Goal: Task Accomplishment & Management: Manage account settings

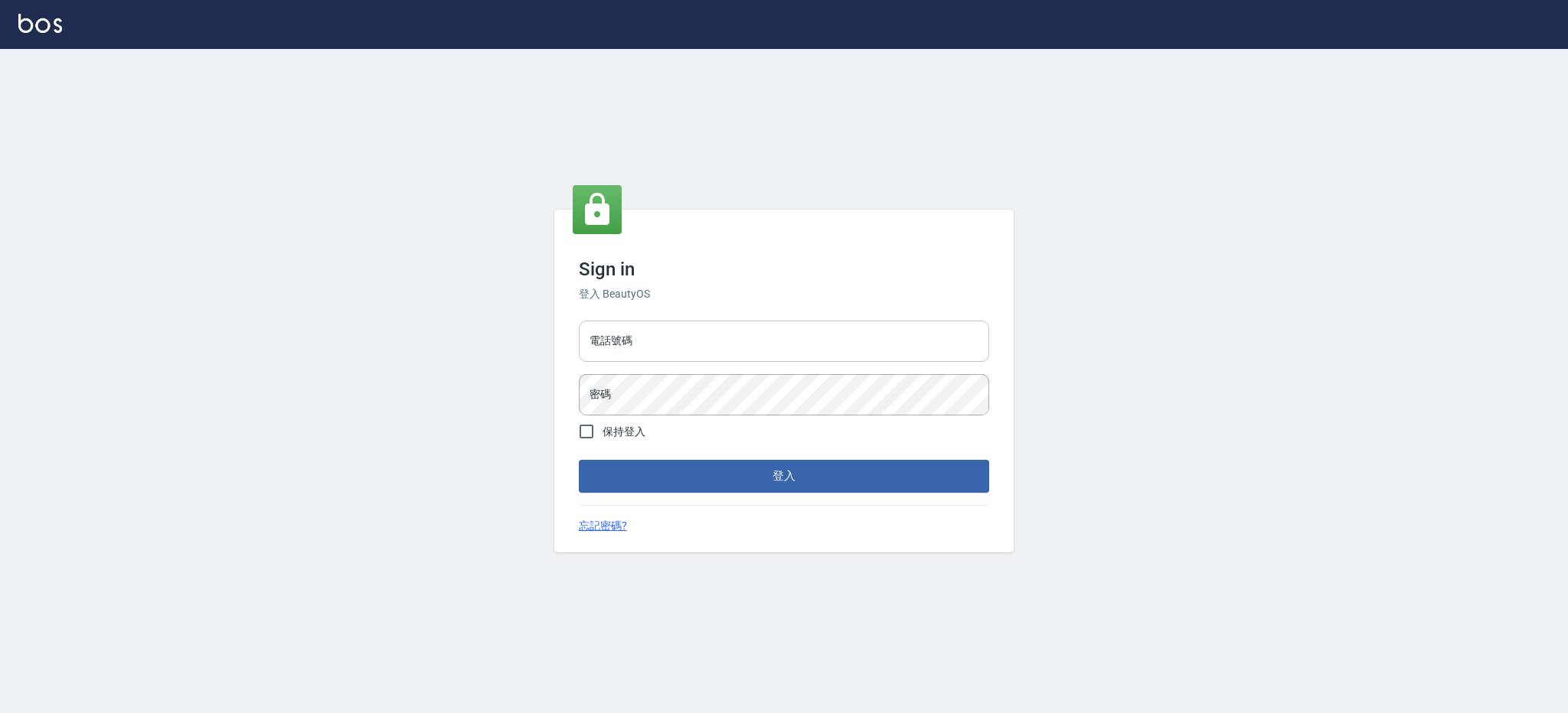
click at [742, 354] on input "電話號碼" at bounding box center [784, 341] width 410 height 42
type input "0426312798"
click at [579, 460] on button "登入" at bounding box center [784, 475] width 410 height 32
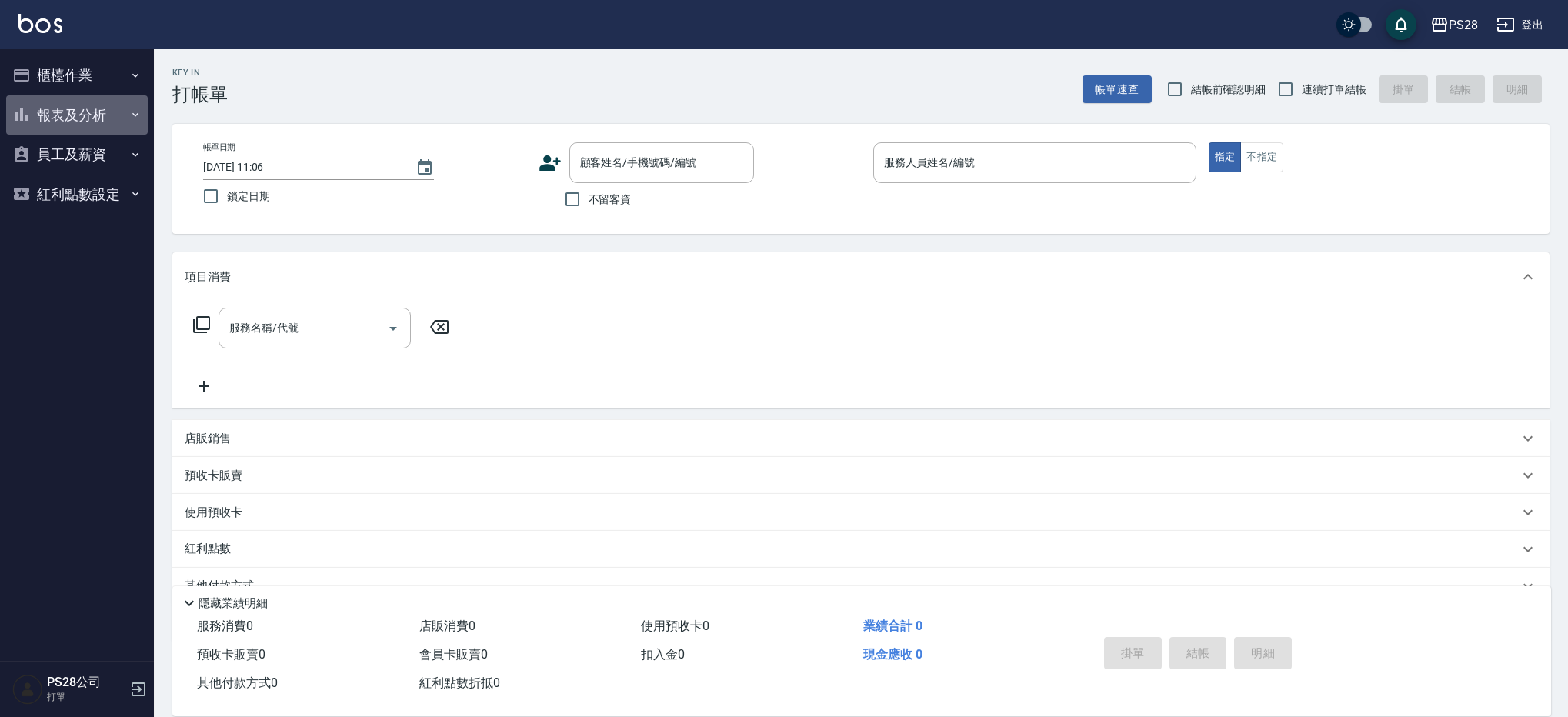
click at [90, 131] on button "報表及分析" at bounding box center [77, 115] width 141 height 40
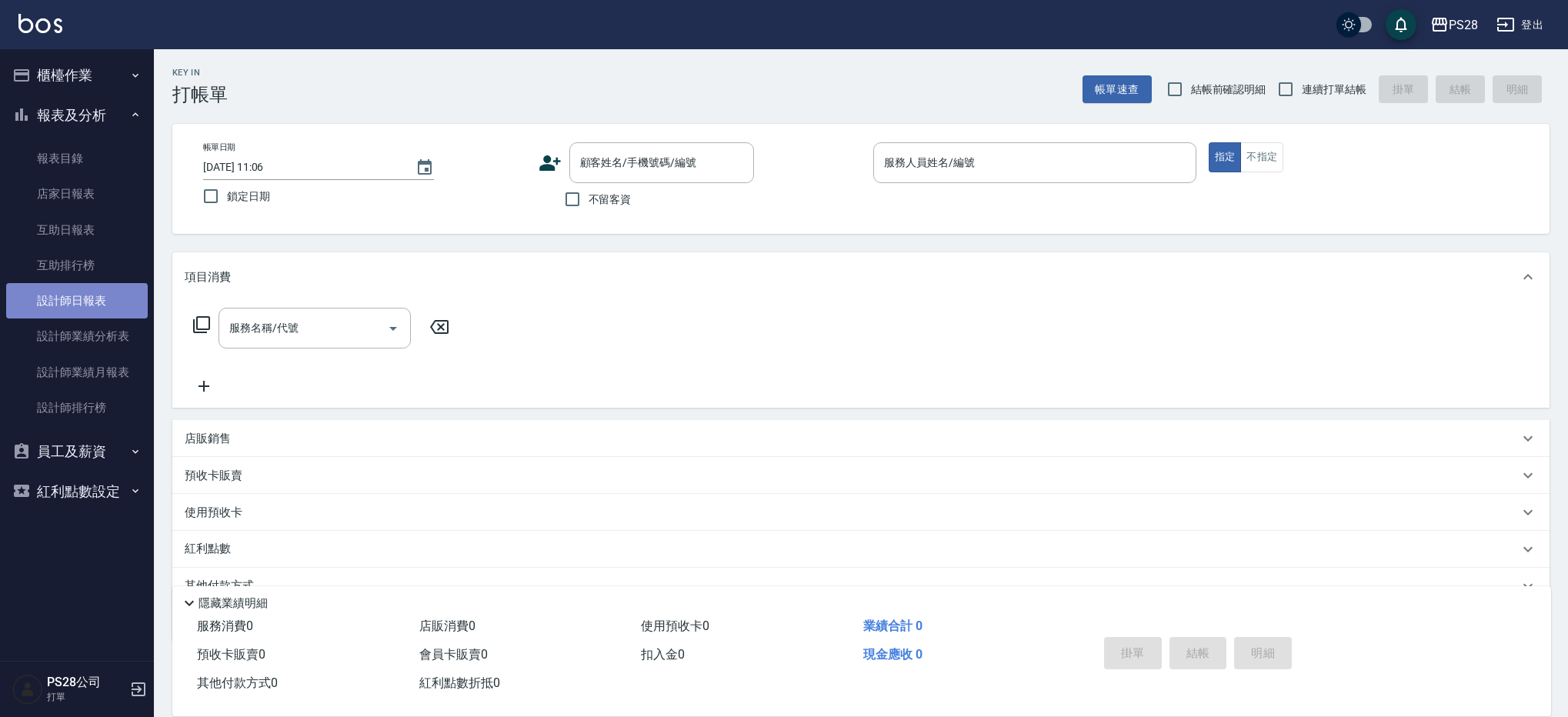
click at [97, 297] on link "設計師日報表" at bounding box center [77, 300] width 141 height 35
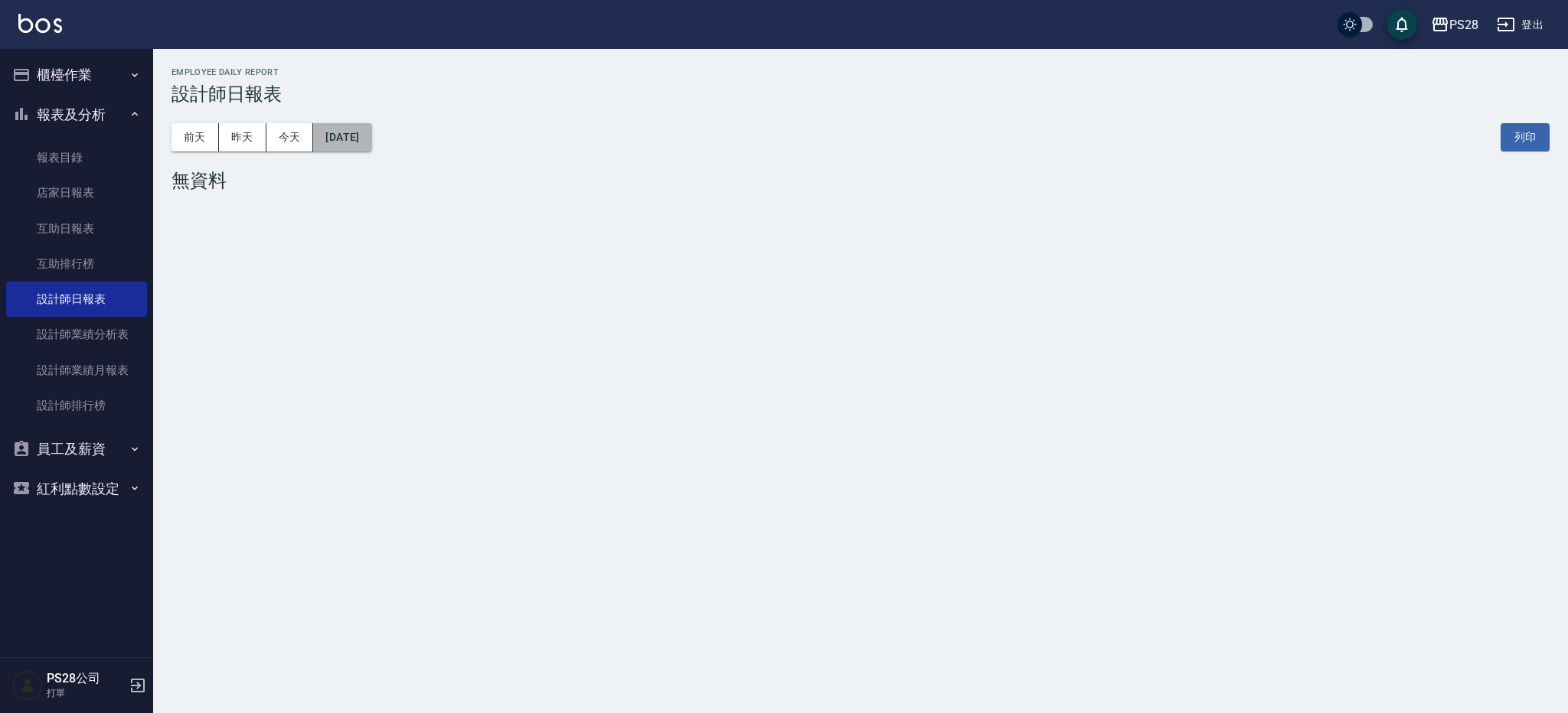
click at [320, 145] on button "2025/10/08" at bounding box center [341, 137] width 58 height 29
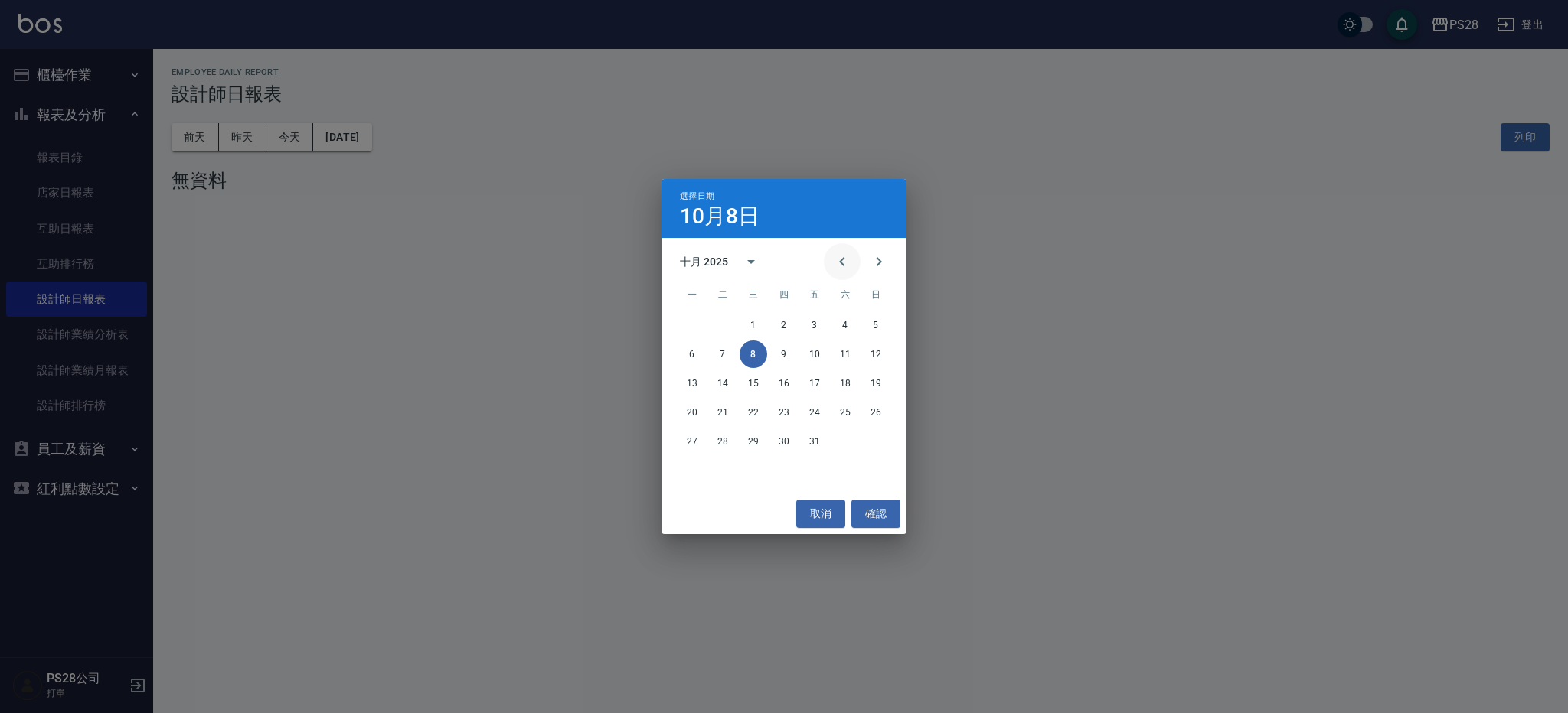
click at [837, 264] on icon "Previous month" at bounding box center [842, 262] width 19 height 18
click at [867, 417] on button "28" at bounding box center [876, 412] width 28 height 28
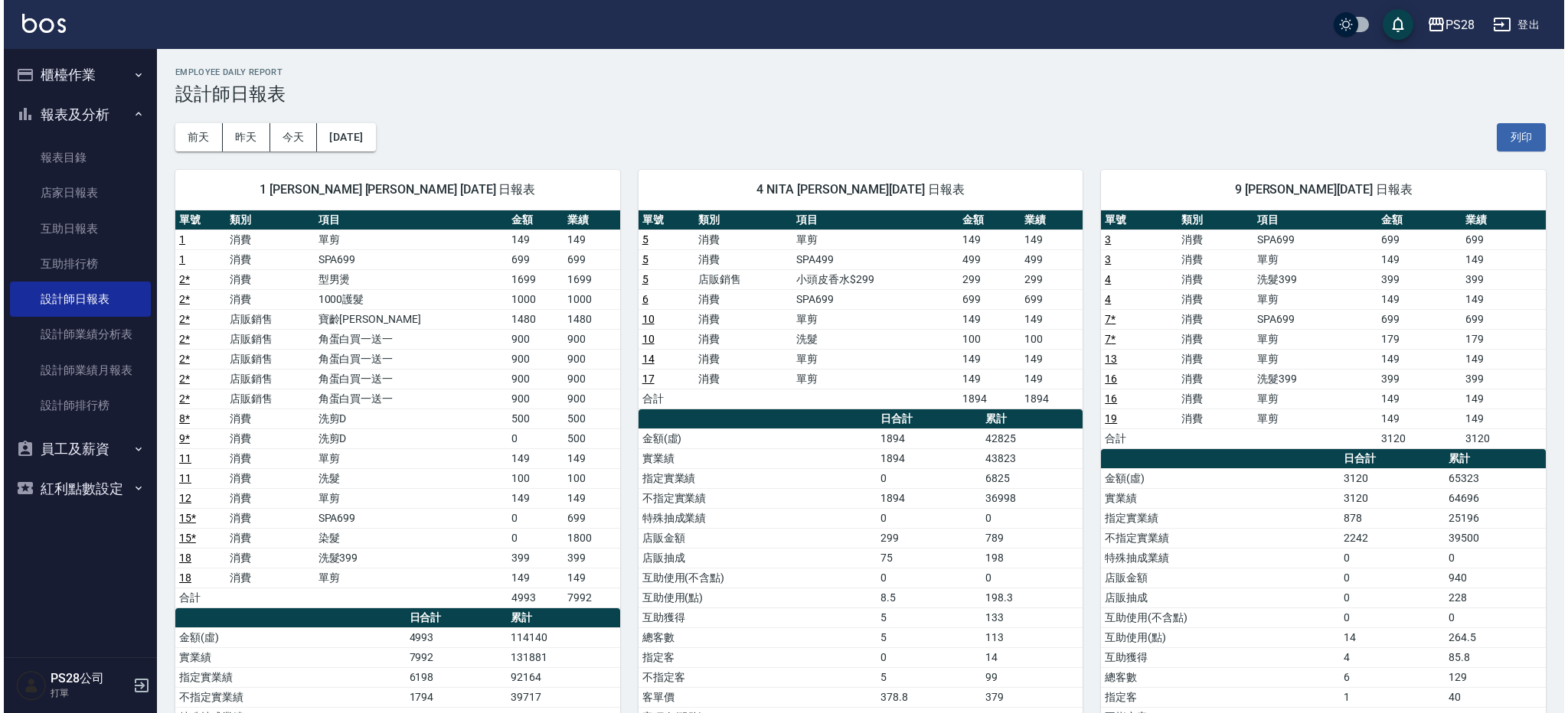
scroll to position [4, 0]
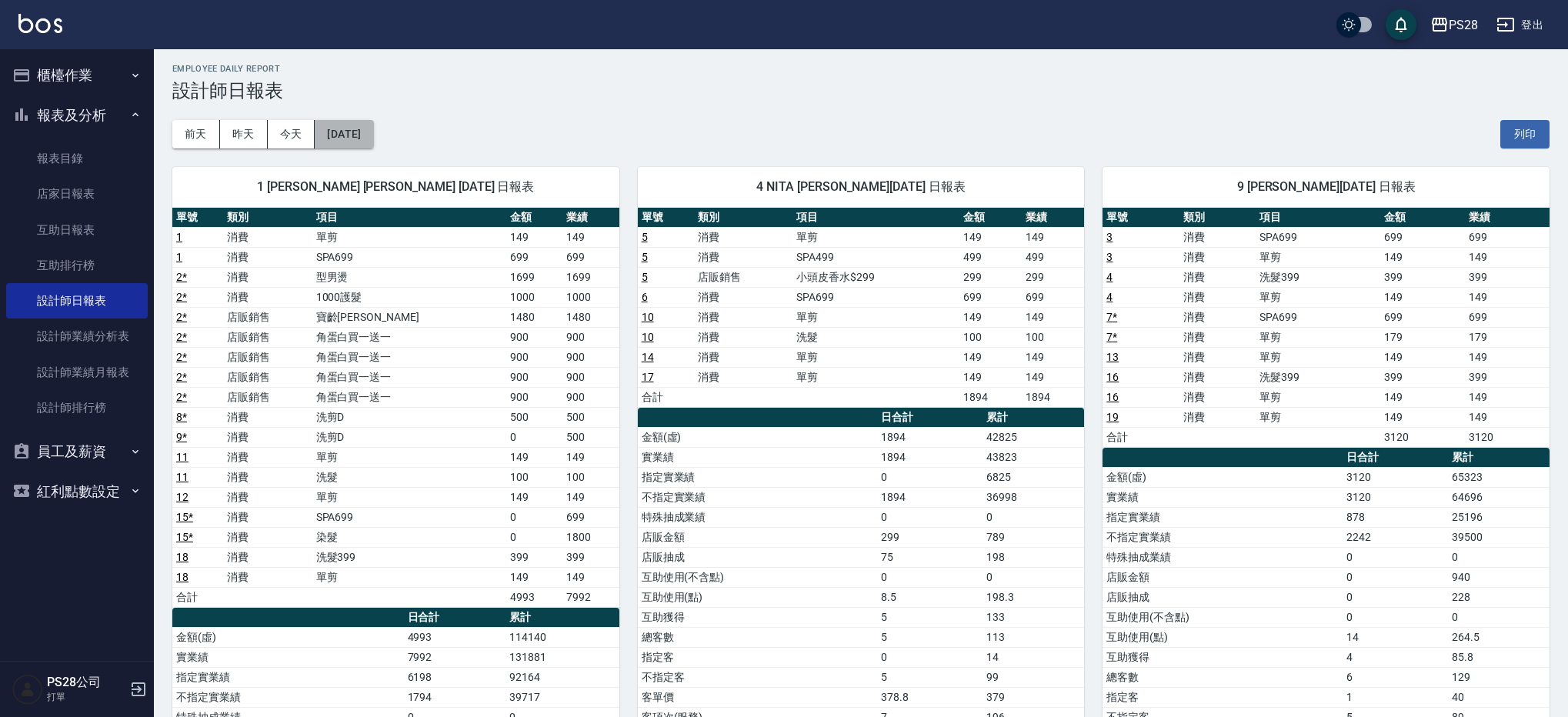
click at [352, 140] on button "2025/09/28" at bounding box center [343, 134] width 59 height 29
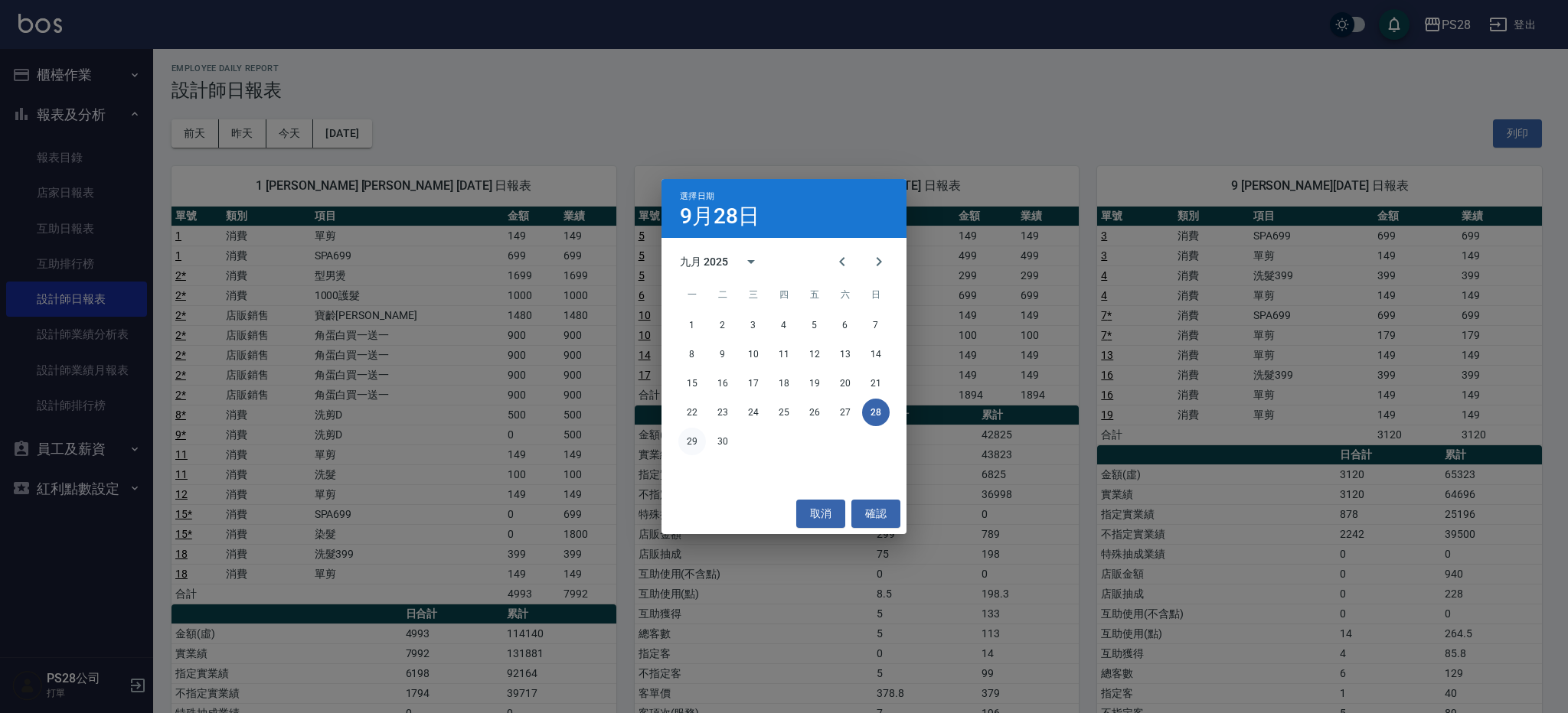
click at [689, 441] on button "29" at bounding box center [692, 442] width 28 height 28
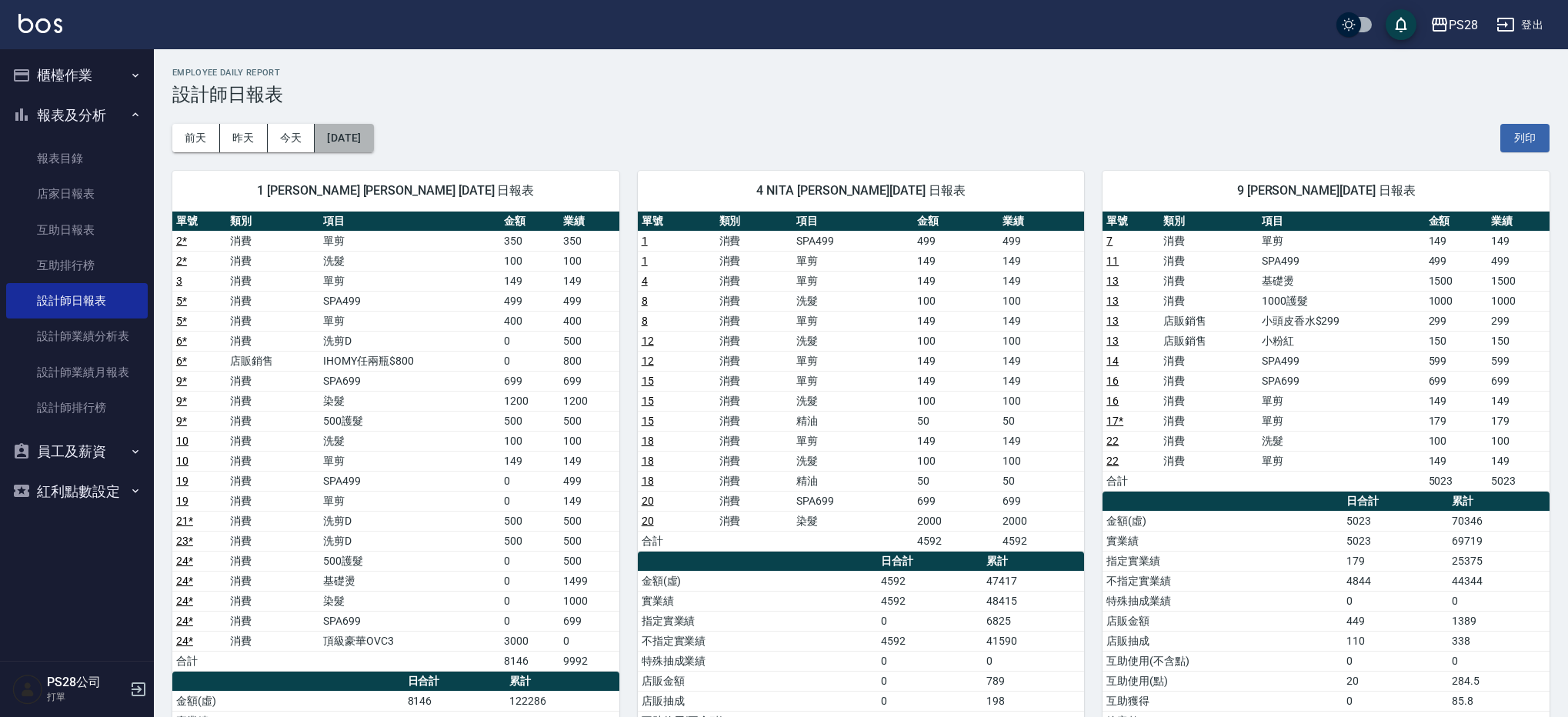
click at [357, 138] on button "2025/09/29" at bounding box center [343, 138] width 59 height 29
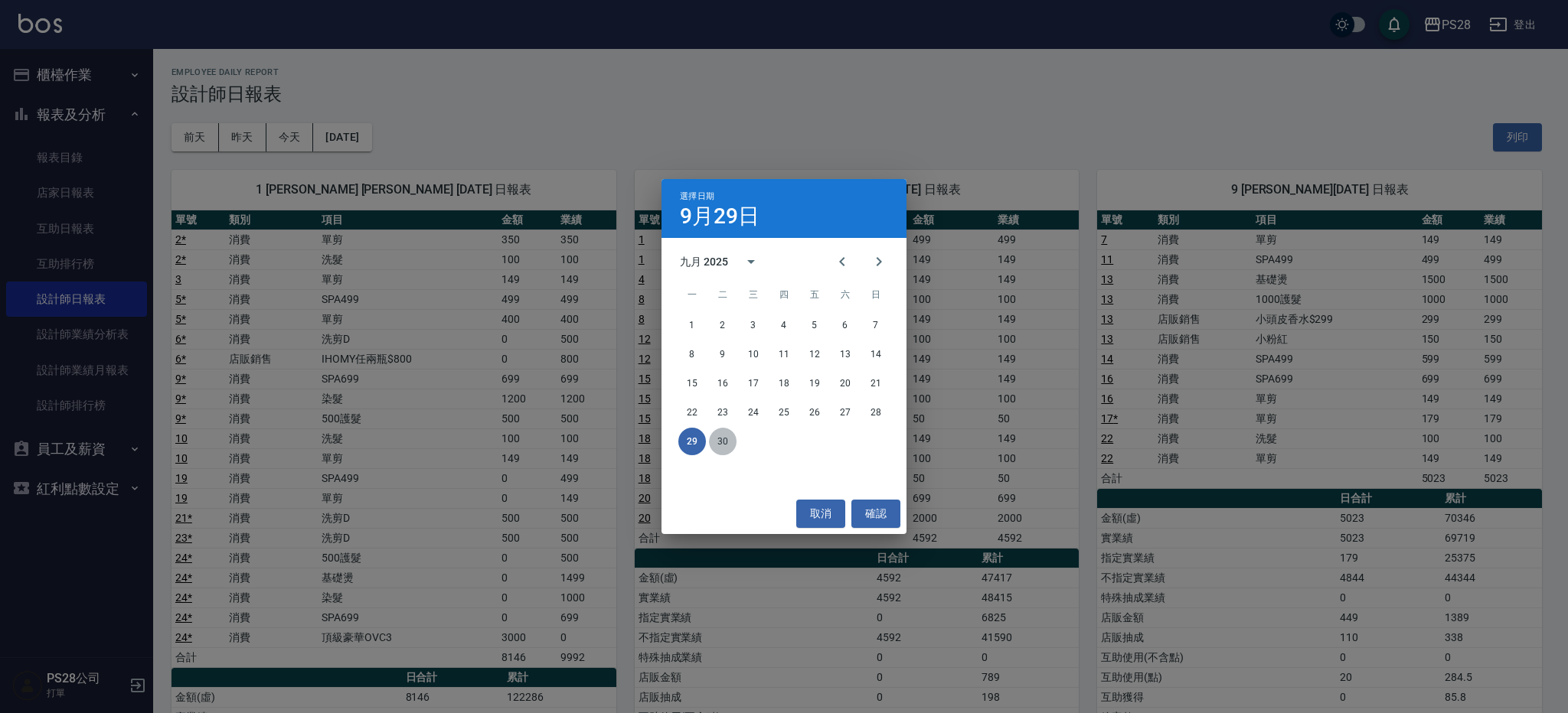
click at [735, 440] on button "30" at bounding box center [722, 442] width 28 height 28
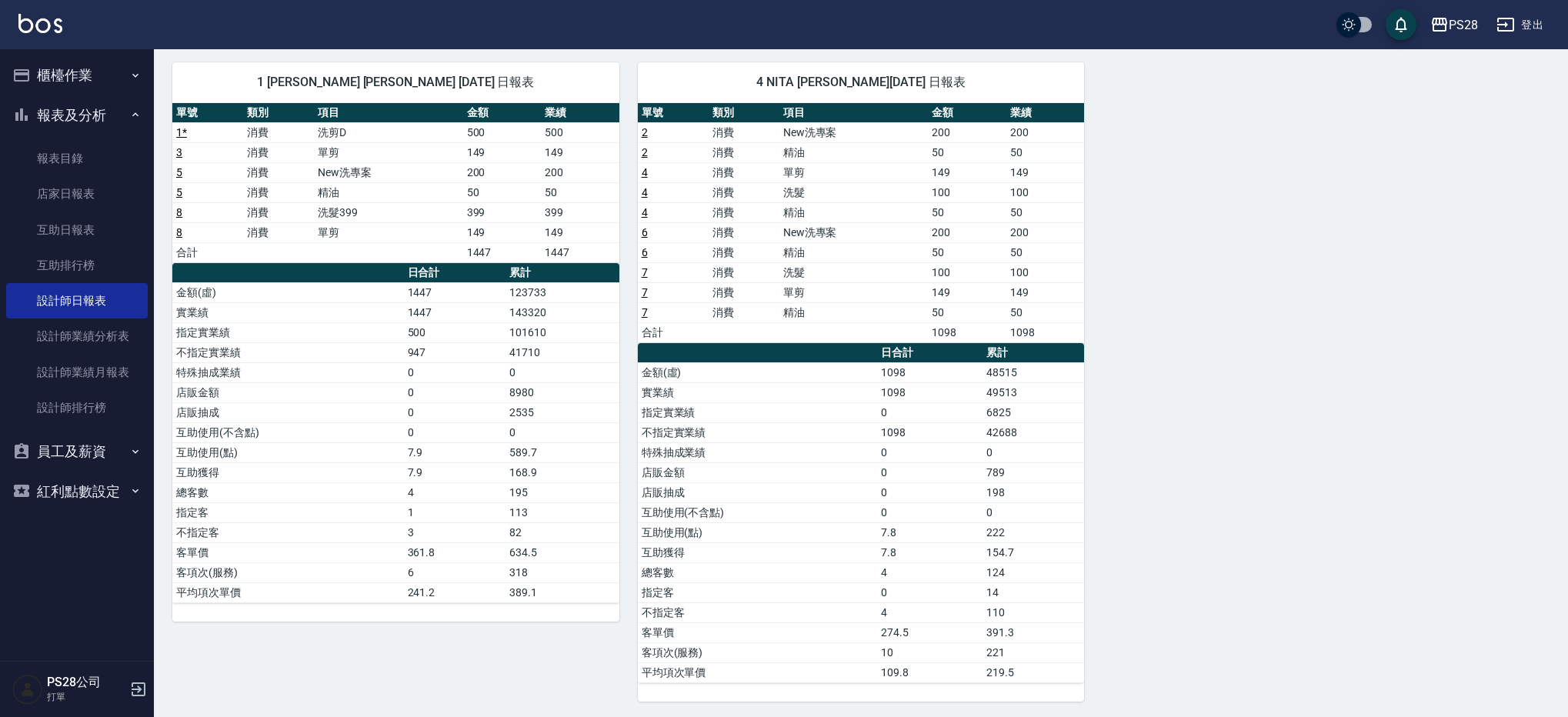
scroll to position [111, 0]
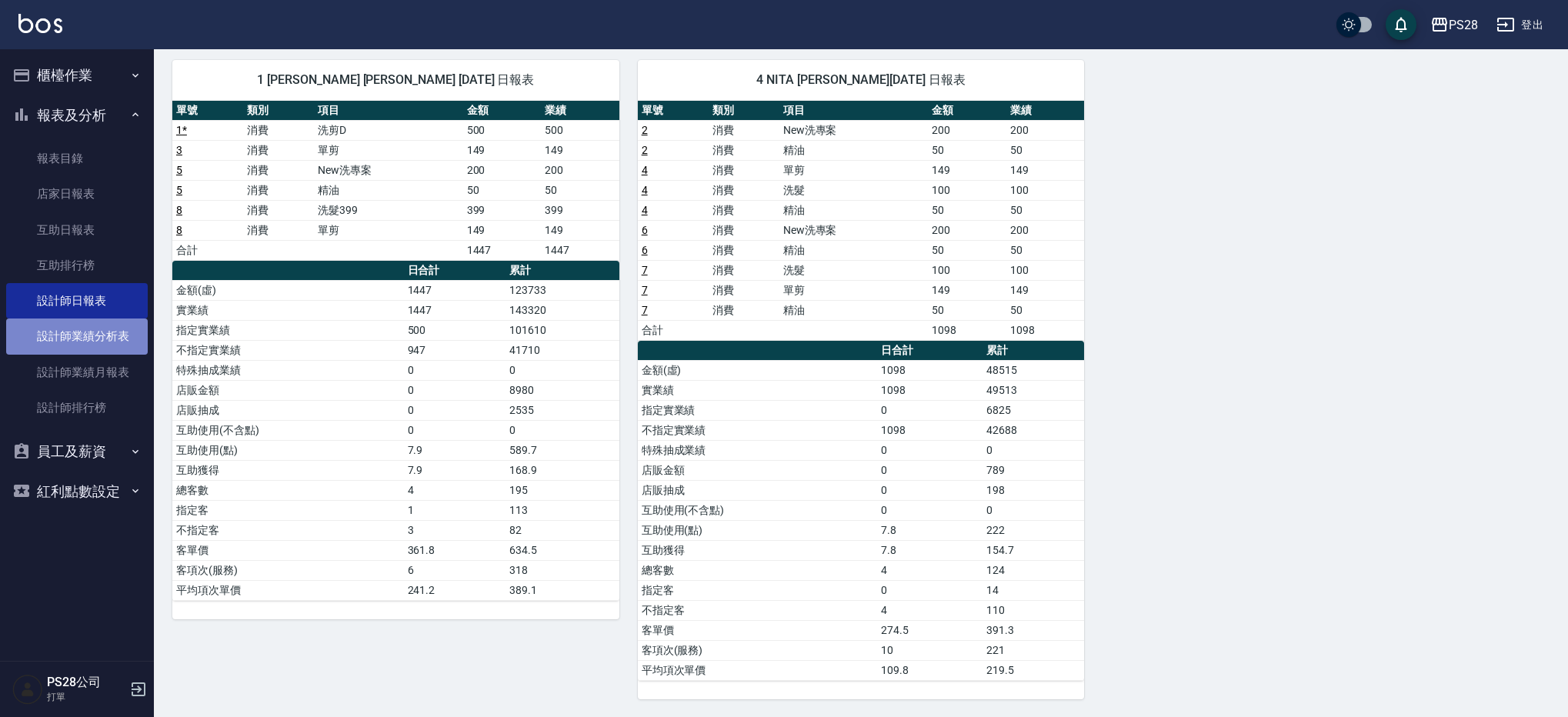
click at [90, 327] on link "設計師業績分析表" at bounding box center [77, 337] width 141 height 35
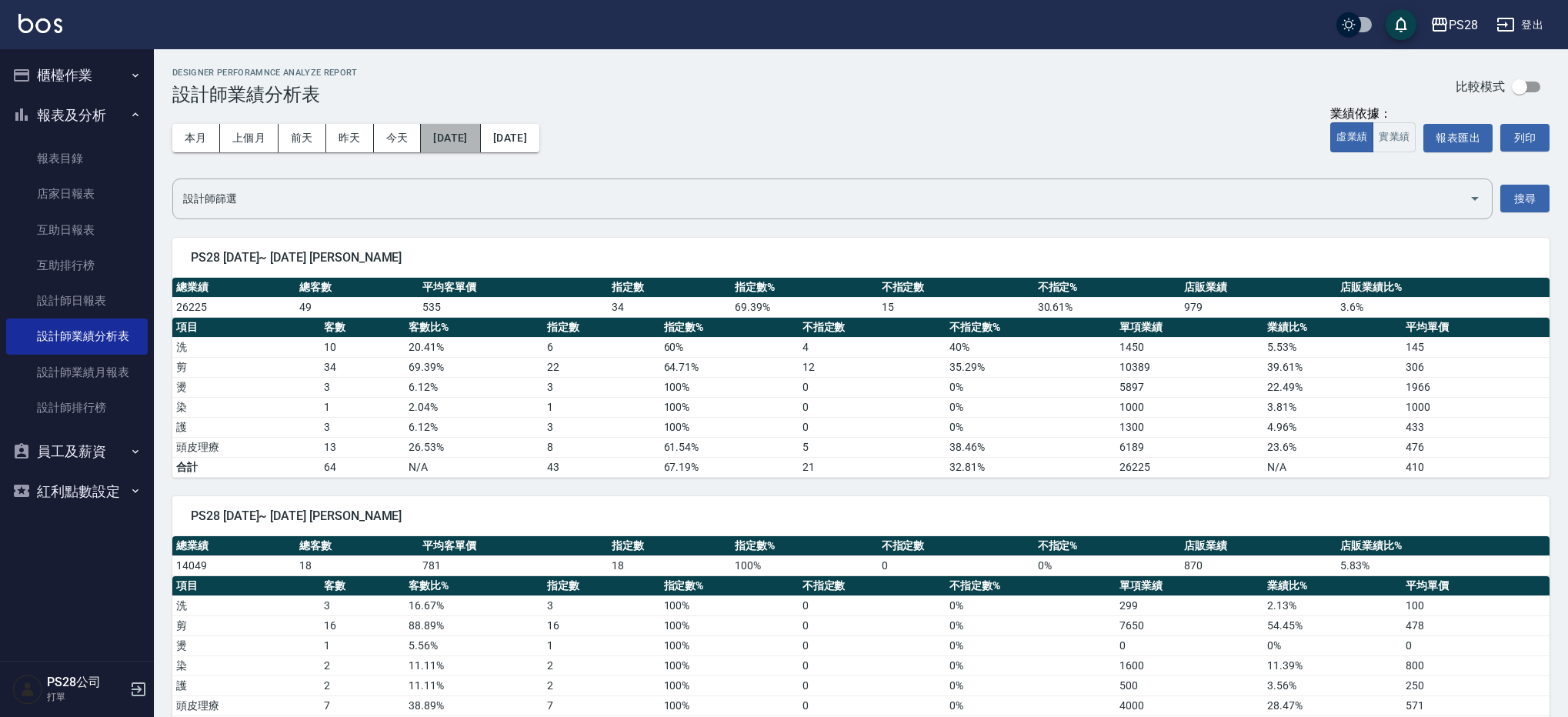
click at [477, 134] on button "2025/10/01" at bounding box center [451, 138] width 60 height 29
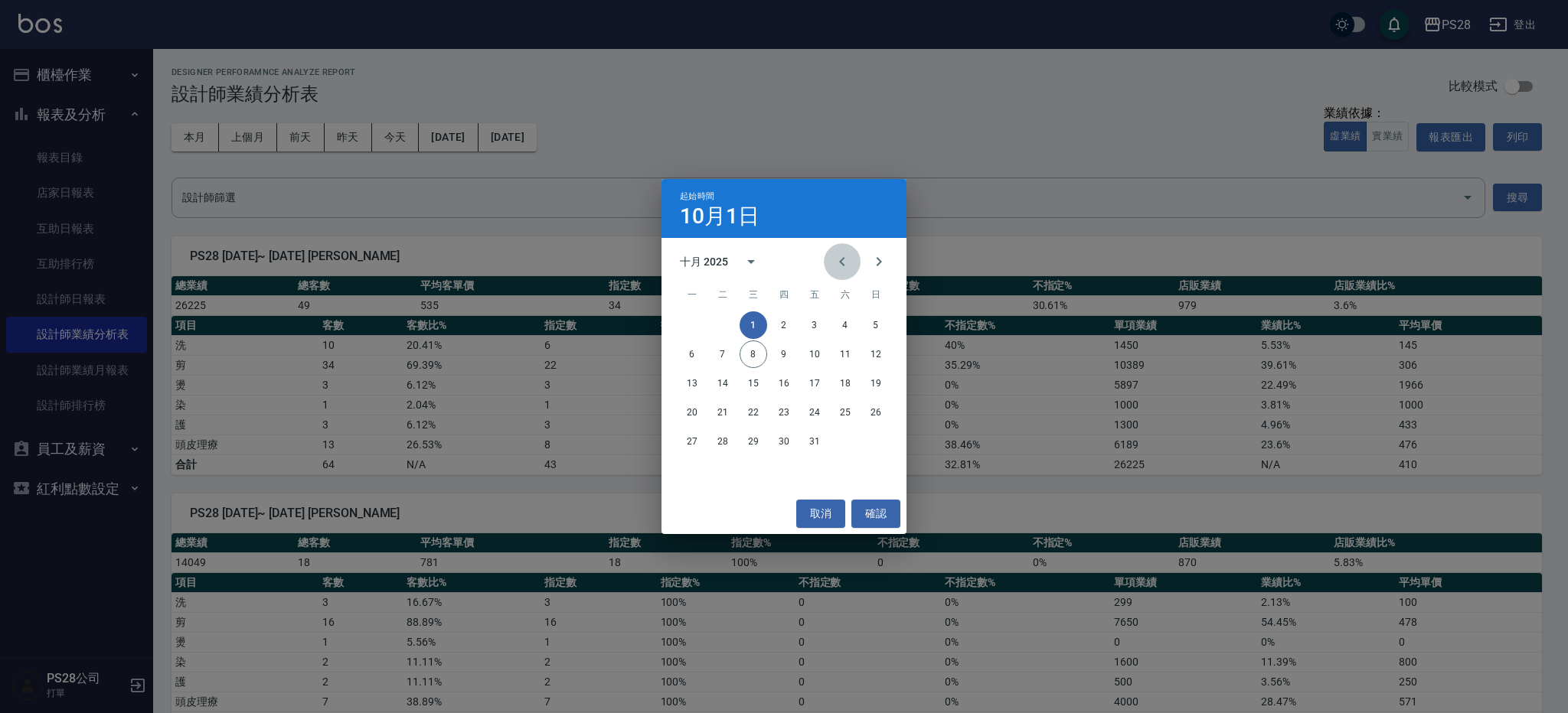
click at [845, 270] on icon "Previous month" at bounding box center [842, 262] width 19 height 18
click at [882, 410] on button "28" at bounding box center [876, 412] width 28 height 28
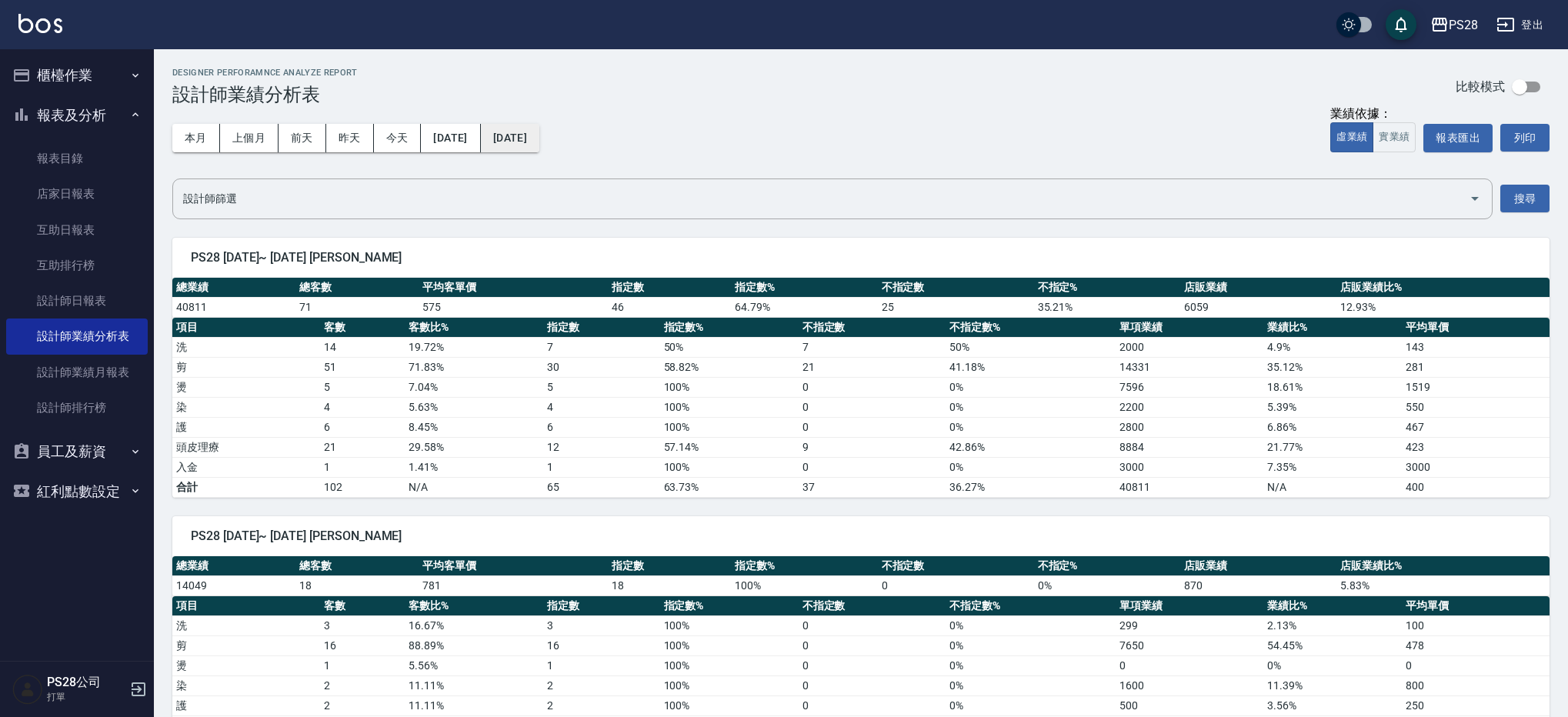
click at [539, 148] on button "2025/10/08" at bounding box center [510, 138] width 59 height 29
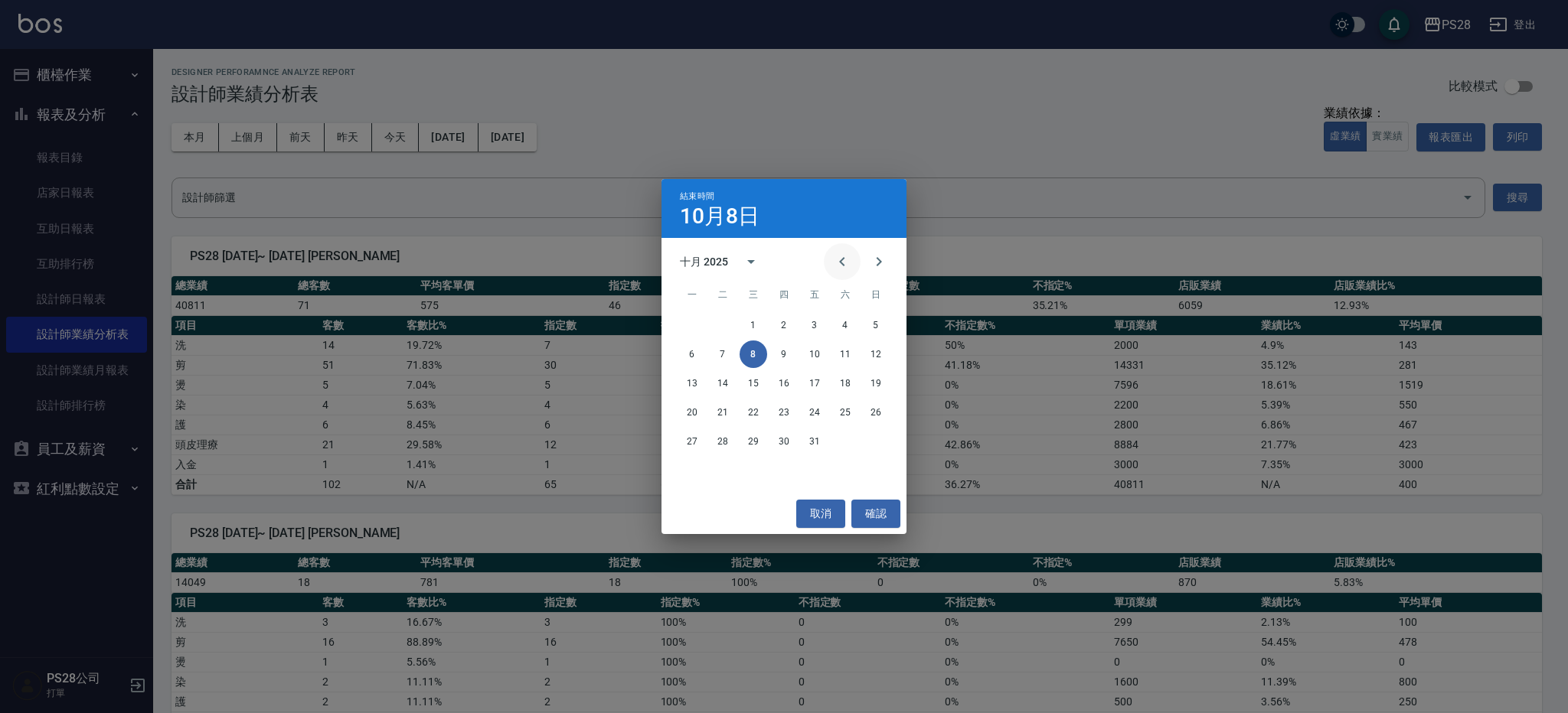
click at [841, 272] on button "Previous month" at bounding box center [842, 262] width 37 height 37
click at [880, 417] on button "28" at bounding box center [876, 412] width 28 height 28
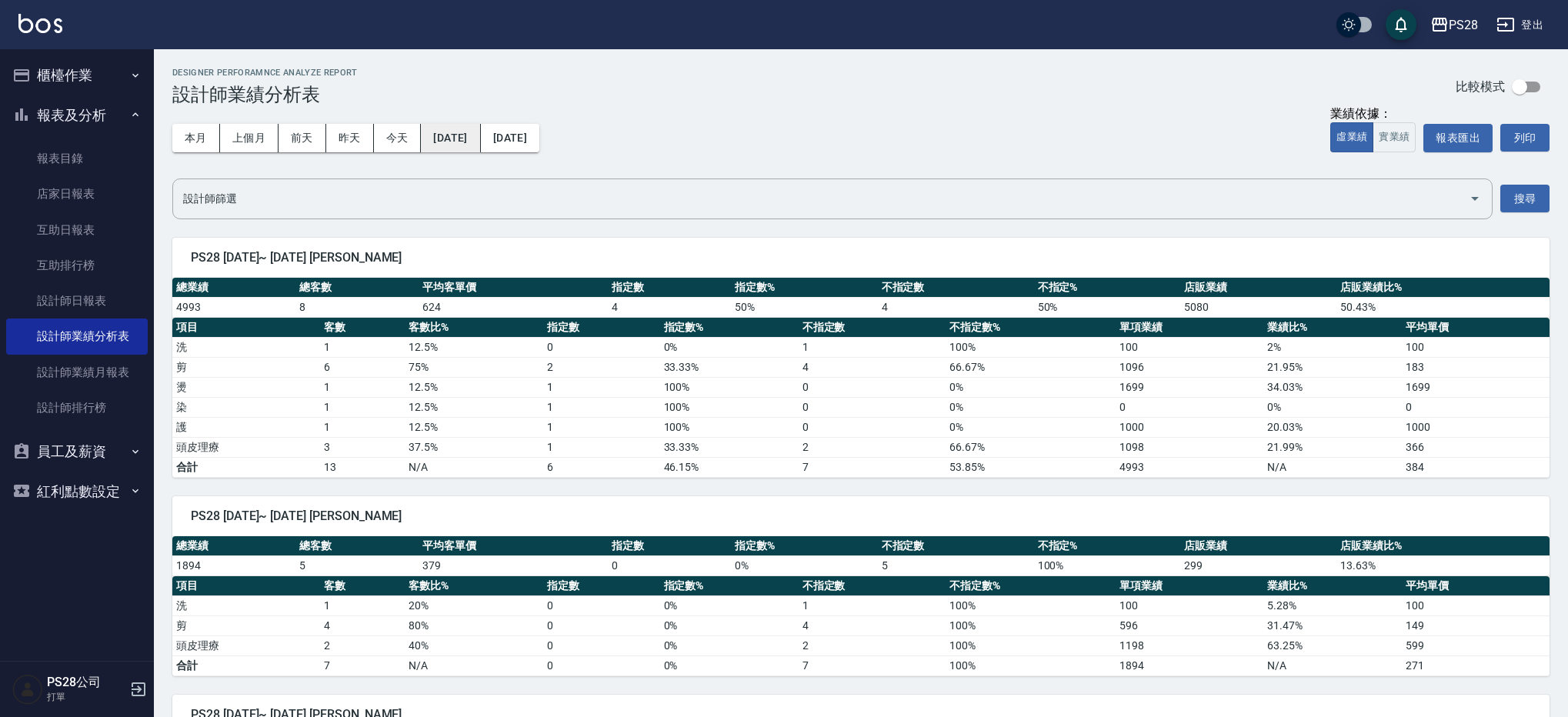
click at [458, 132] on button "2025/09/28" at bounding box center [451, 138] width 60 height 29
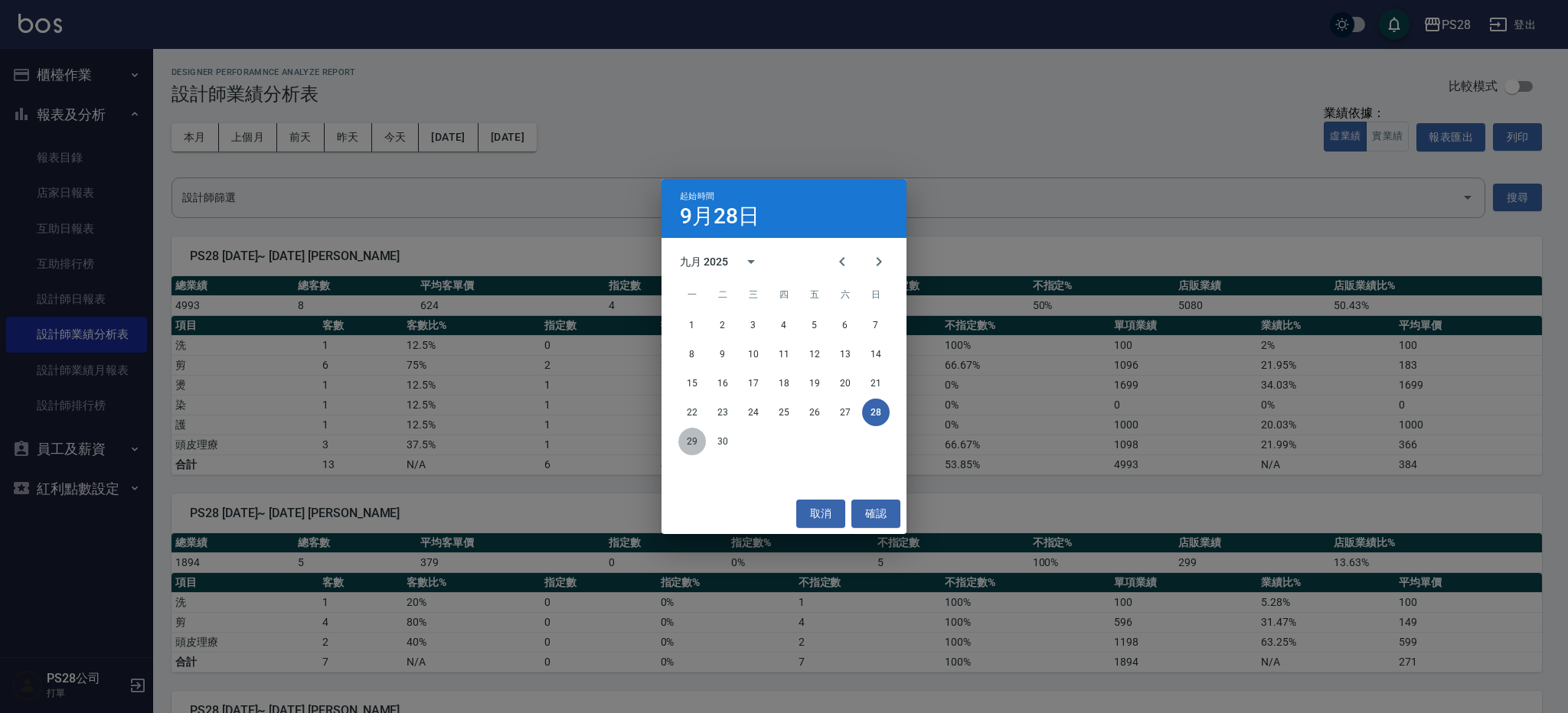
click at [697, 436] on button "29" at bounding box center [692, 442] width 28 height 28
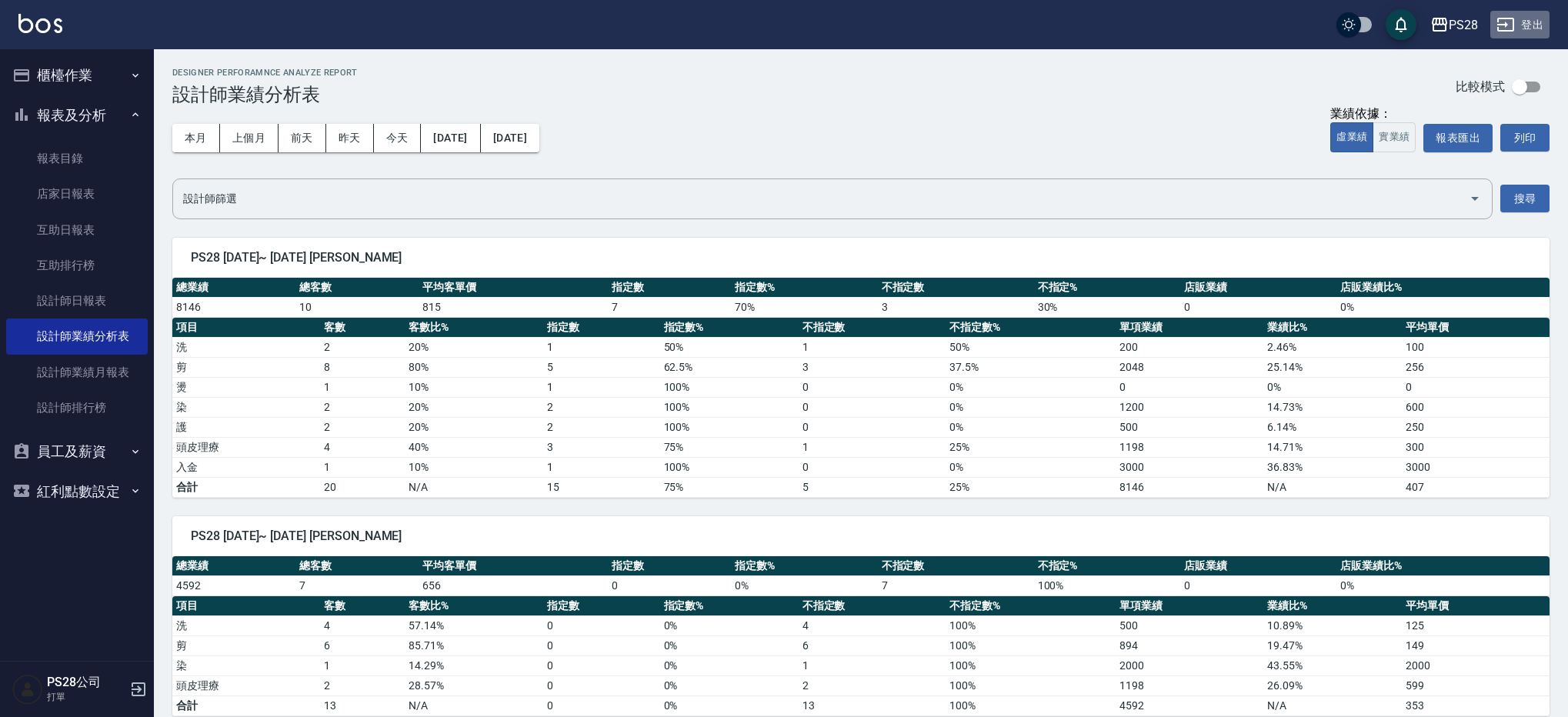
click at [1533, 26] on button "登出" at bounding box center [1521, 25] width 60 height 29
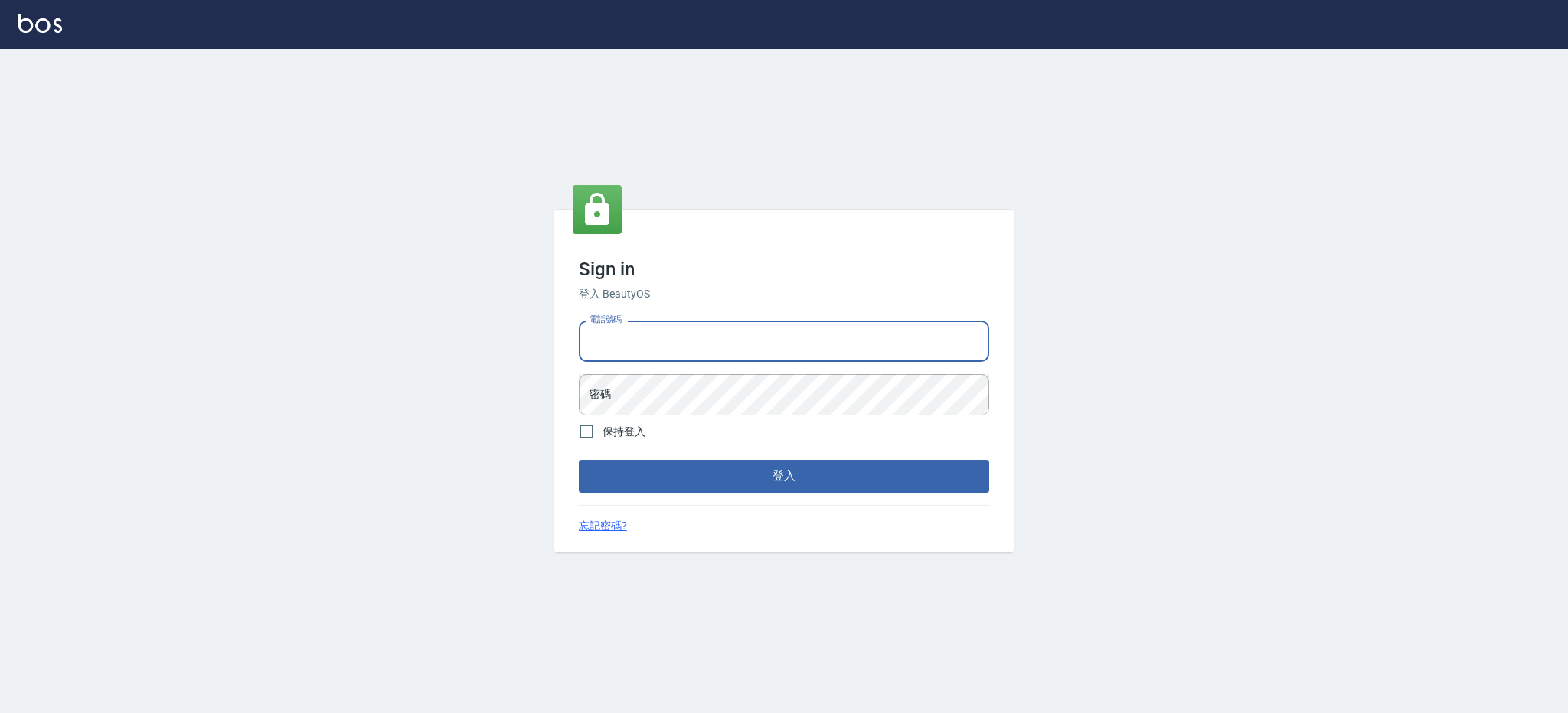
click at [765, 349] on input "電話號碼" at bounding box center [784, 341] width 410 height 42
type input "0980410316"
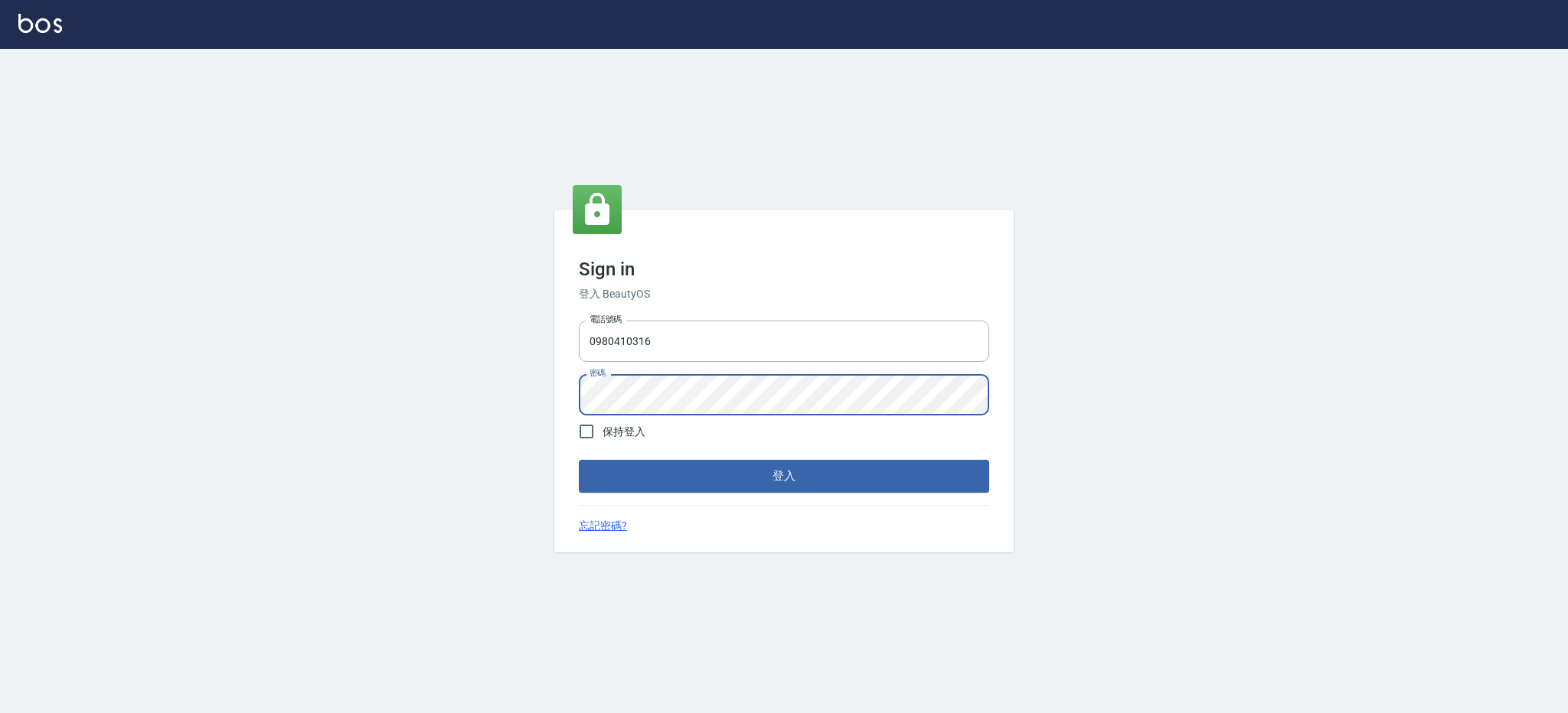
click at [579, 460] on button "登入" at bounding box center [784, 475] width 410 height 32
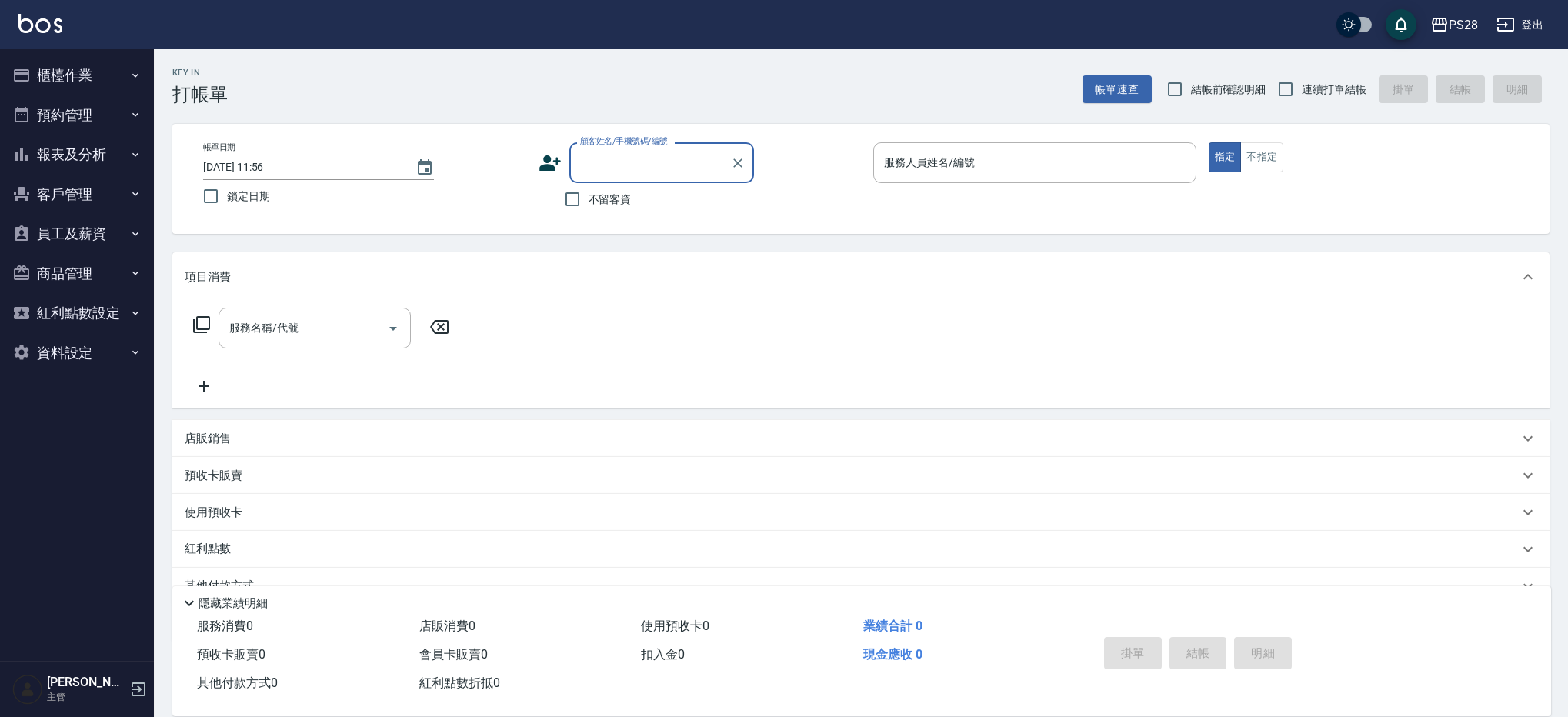
click at [92, 73] on button "櫃檯作業" at bounding box center [77, 75] width 141 height 40
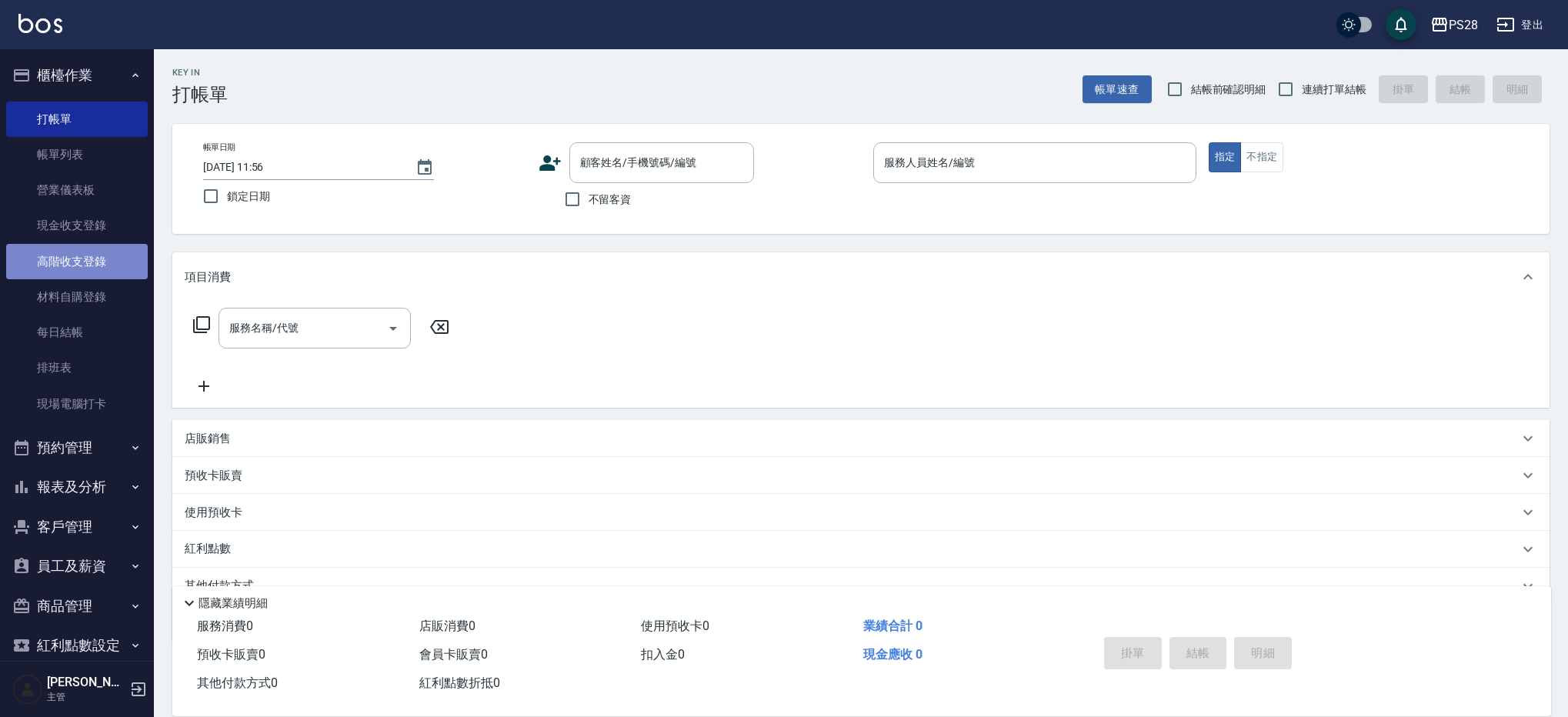
click at [93, 255] on link "高階收支登錄" at bounding box center [77, 261] width 141 height 35
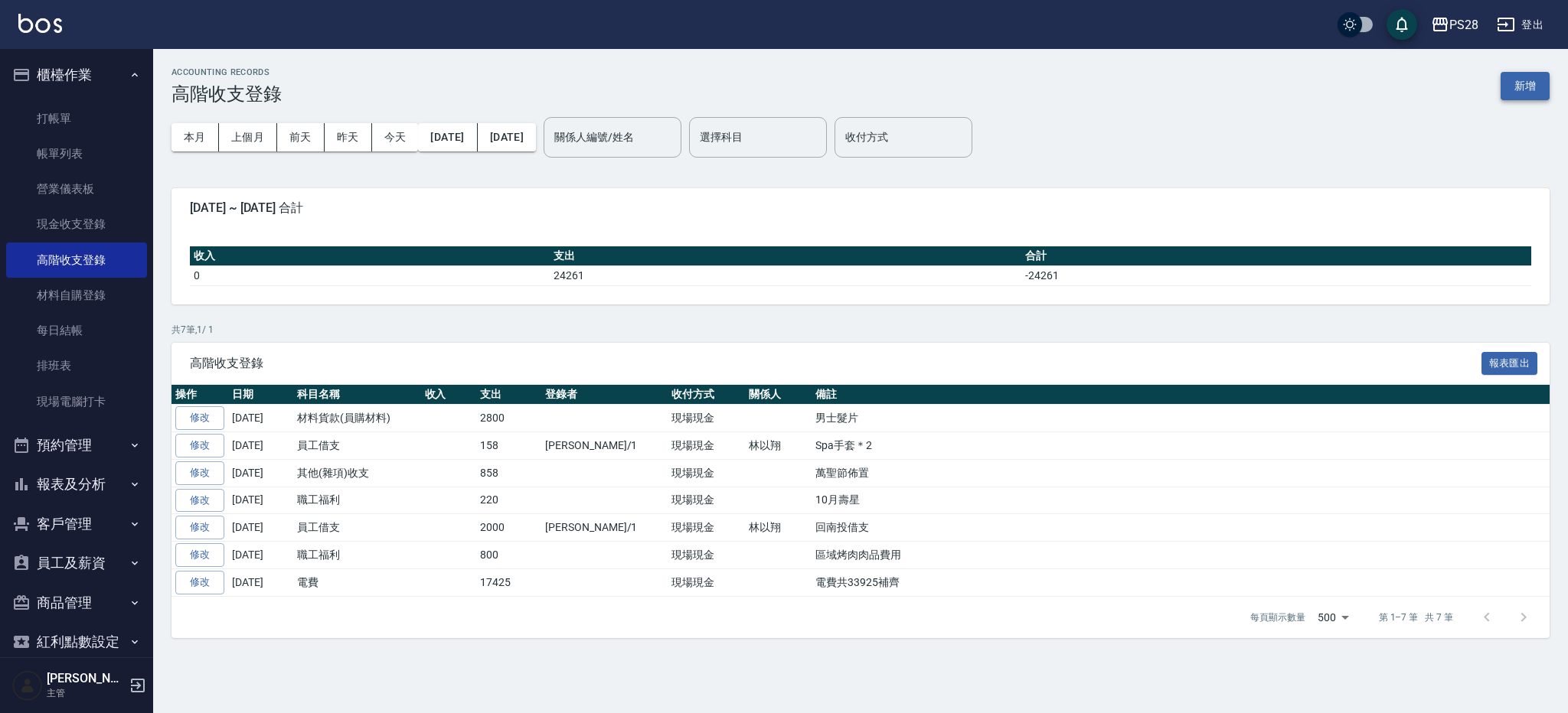
click at [1536, 85] on button "新增" at bounding box center [1525, 86] width 49 height 29
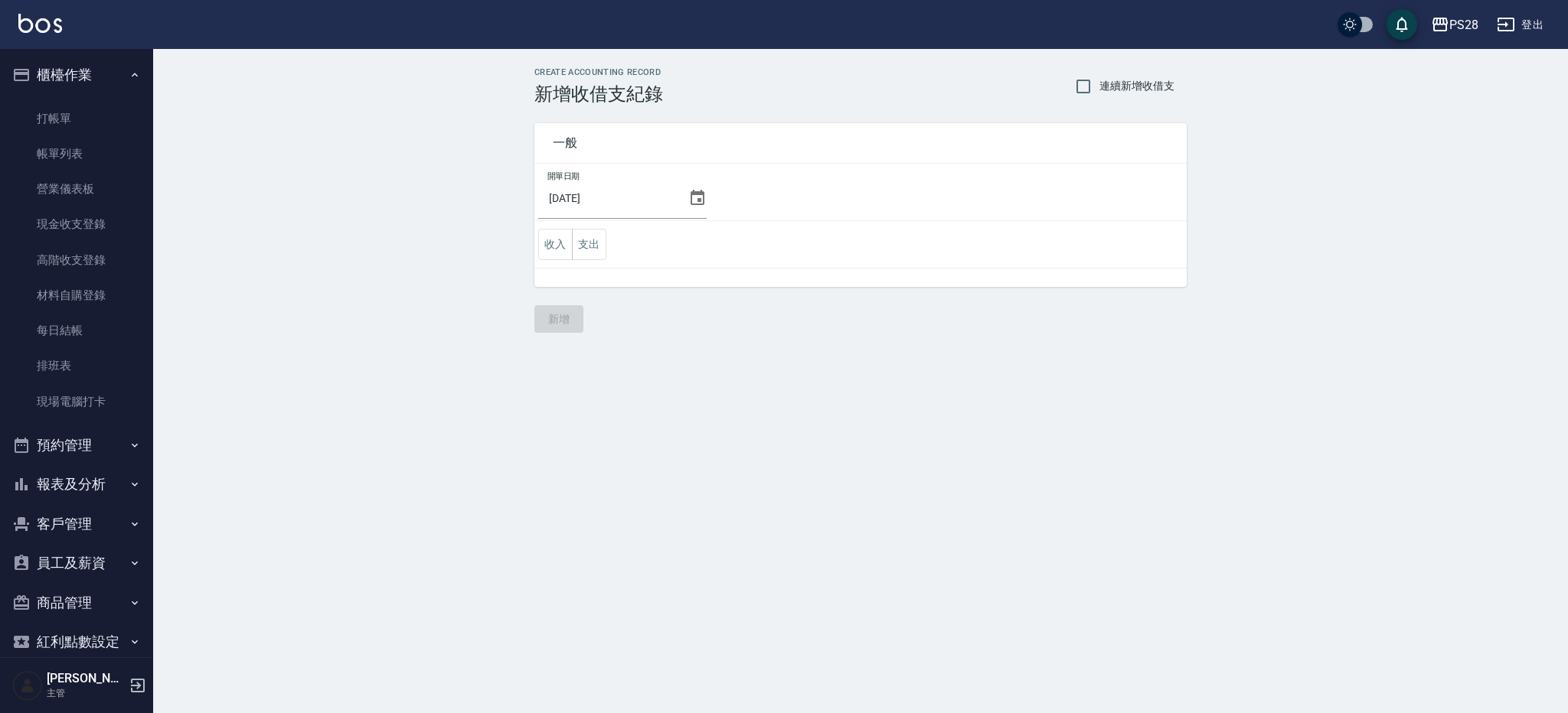
click at [1124, 81] on span "連續新增收借支" at bounding box center [1136, 85] width 75 height 16
click at [1099, 81] on input "連續新增收借支" at bounding box center [1082, 86] width 32 height 32
checkbox input "true"
click at [703, 202] on td "開單日期 2025/10/08" at bounding box center [860, 192] width 652 height 57
click at [691, 201] on icon at bounding box center [698, 198] width 19 height 18
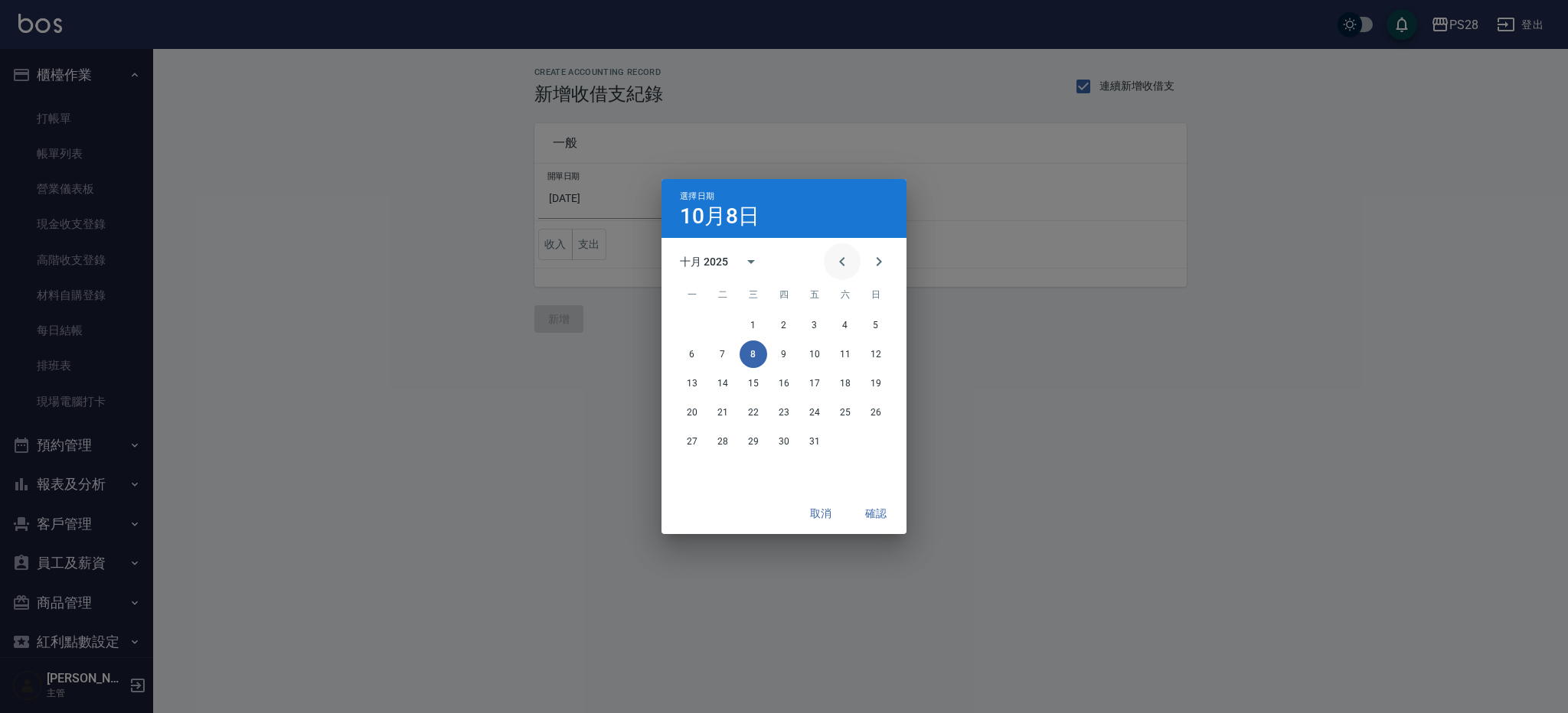
click at [848, 264] on icon "Previous month" at bounding box center [842, 262] width 19 height 18
click at [720, 440] on button "30" at bounding box center [722, 442] width 28 height 28
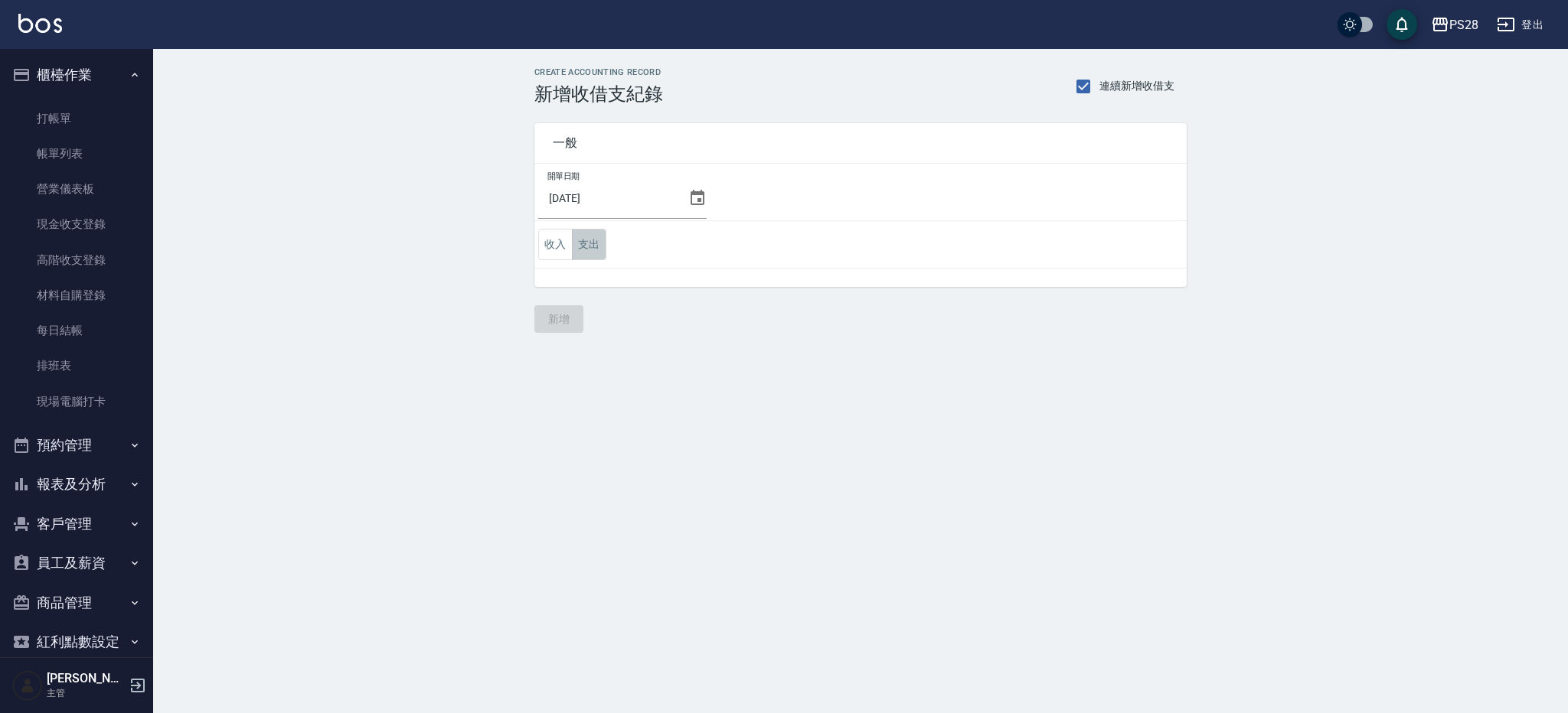
click at [593, 252] on button "支出" at bounding box center [588, 244] width 34 height 31
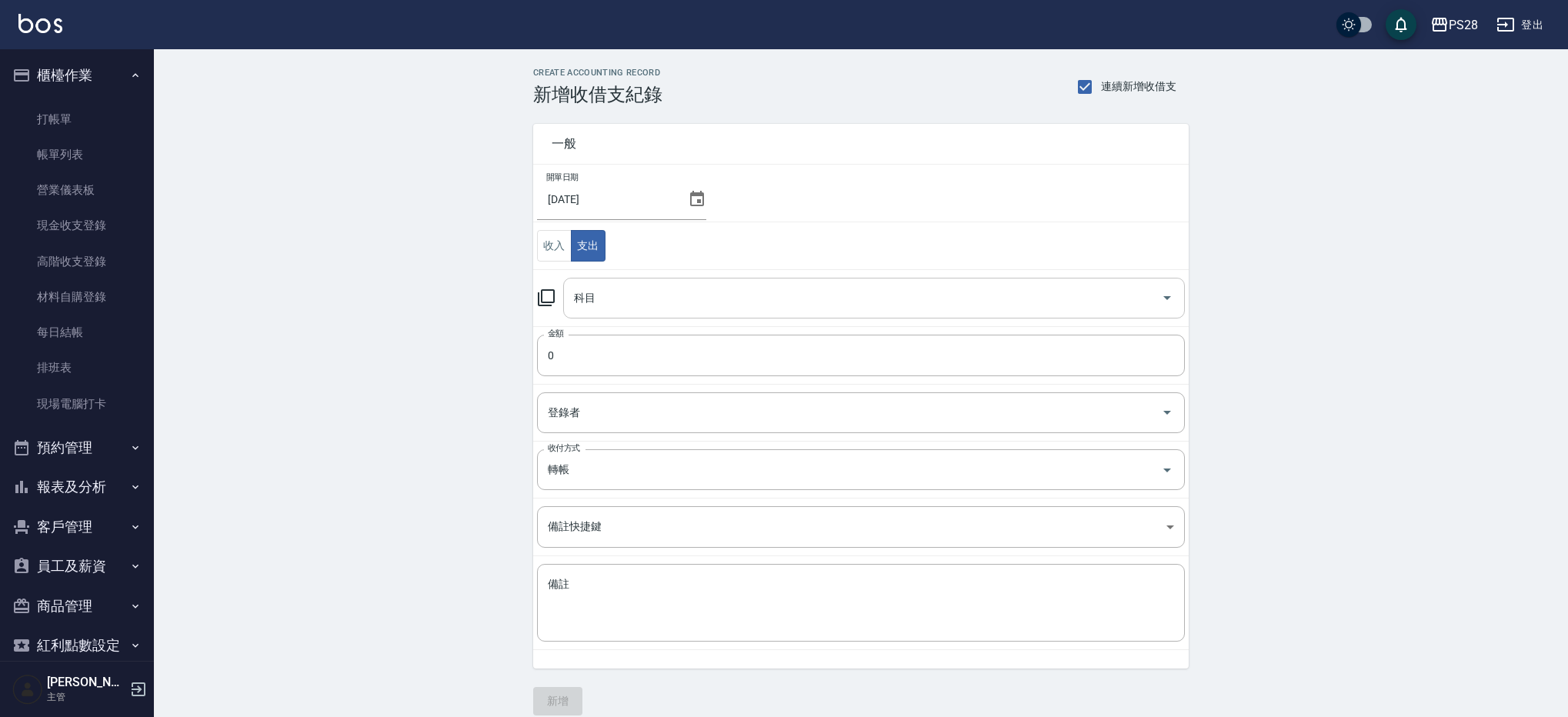
click at [618, 278] on div "科目" at bounding box center [874, 299] width 622 height 41
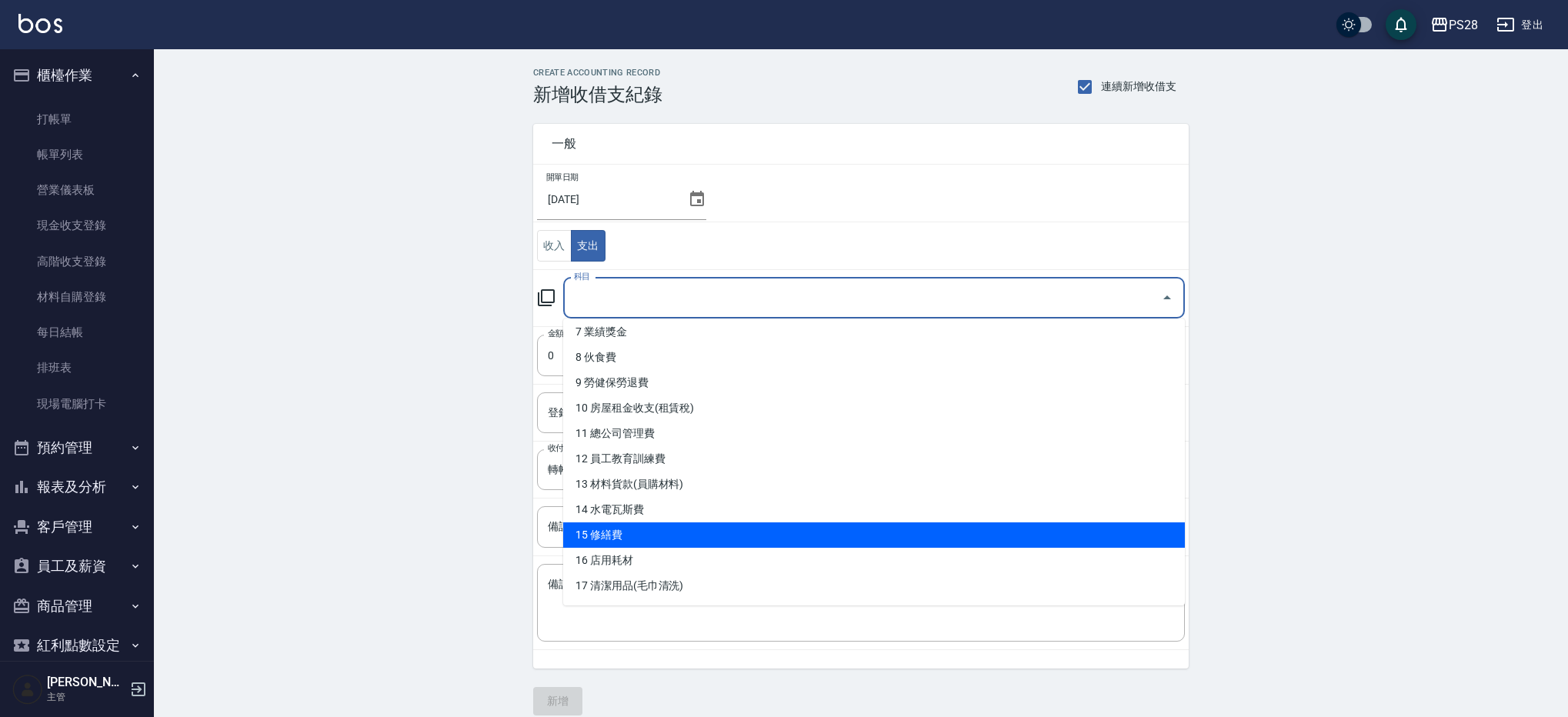
scroll to position [185, 0]
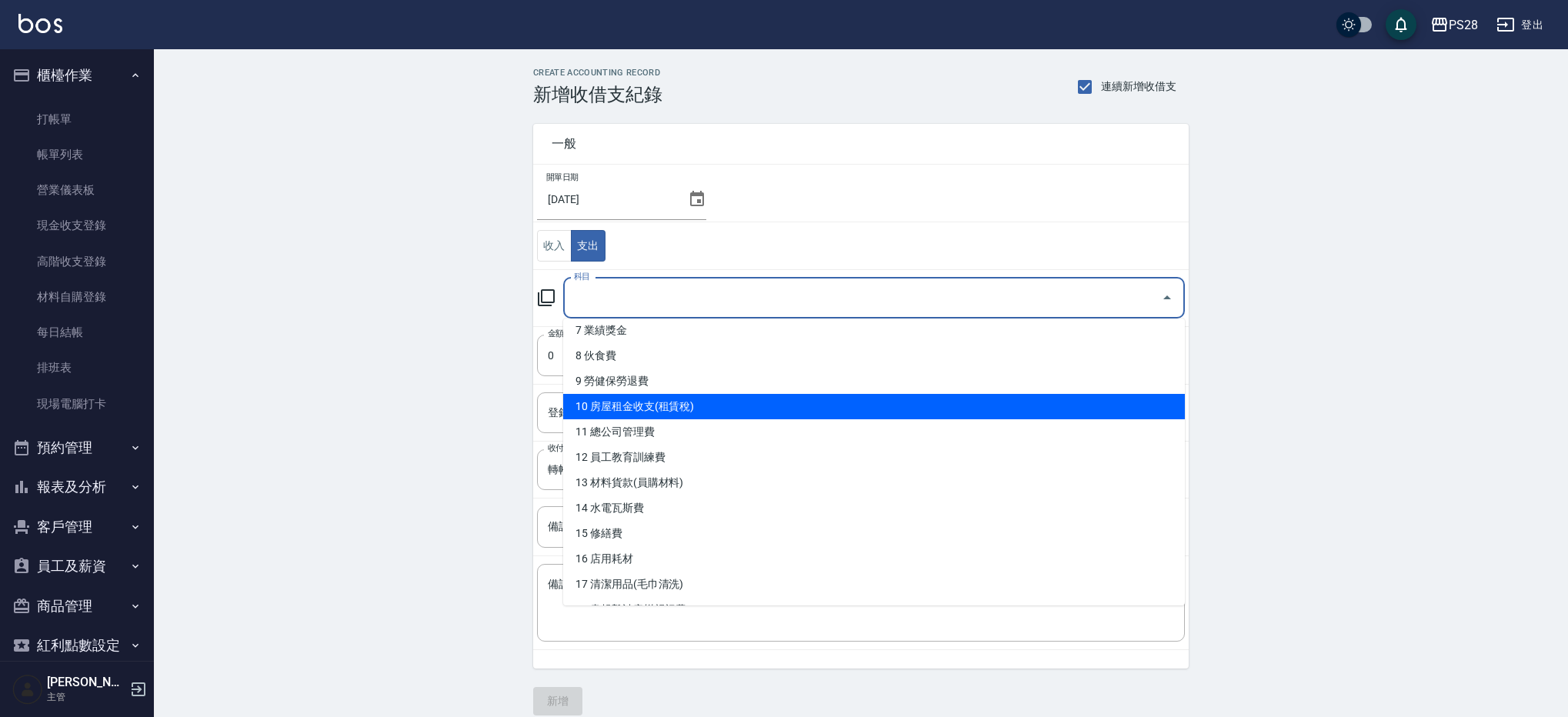
click at [655, 399] on li "10 房屋租金收支(租賃稅)" at bounding box center [874, 406] width 622 height 25
type input "10 房屋租金收支(租賃稅)"
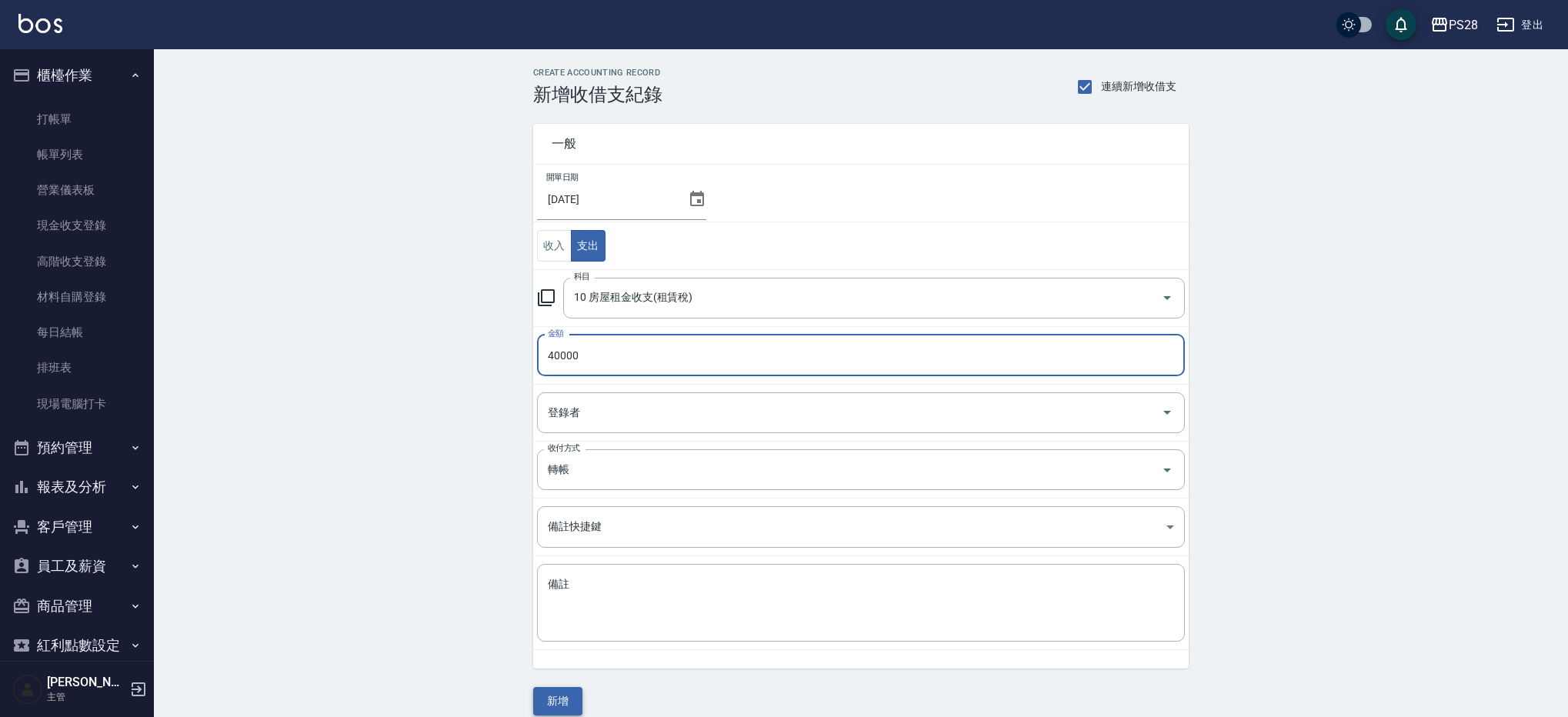
type input "40000"
click at [555, 702] on button "新增" at bounding box center [557, 701] width 49 height 29
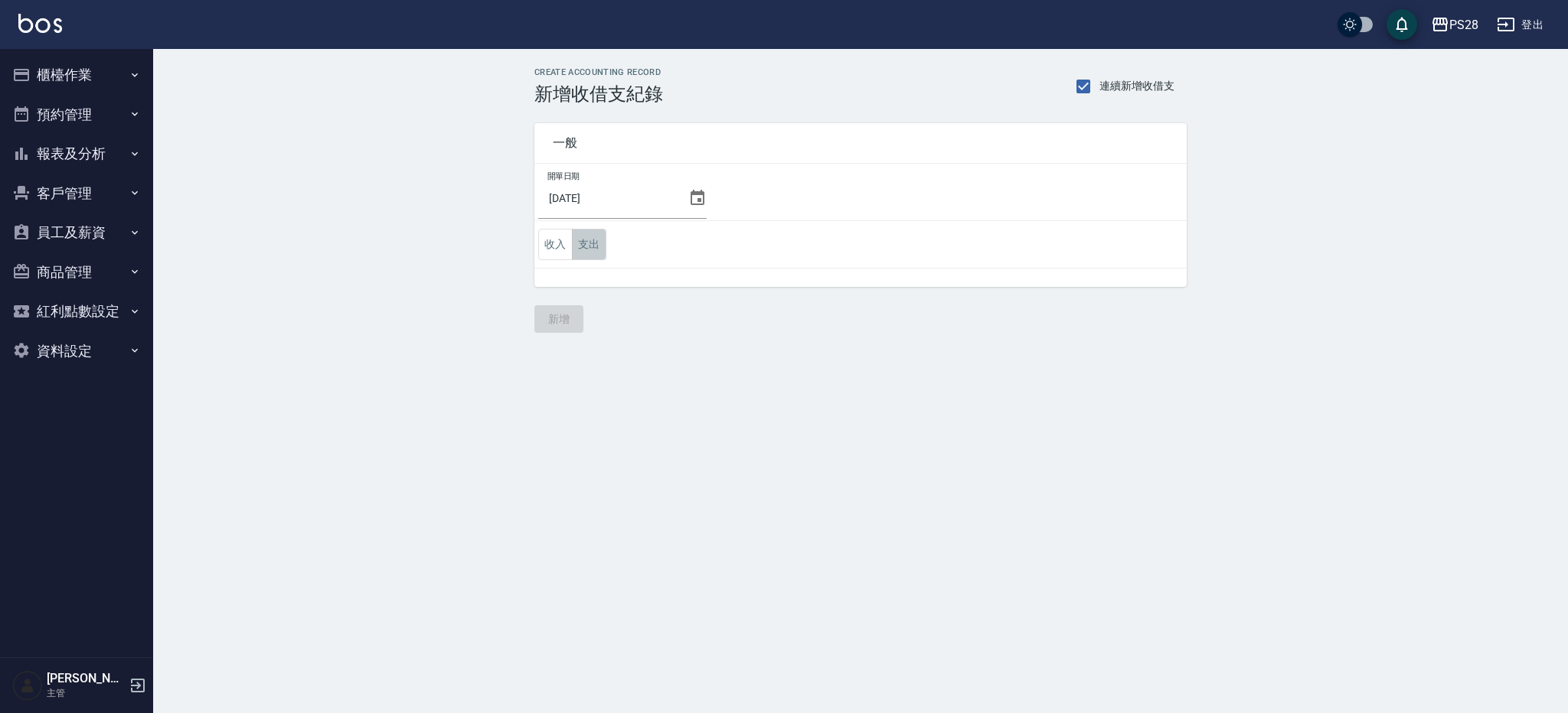
click at [577, 240] on button "支出" at bounding box center [588, 244] width 34 height 31
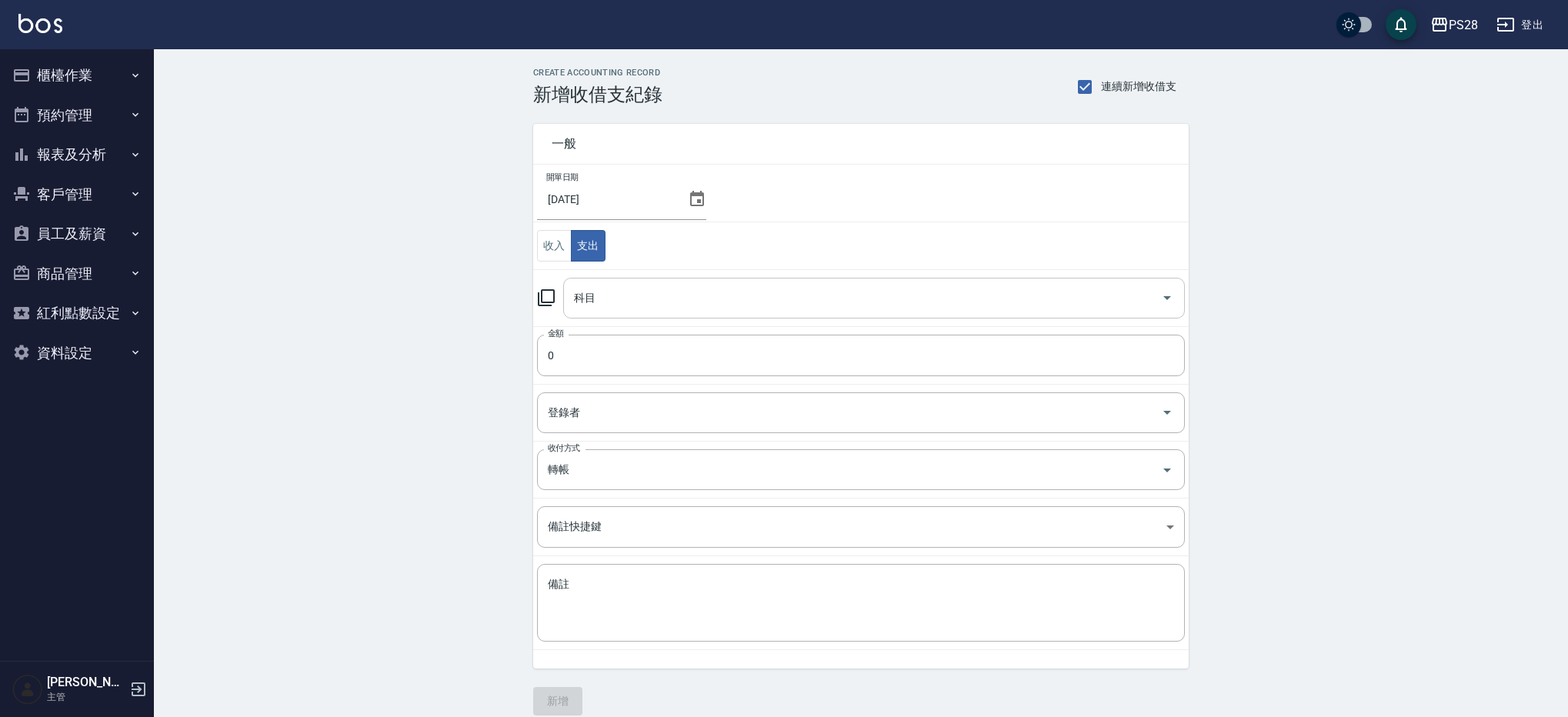
click at [624, 301] on input "科目" at bounding box center [862, 298] width 585 height 27
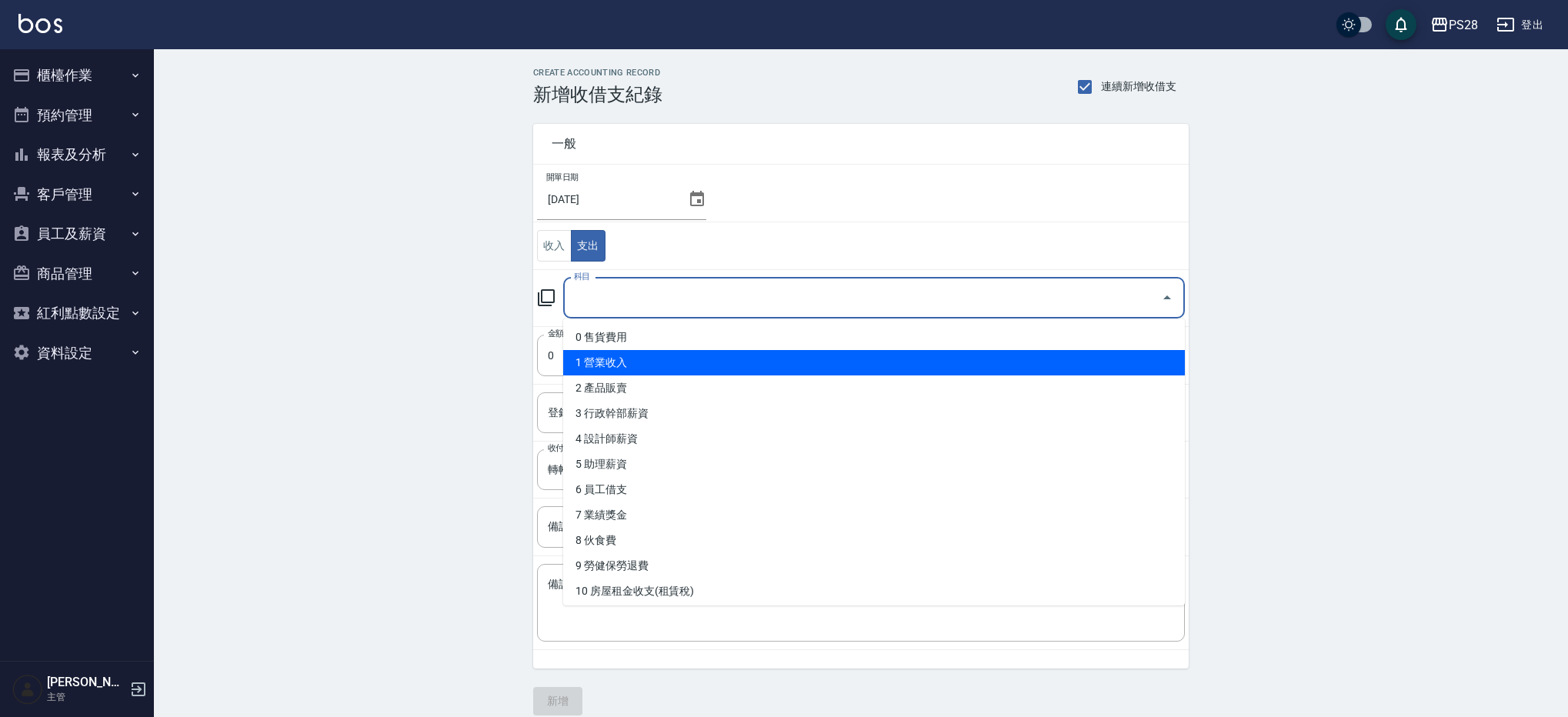
click at [335, 284] on div "CREATE ACCOUNTING RECORD 新增收借支紀錄 連續新增收借支 一般 開單日期 [DATE] 收入 支出 科目 科目 金額 0 金額 登錄者…" at bounding box center [860, 392] width 1415 height 684
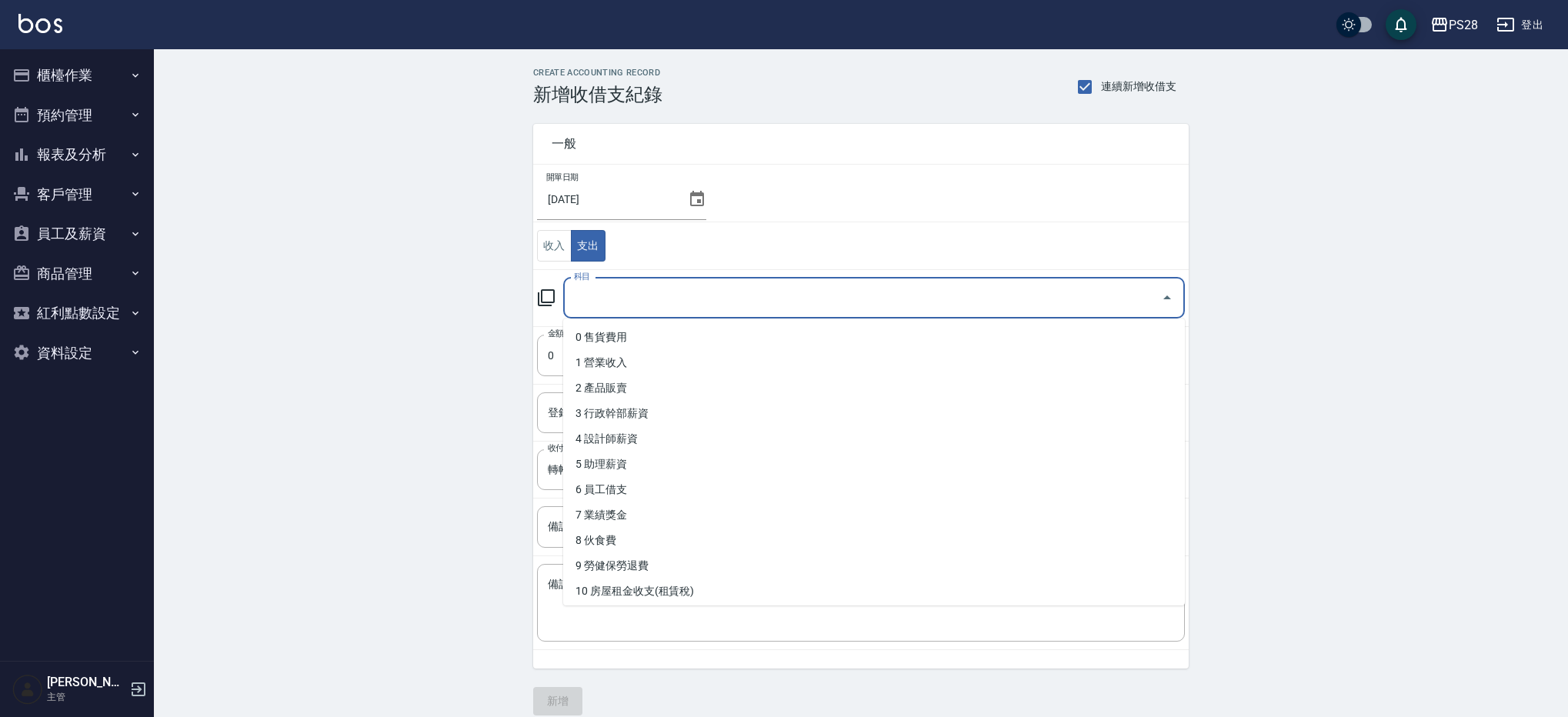
click at [628, 301] on input "科目" at bounding box center [862, 298] width 585 height 27
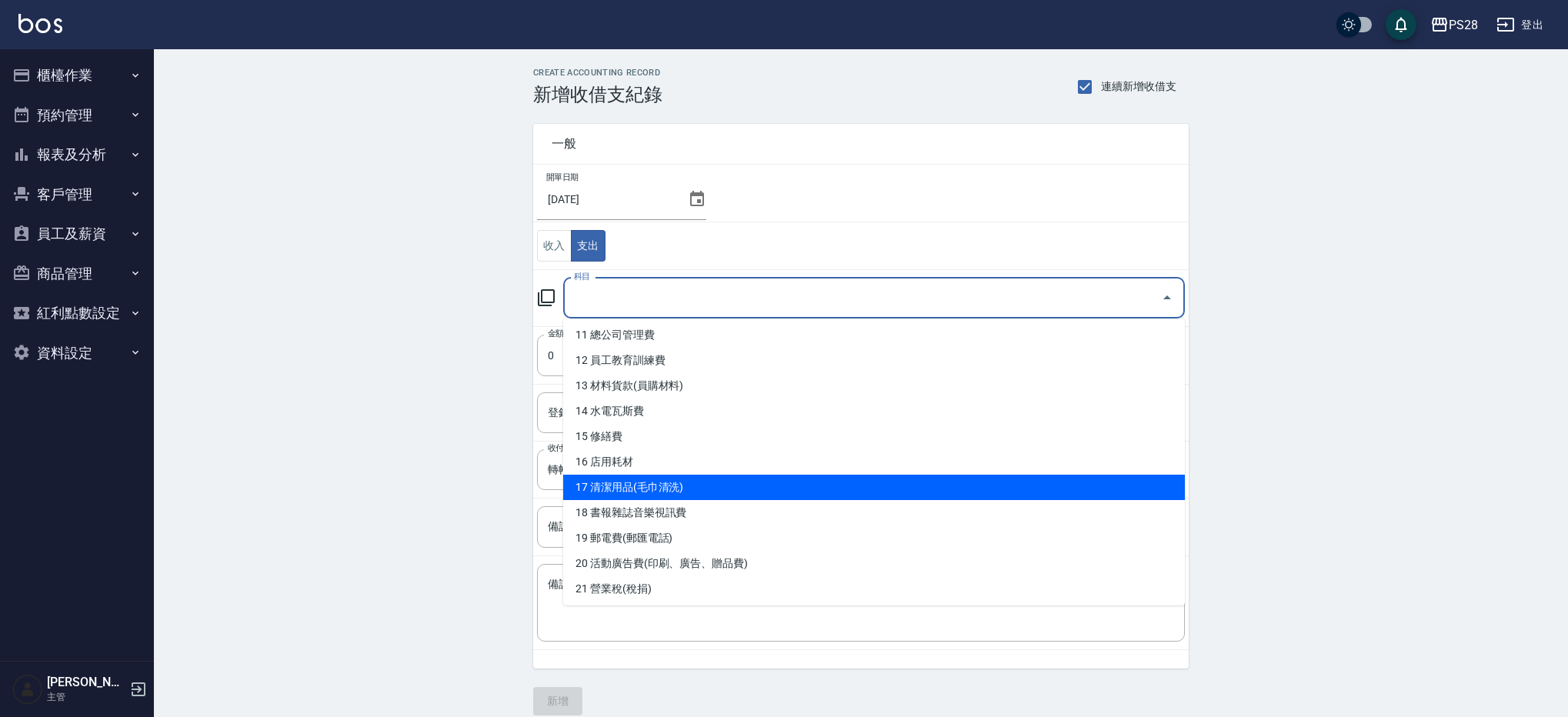
scroll to position [316, 0]
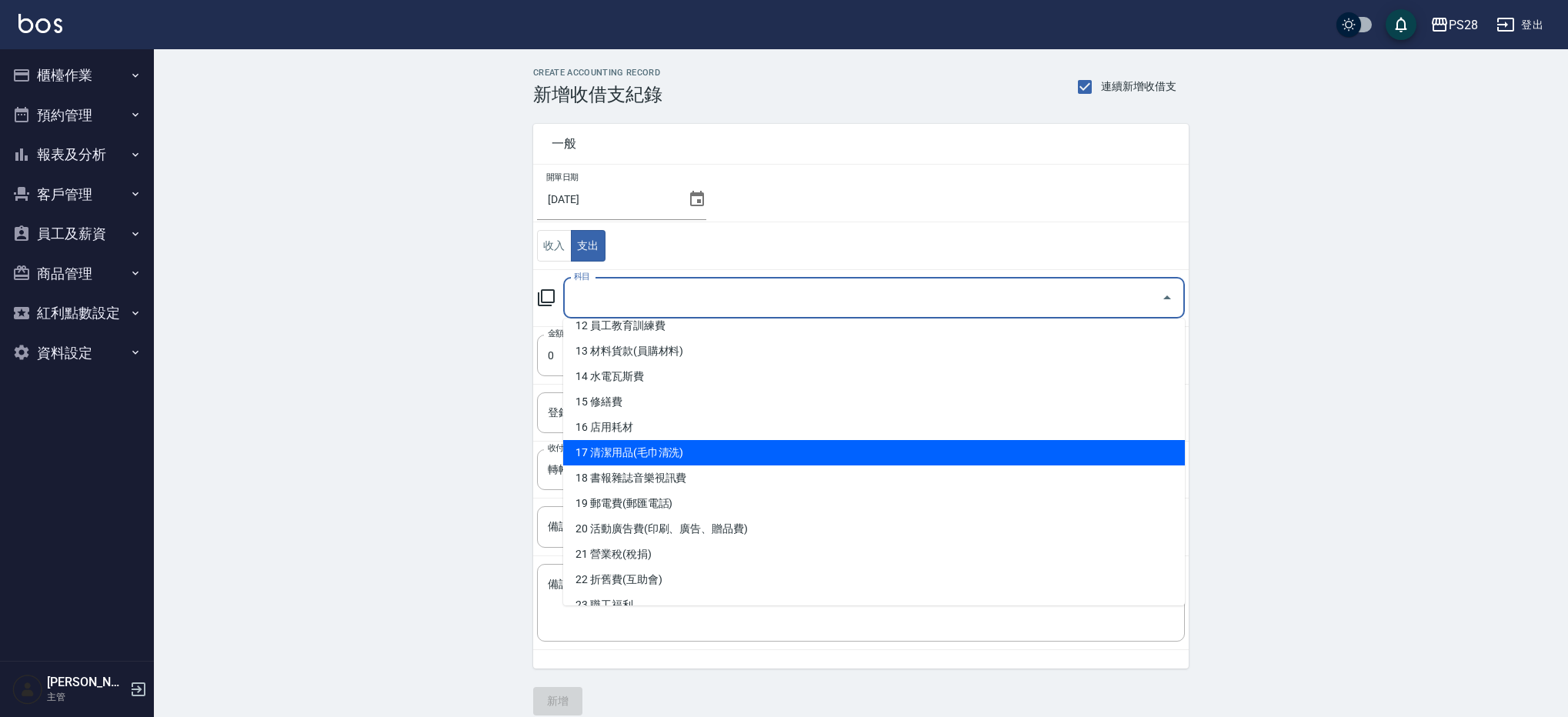
click at [674, 451] on li "17 清潔用品(毛巾清洗)" at bounding box center [874, 452] width 622 height 25
type input "17 清潔用品(毛巾清洗)"
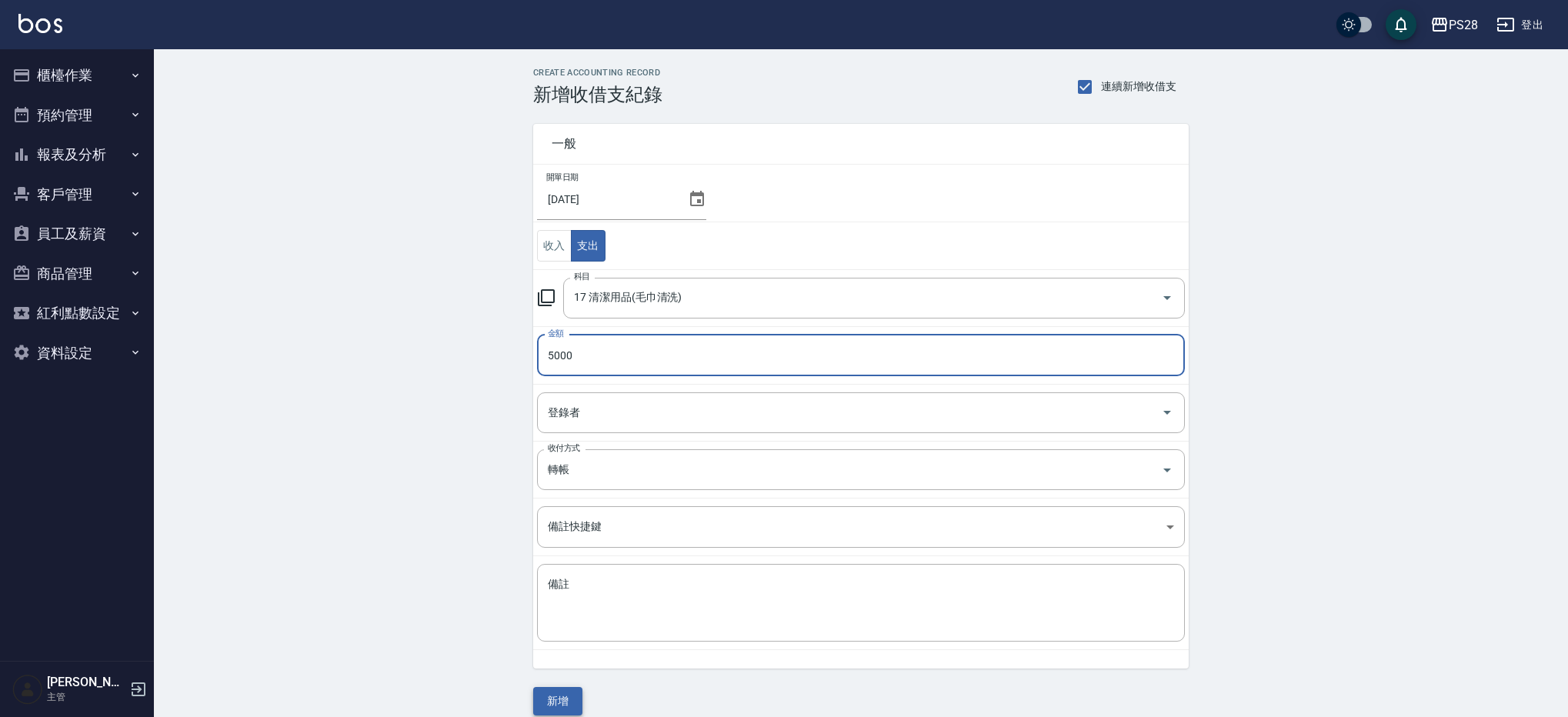
type input "5000"
click at [555, 694] on button "新增" at bounding box center [557, 701] width 49 height 29
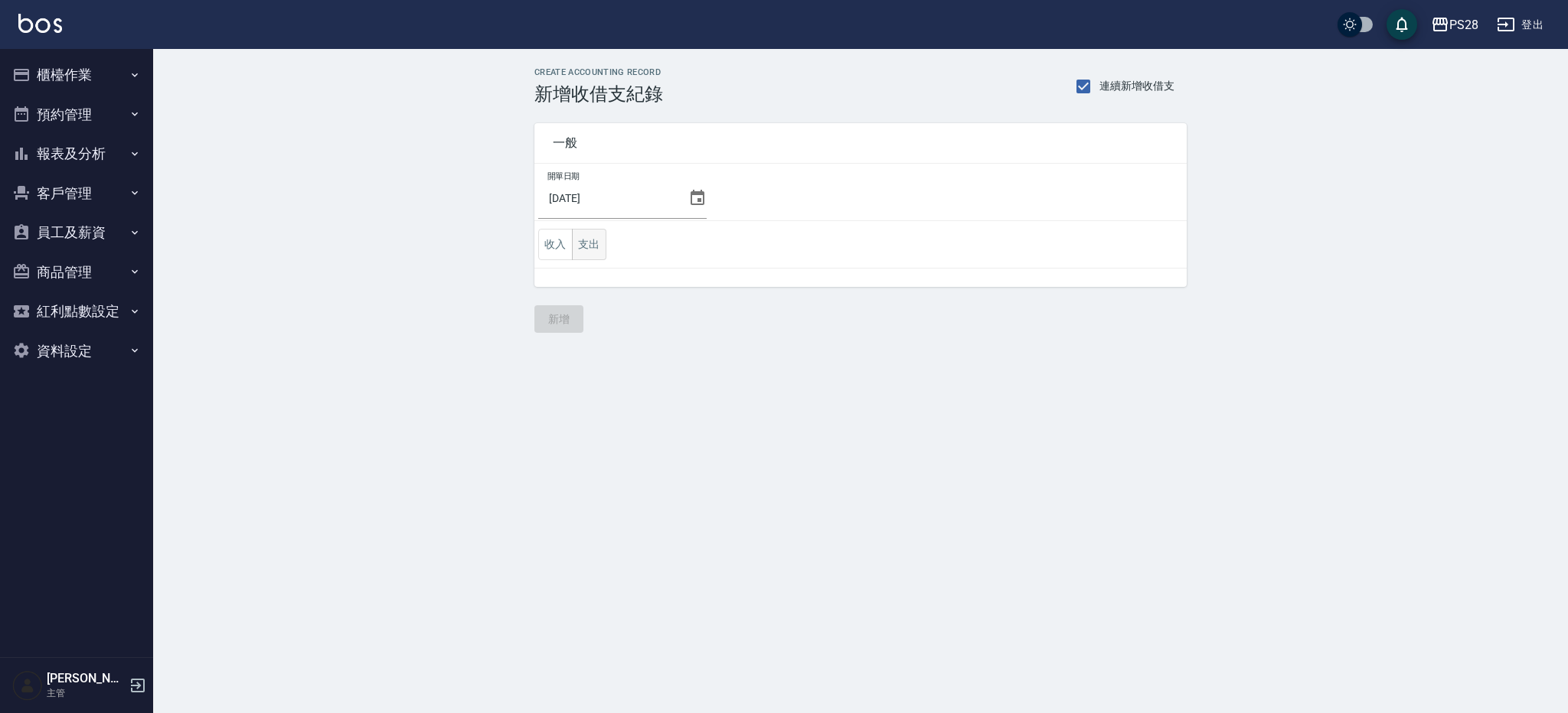
click at [599, 239] on button "支出" at bounding box center [588, 244] width 34 height 31
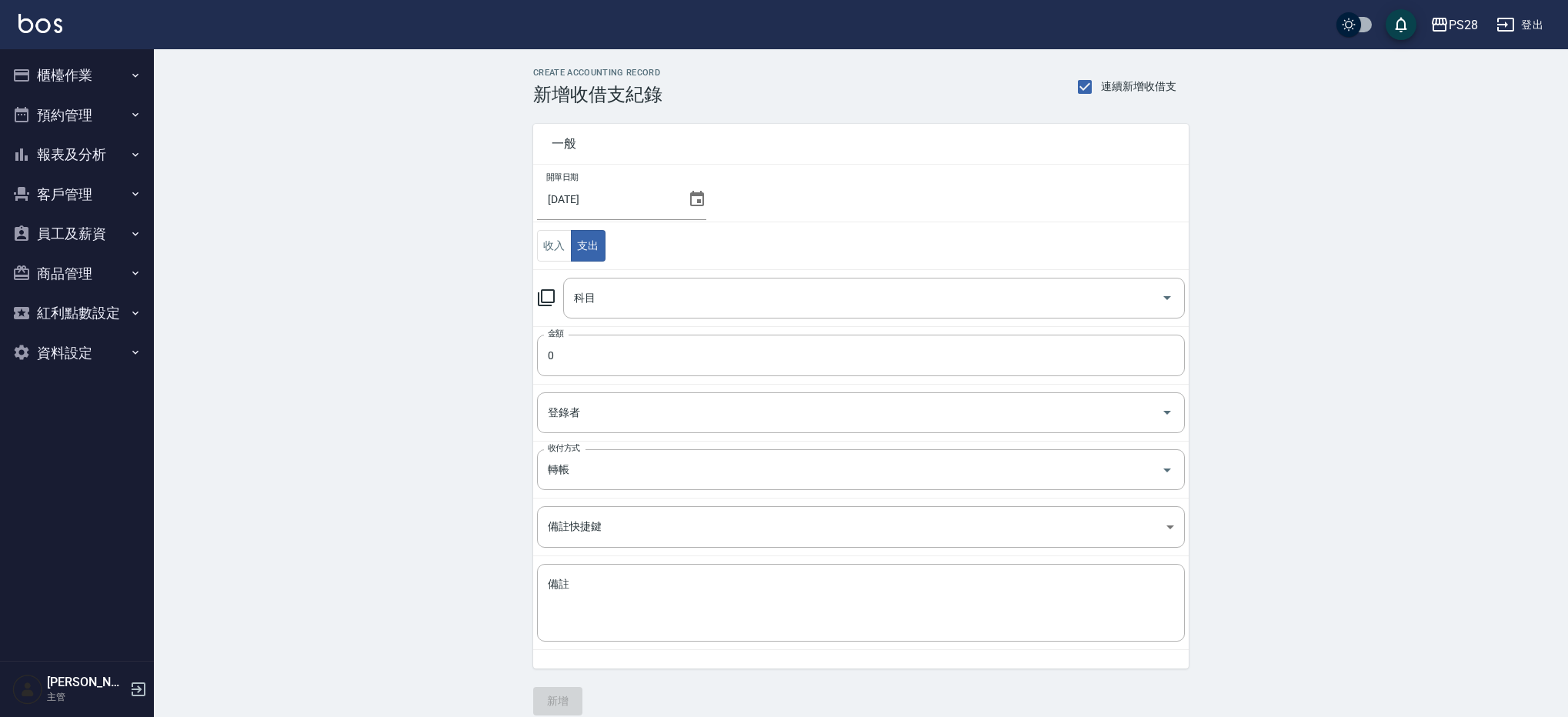
scroll to position [17, 0]
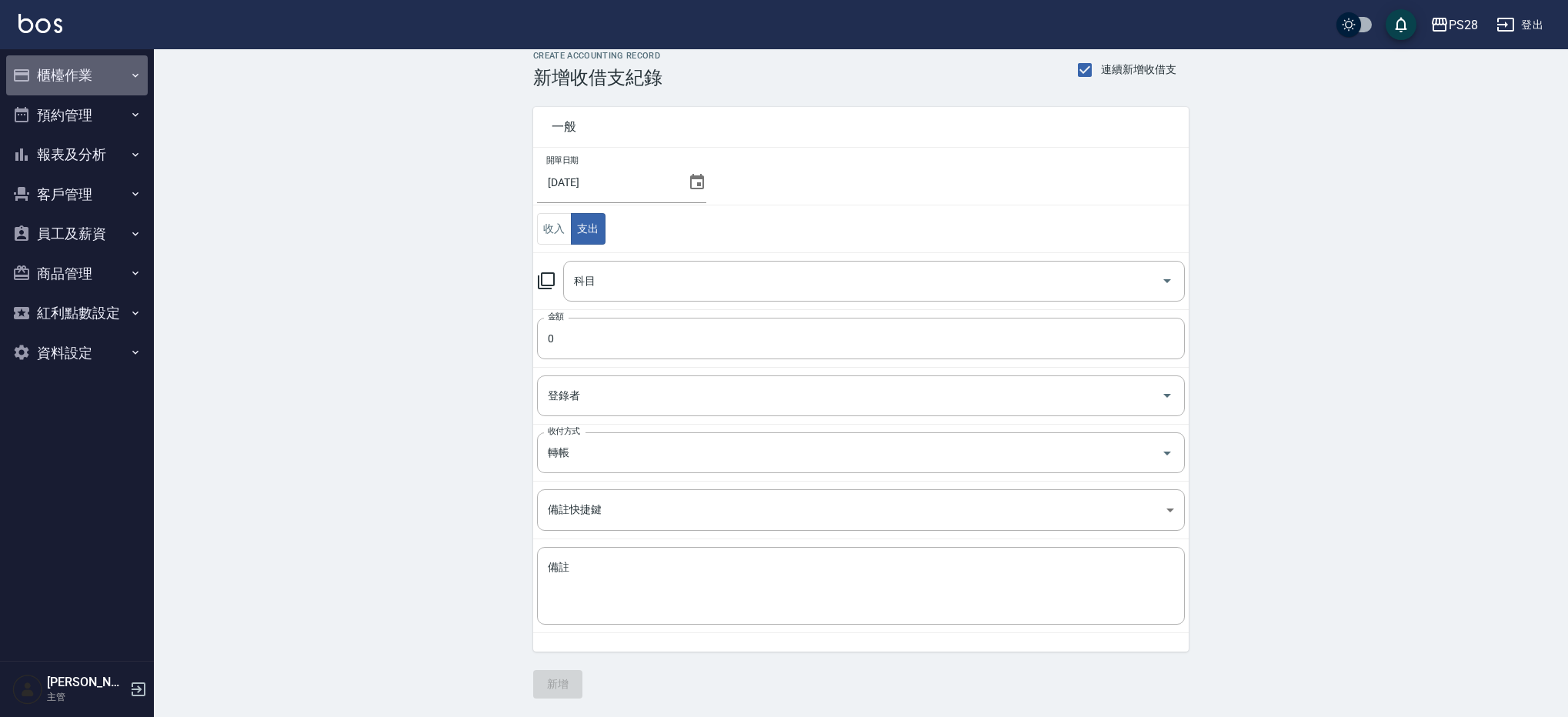
click at [101, 80] on button "櫃檯作業" at bounding box center [77, 75] width 141 height 40
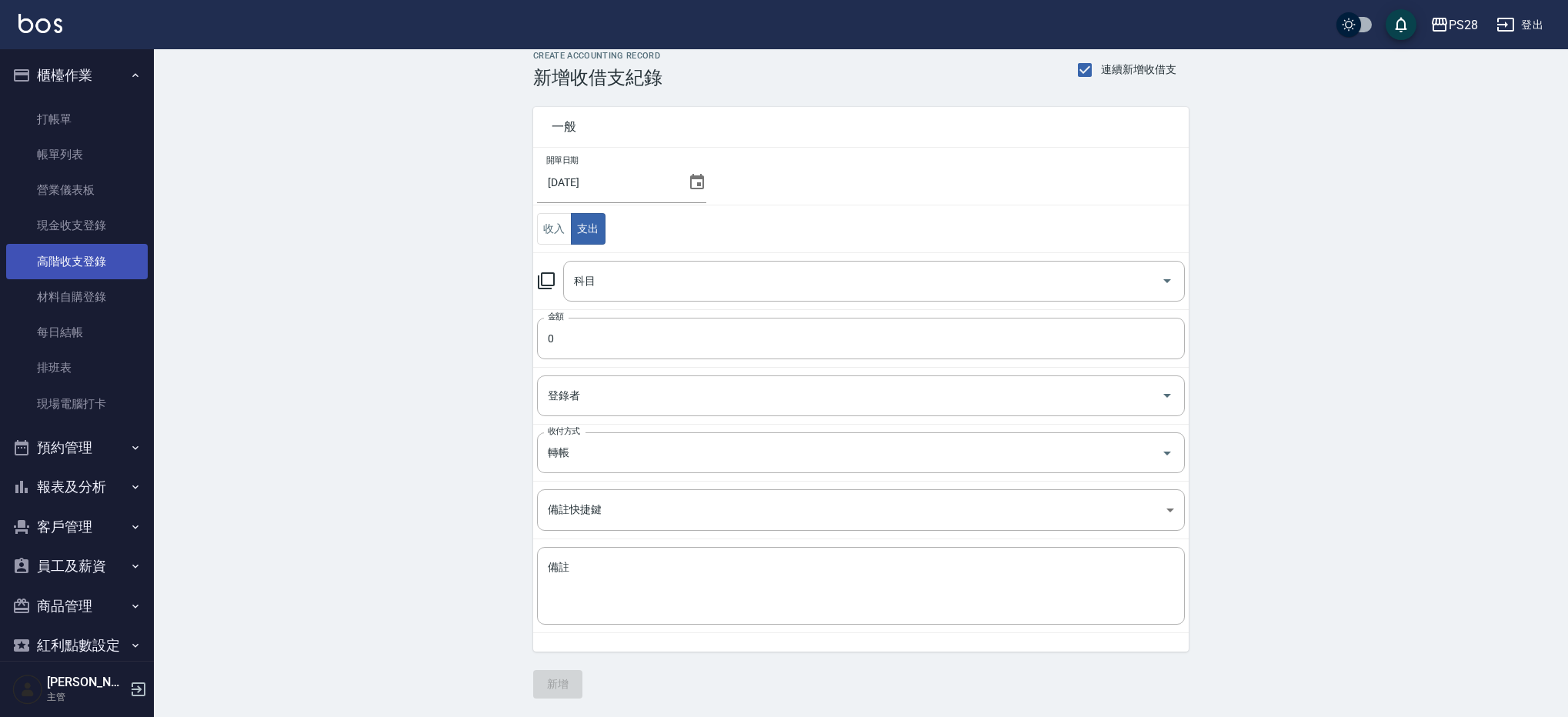
click at [106, 265] on link "高階收支登錄" at bounding box center [77, 261] width 141 height 35
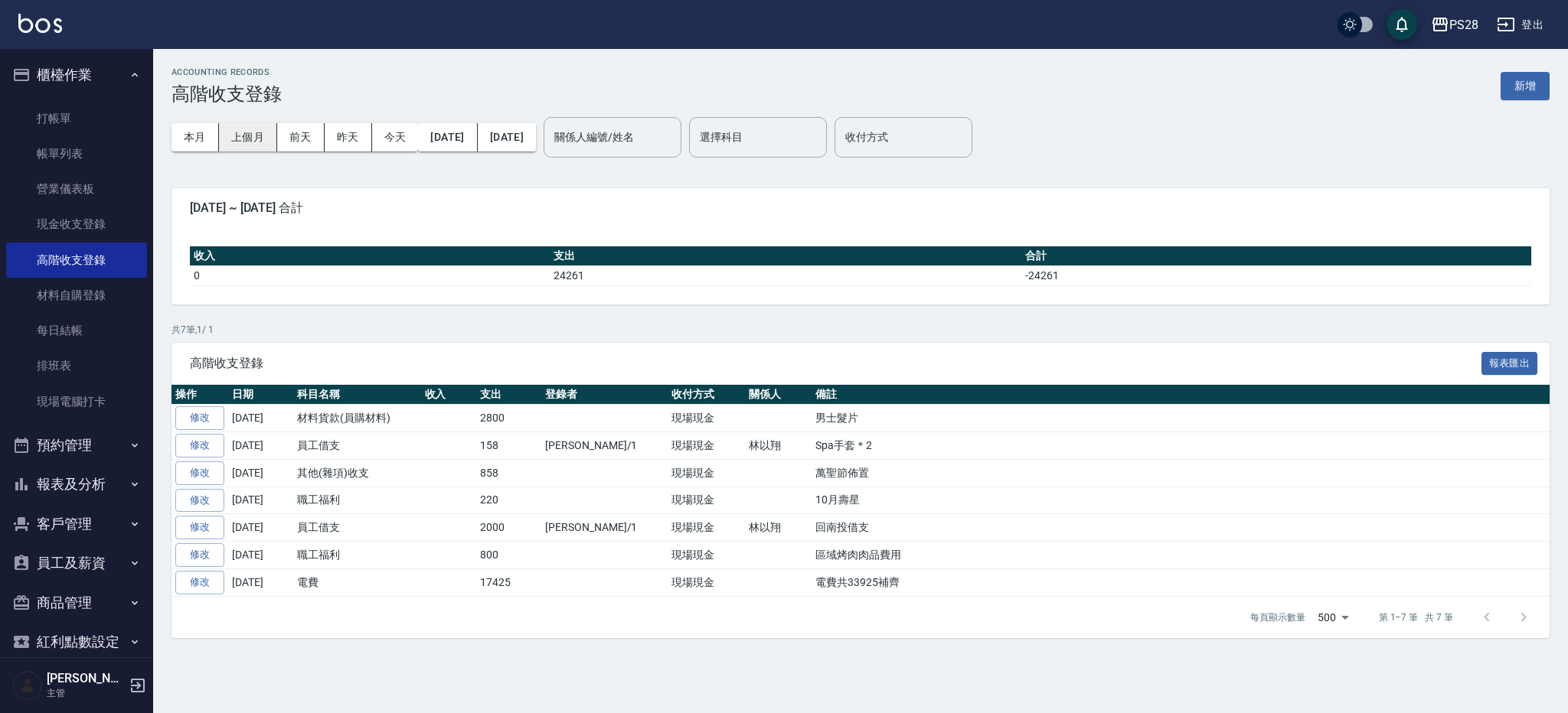
click at [228, 136] on button "上個月" at bounding box center [248, 137] width 58 height 29
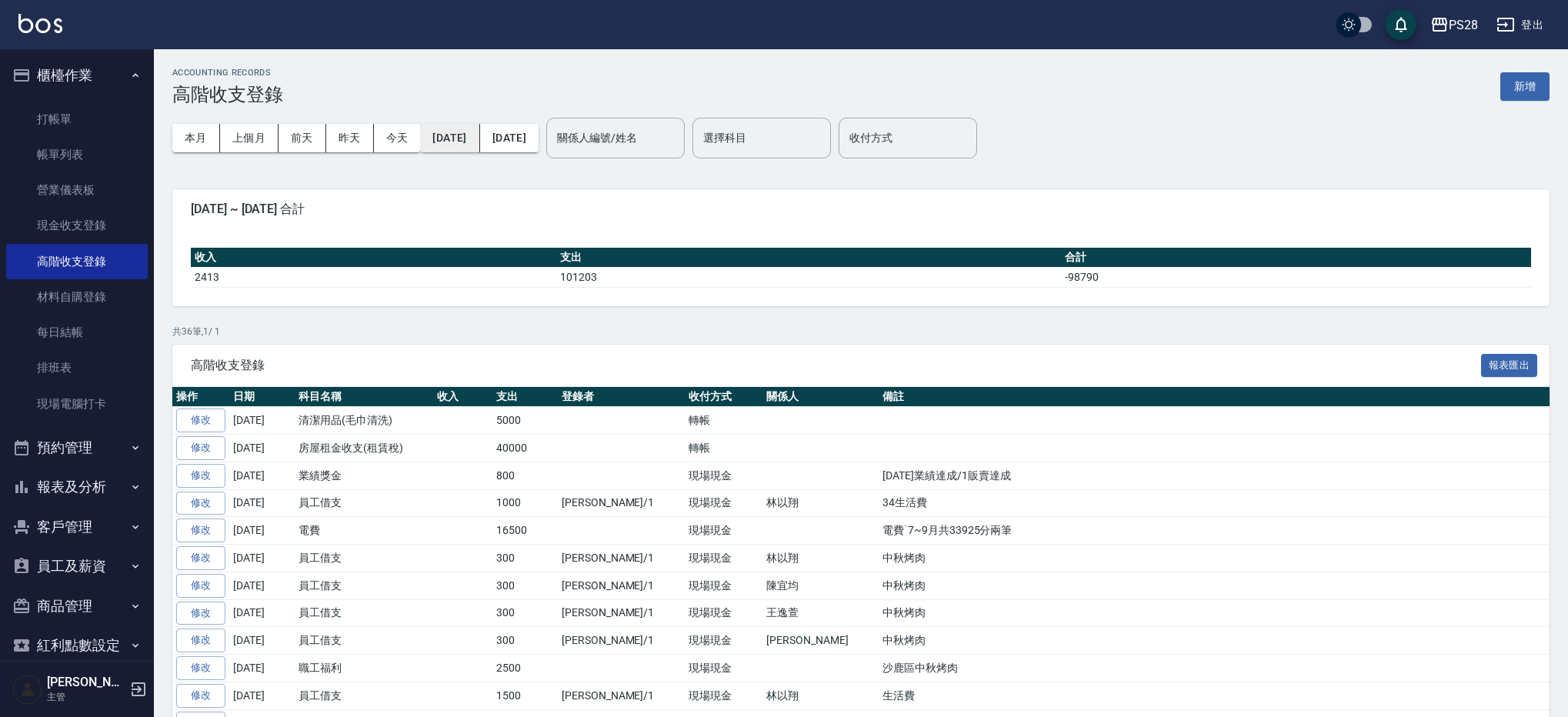
click at [440, 140] on button "2025/09/01" at bounding box center [450, 138] width 60 height 29
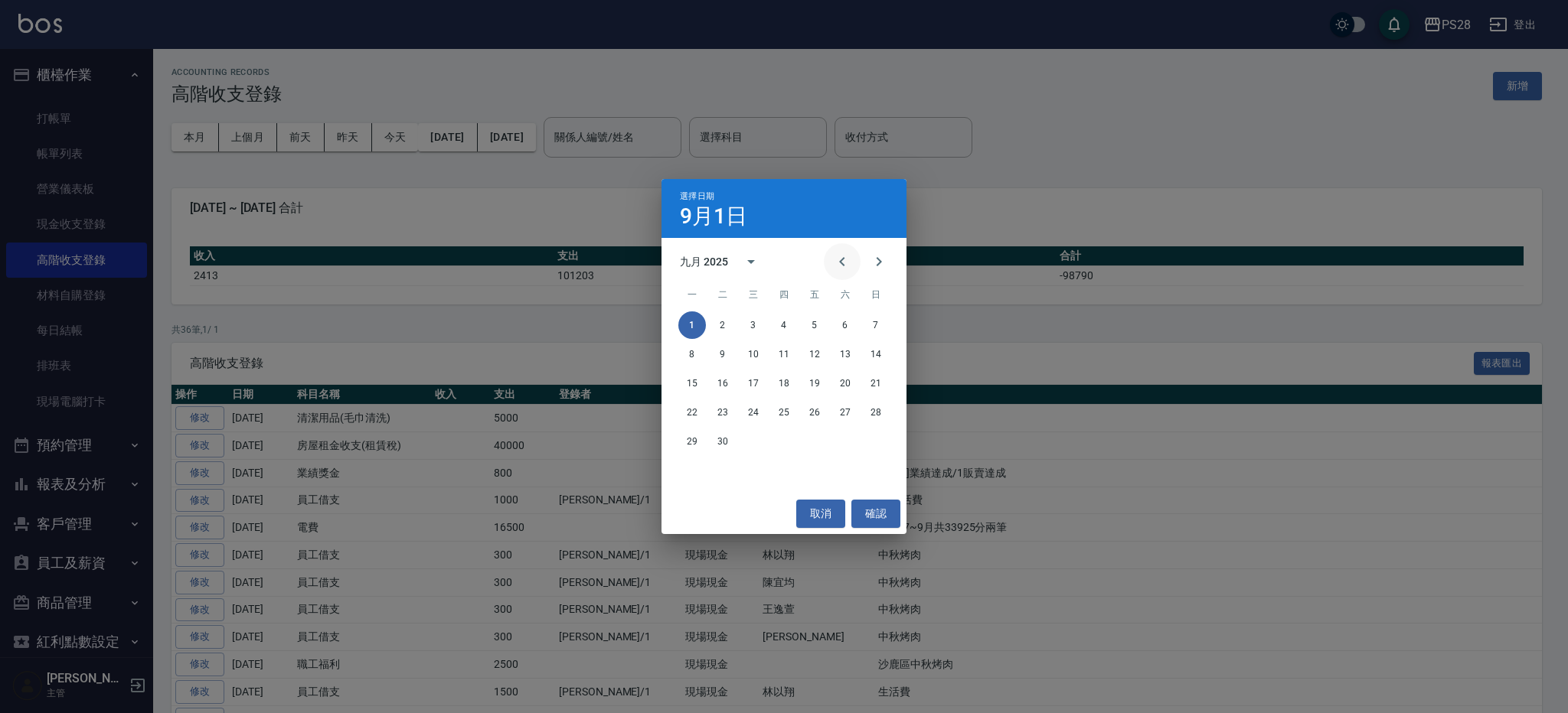
click at [846, 258] on icon "Previous month" at bounding box center [842, 262] width 19 height 18
drag, startPoint x: 877, startPoint y: 438, endPoint x: 789, endPoint y: 363, distance: 115.6
click at [877, 438] on button "31" at bounding box center [876, 442] width 28 height 28
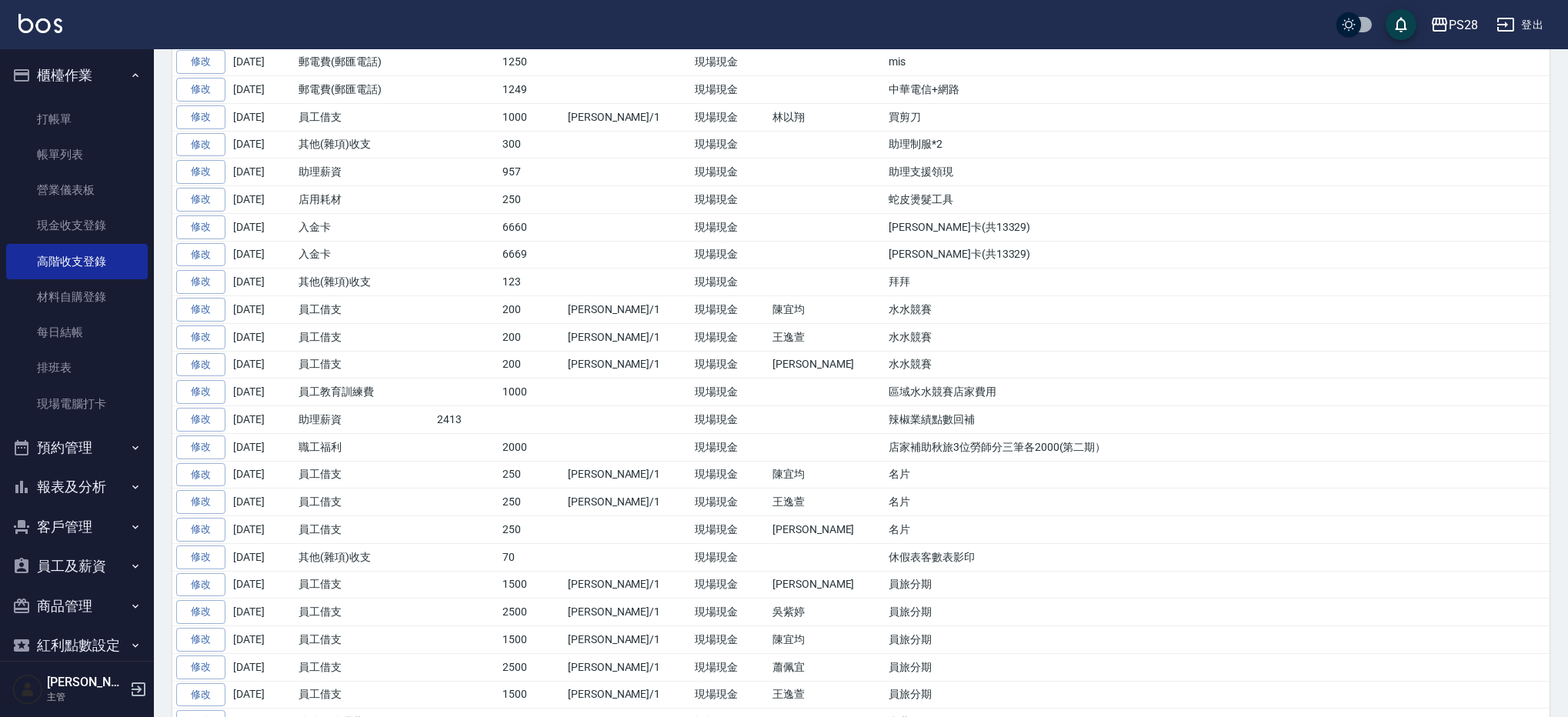
scroll to position [933, 0]
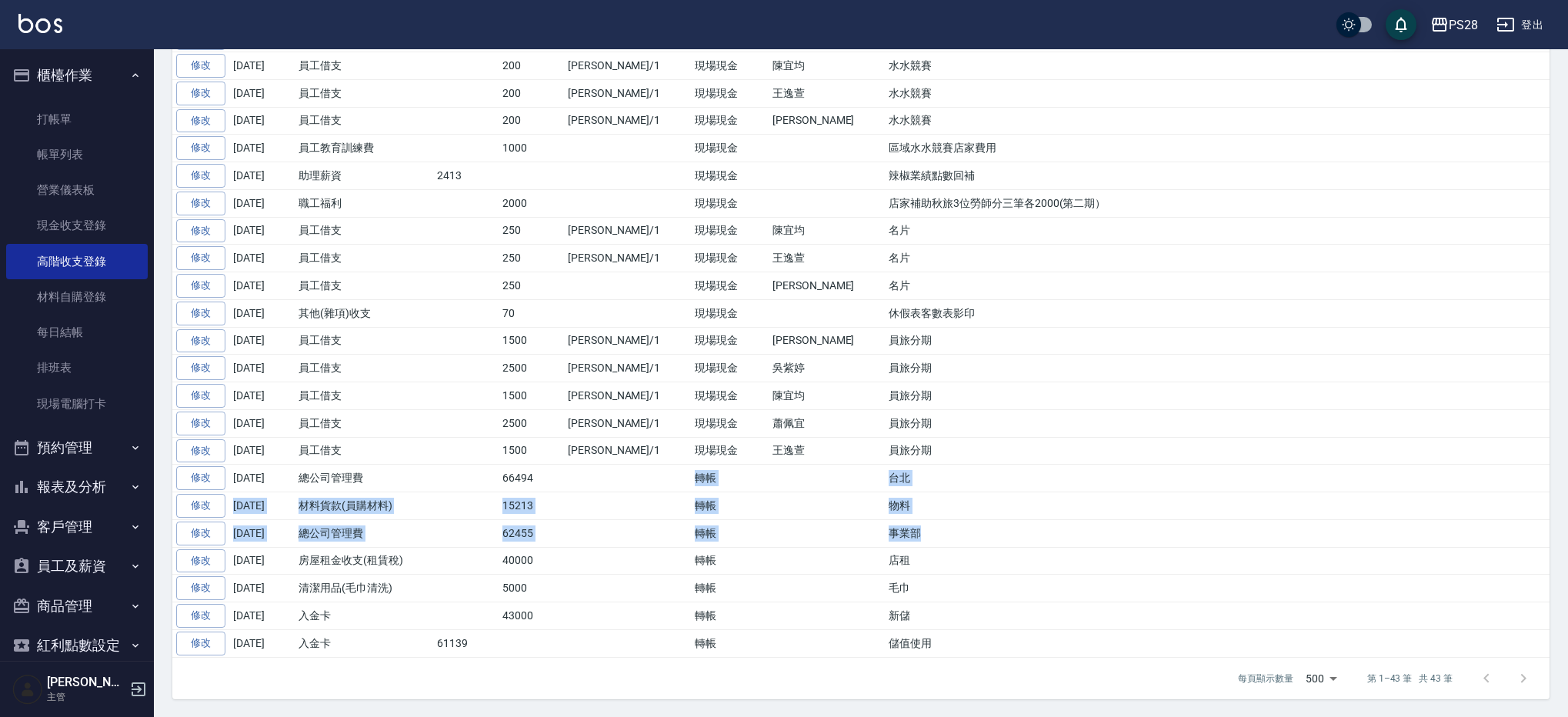
drag, startPoint x: 821, startPoint y: 533, endPoint x: 698, endPoint y: 470, distance: 138.2
click at [698, 470] on tbody "修改 2025-09-30 清潔用品(毛巾清洗) 5000 轉帳 修改 2025-09-30 房屋租金收支(租賃稅) 40000 轉帳 修改 2025-09-…" at bounding box center [860, 66] width 1377 height 1183
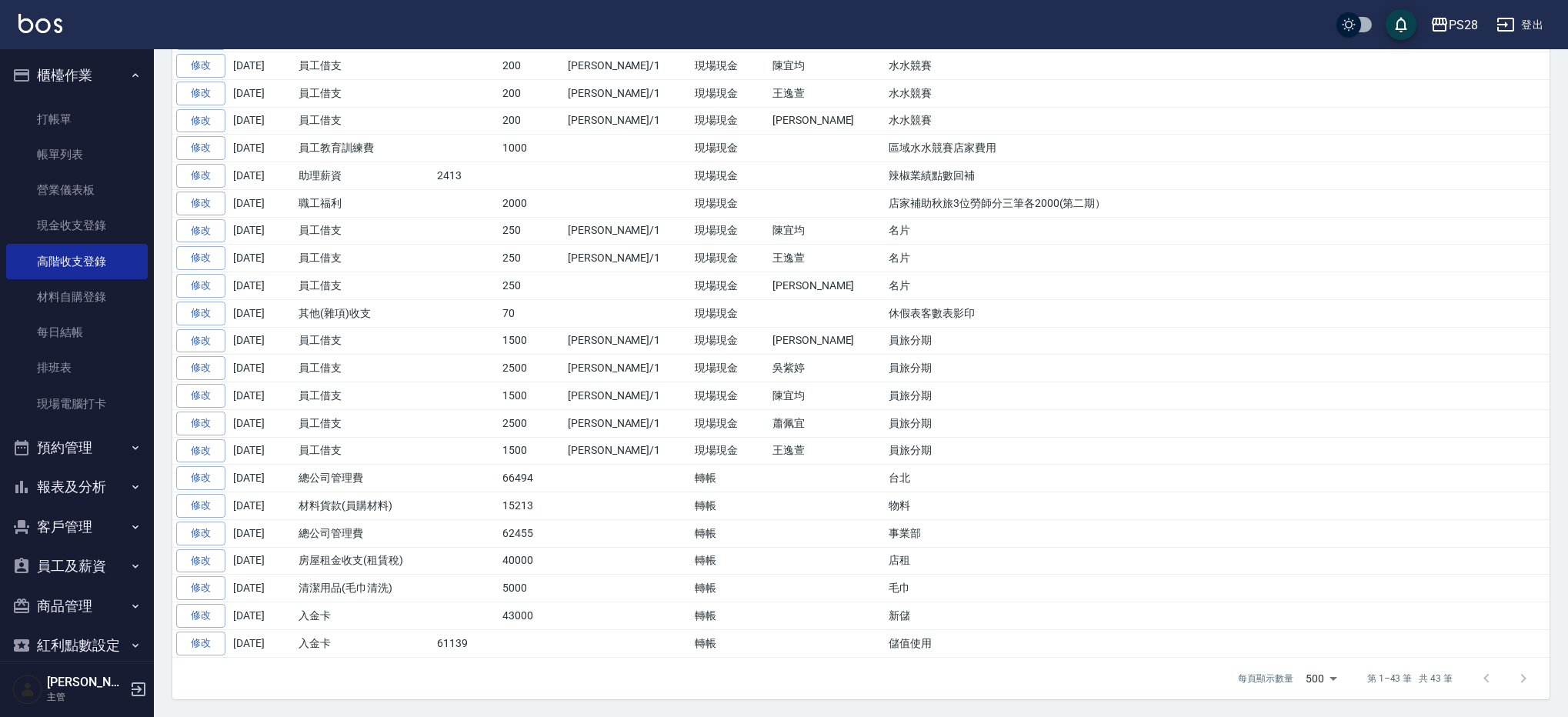
click at [769, 577] on td at bounding box center [827, 589] width 116 height 28
click at [553, 564] on td "40000" at bounding box center [531, 561] width 65 height 28
click at [570, 595] on td at bounding box center [627, 589] width 127 height 28
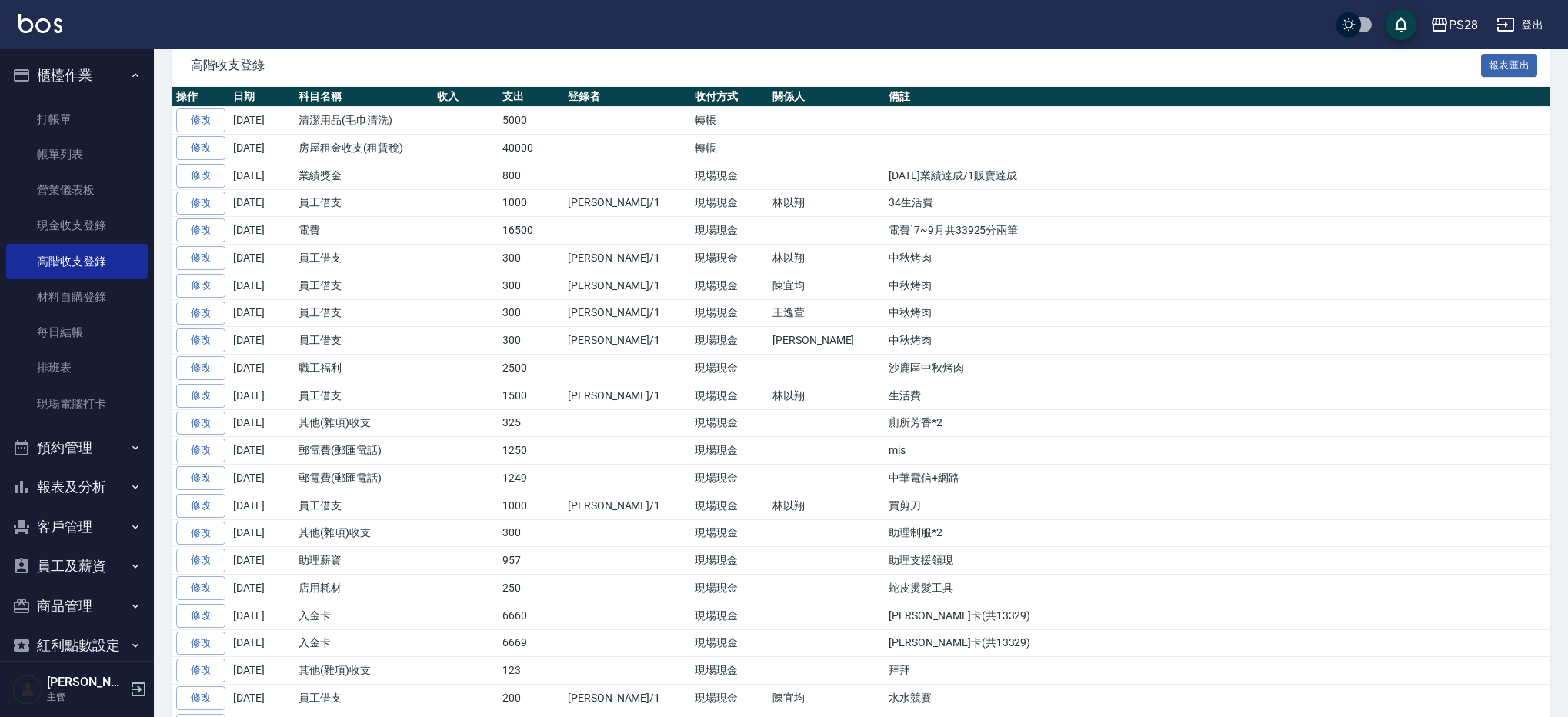
scroll to position [0, 0]
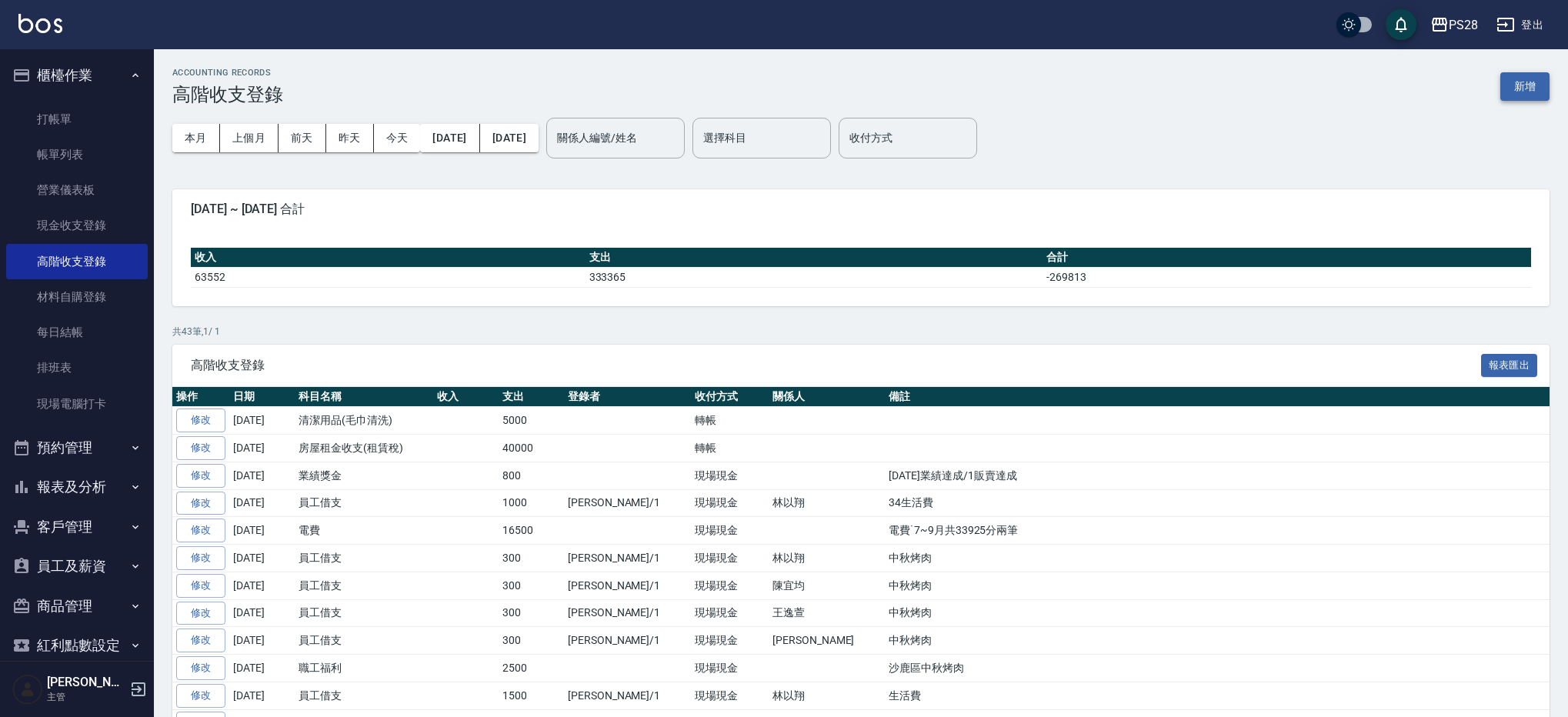
click at [1533, 100] on button "新增" at bounding box center [1524, 86] width 49 height 29
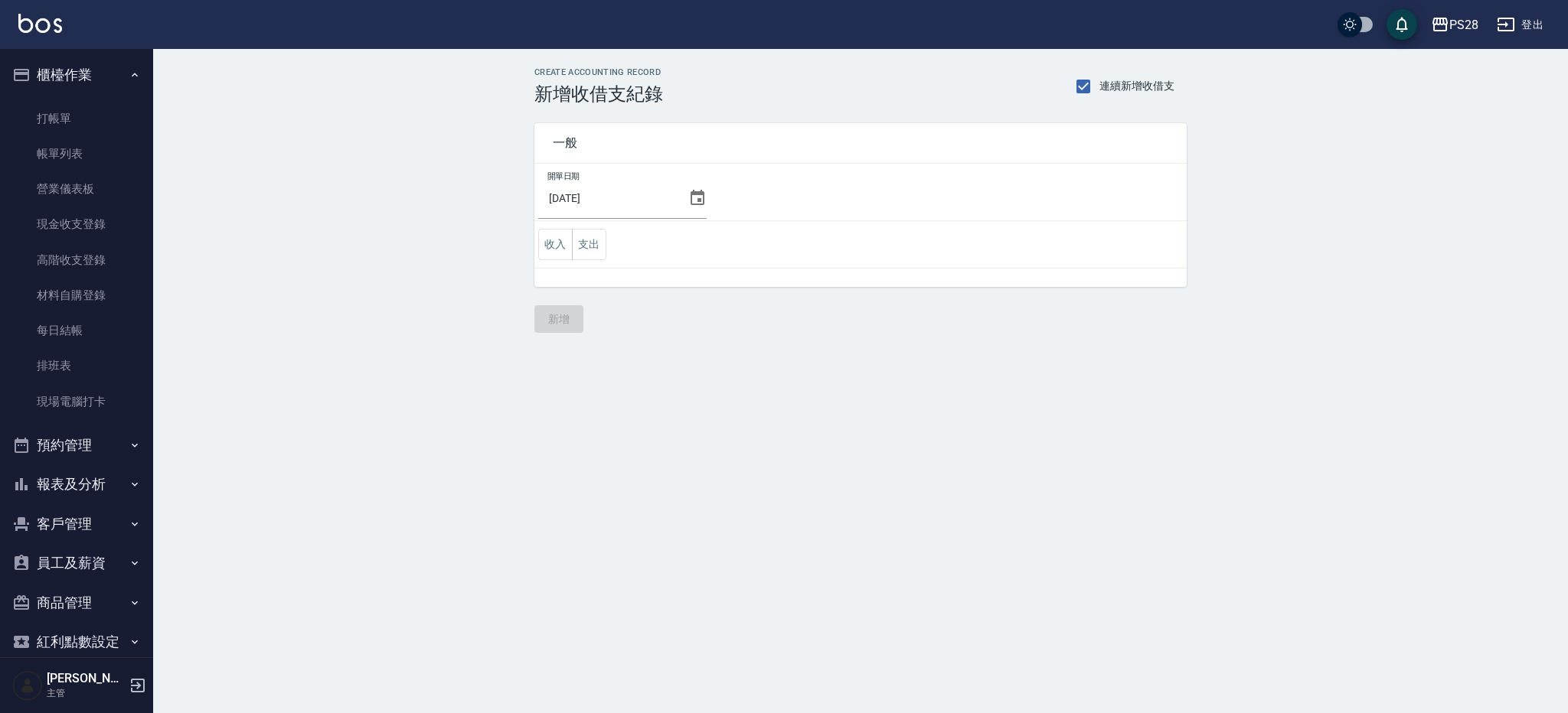
click at [1526, 89] on div "CREATE ACCOUNTING RECORD 新增收借支紀錄 連續新增收借支 一般 開單日期 2025/10/08 收入 支出 新增" at bounding box center [859, 200] width 1414 height 302
click at [690, 202] on icon at bounding box center [697, 197] width 14 height 16
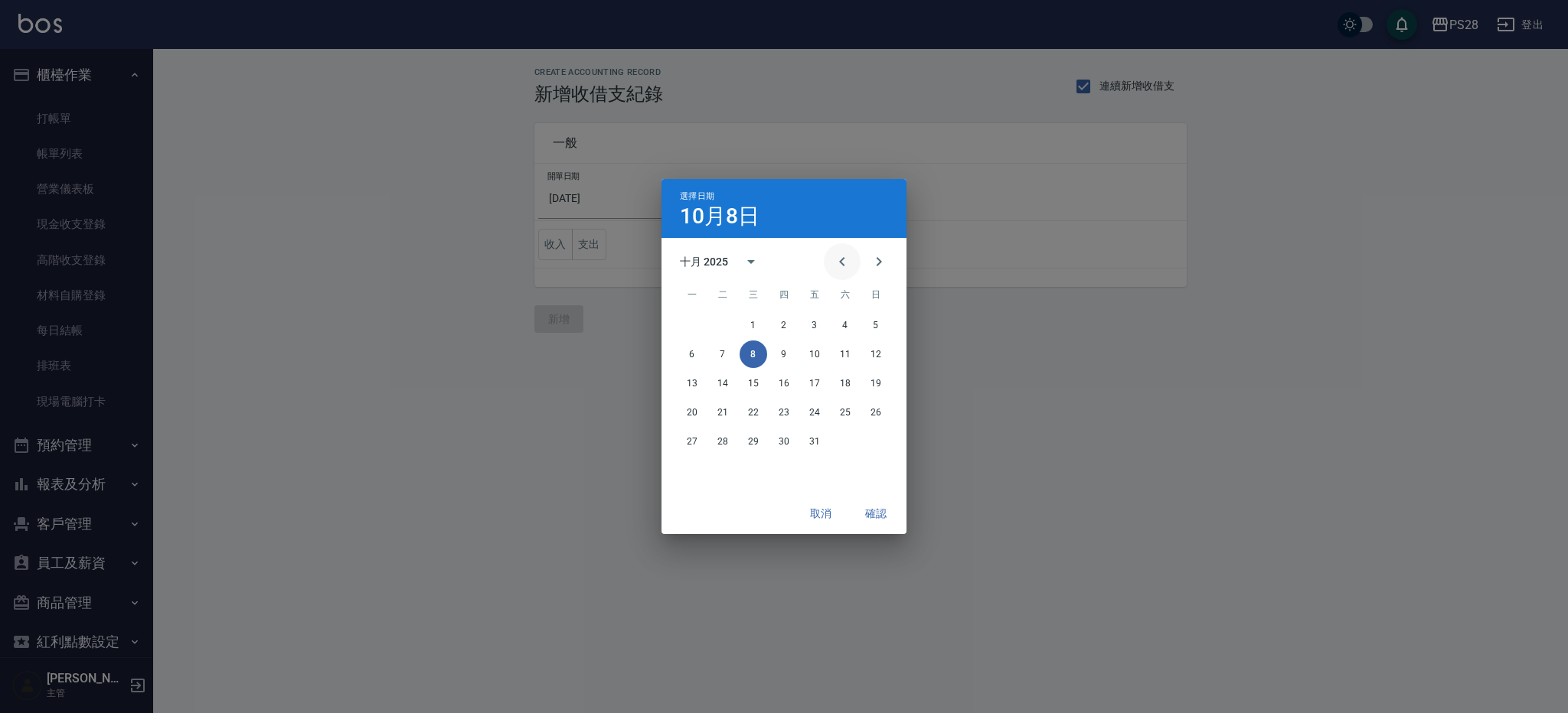
click at [845, 265] on icon "Previous month" at bounding box center [842, 262] width 19 height 18
click at [723, 441] on button "30" at bounding box center [722, 442] width 28 height 28
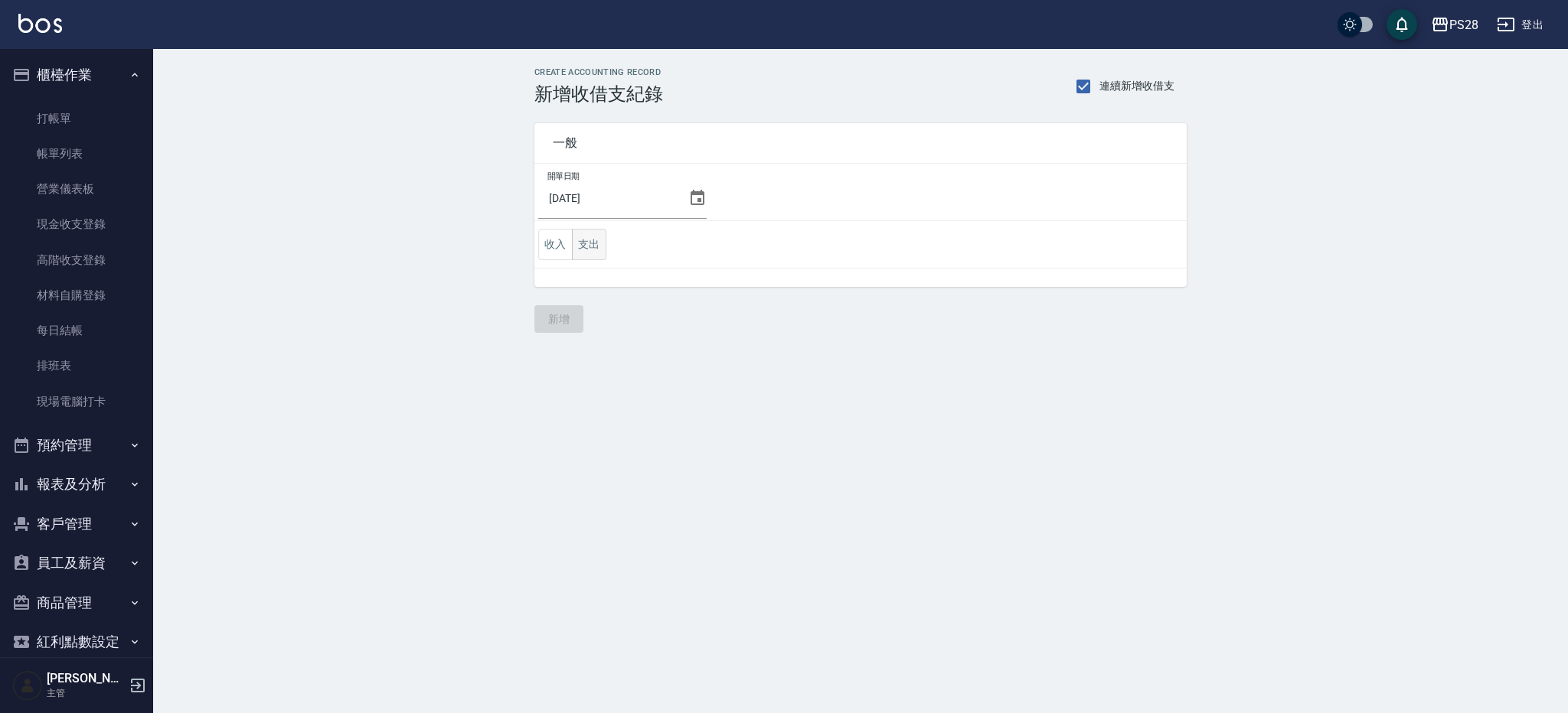
click at [600, 237] on button "支出" at bounding box center [588, 244] width 34 height 31
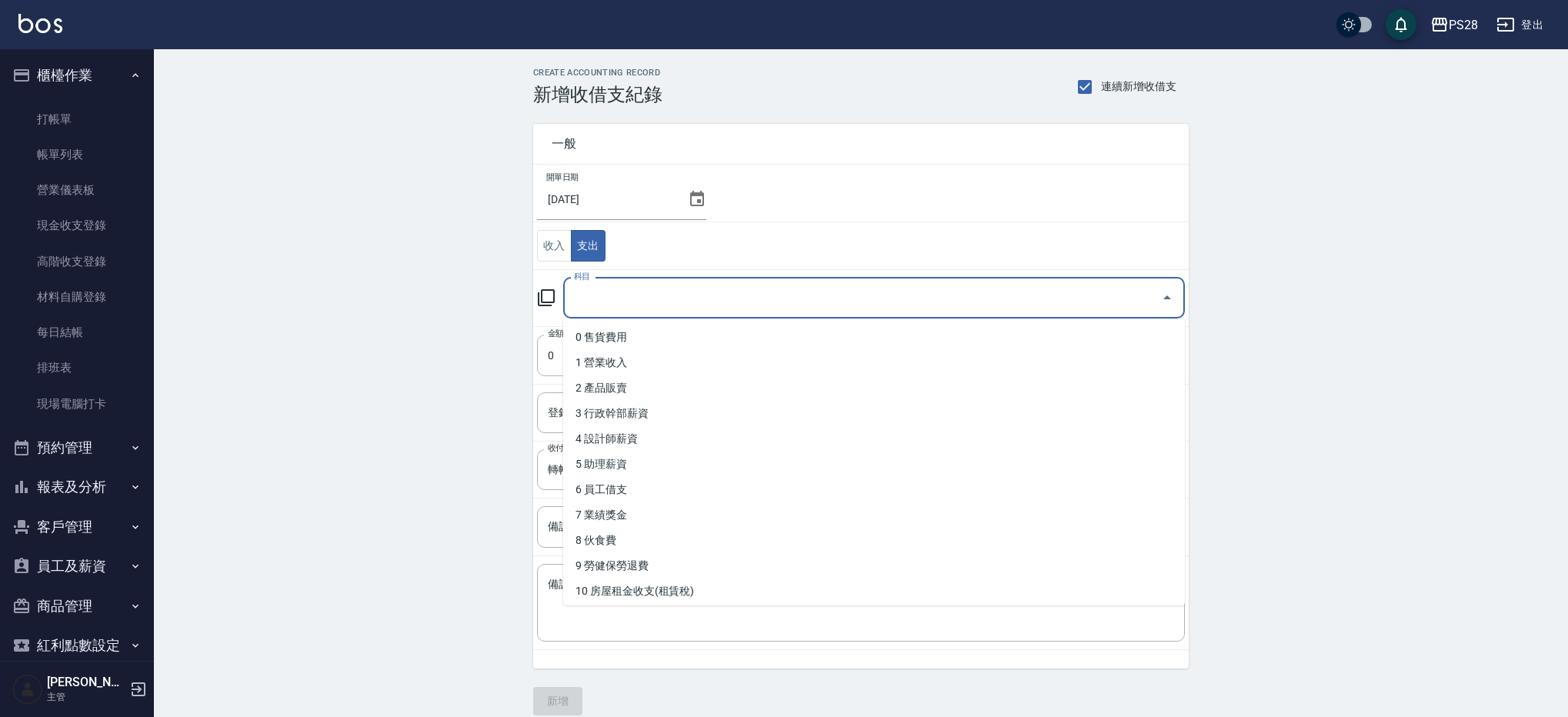
click at [654, 300] on input "科目" at bounding box center [862, 298] width 585 height 27
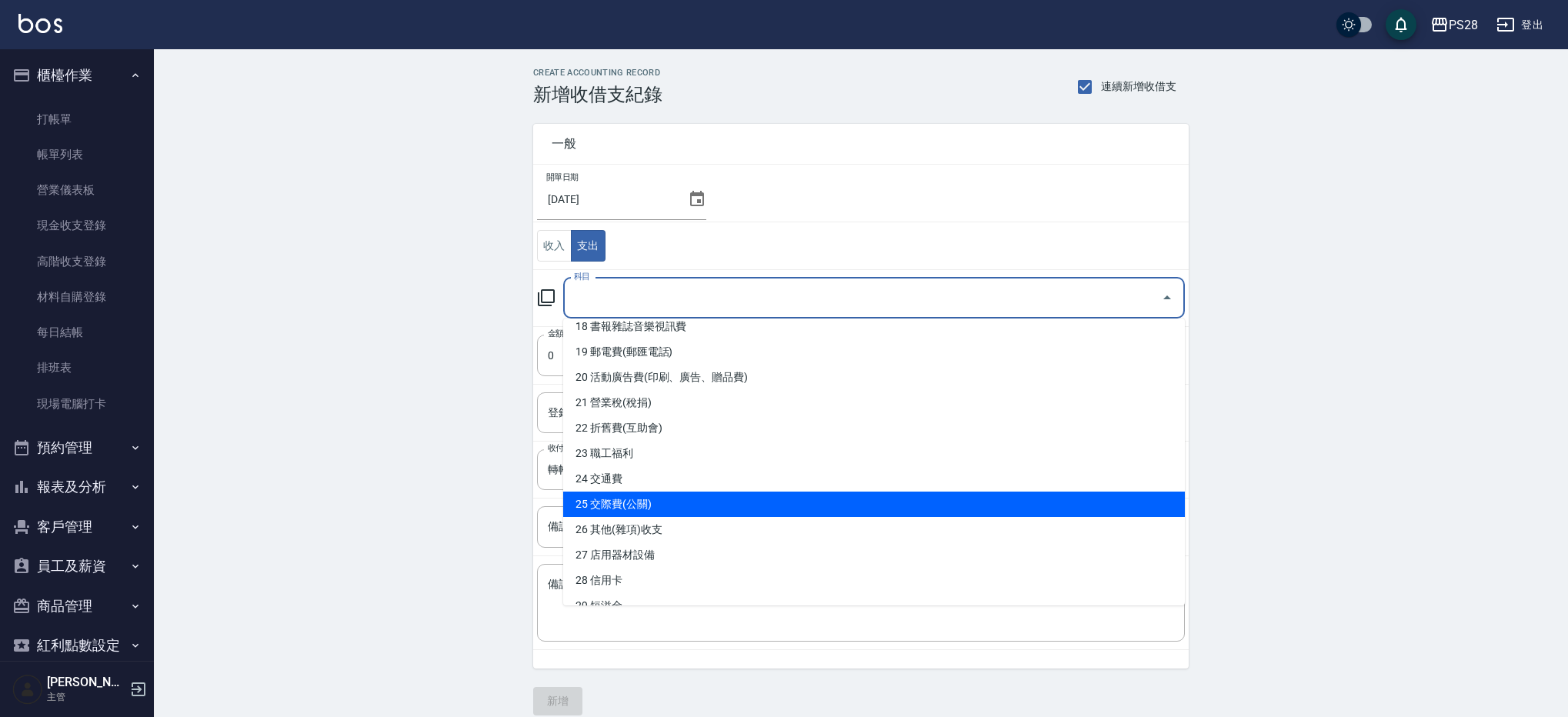
scroll to position [690, 0]
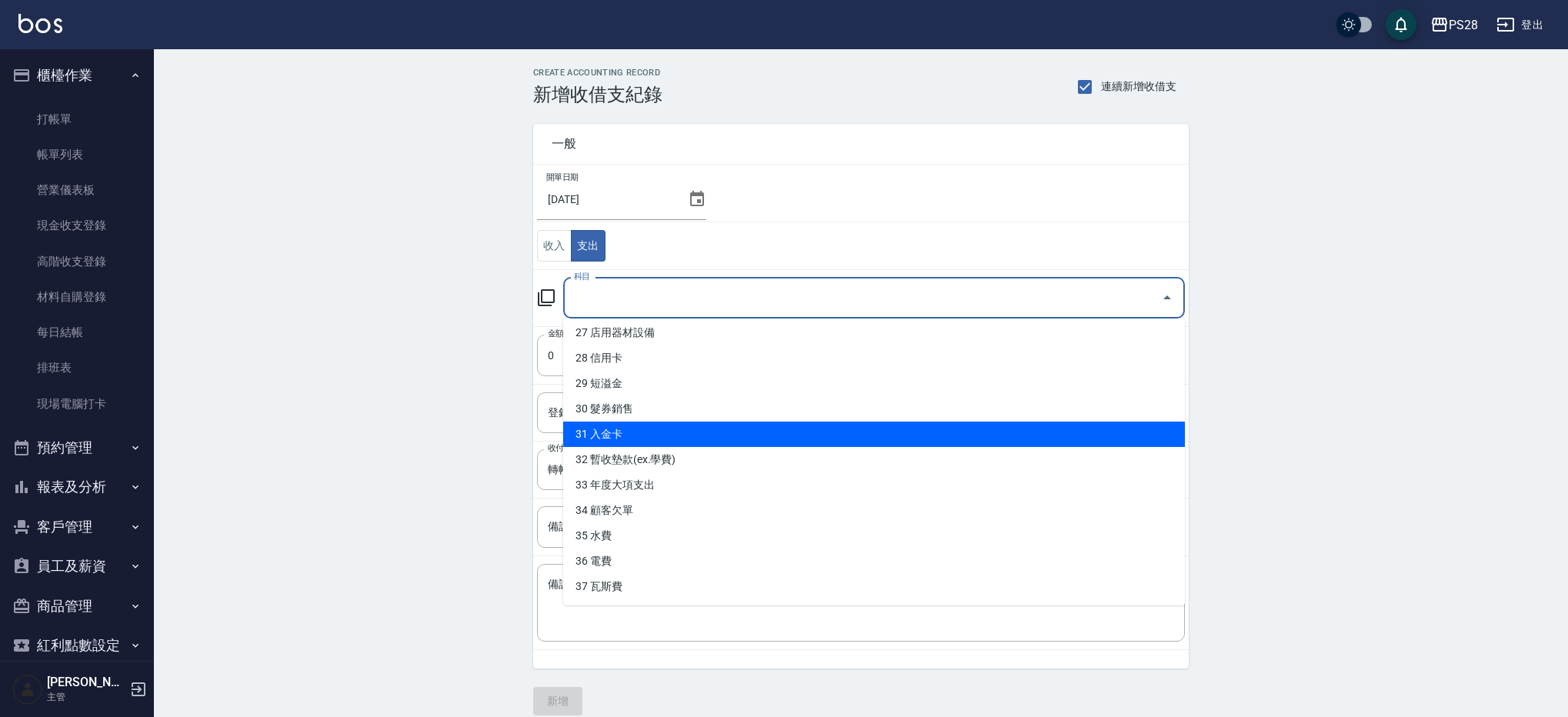
click at [697, 434] on li "31 入金卡" at bounding box center [874, 433] width 622 height 25
type input "31 入金卡"
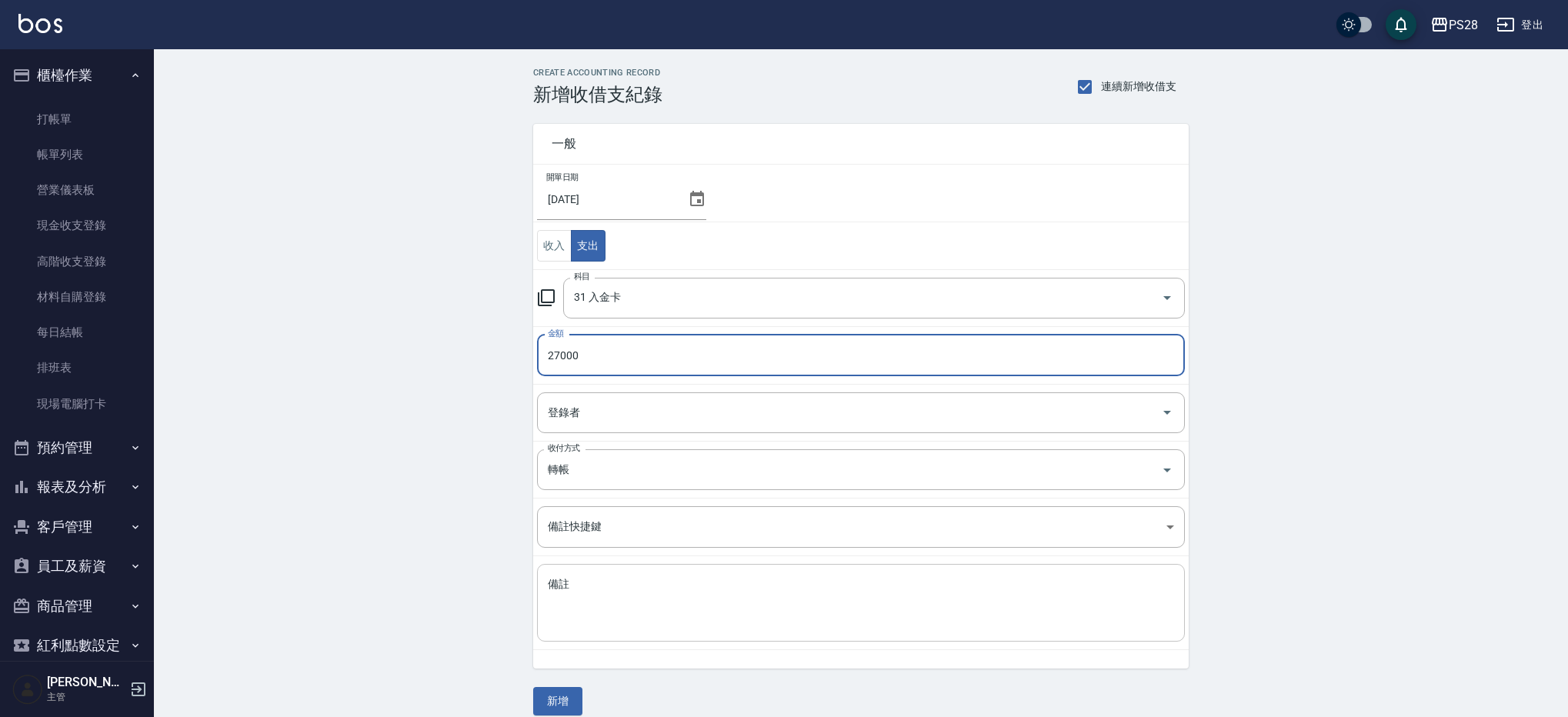
type input "27000"
click at [654, 602] on textarea "備註" at bounding box center [861, 604] width 627 height 52
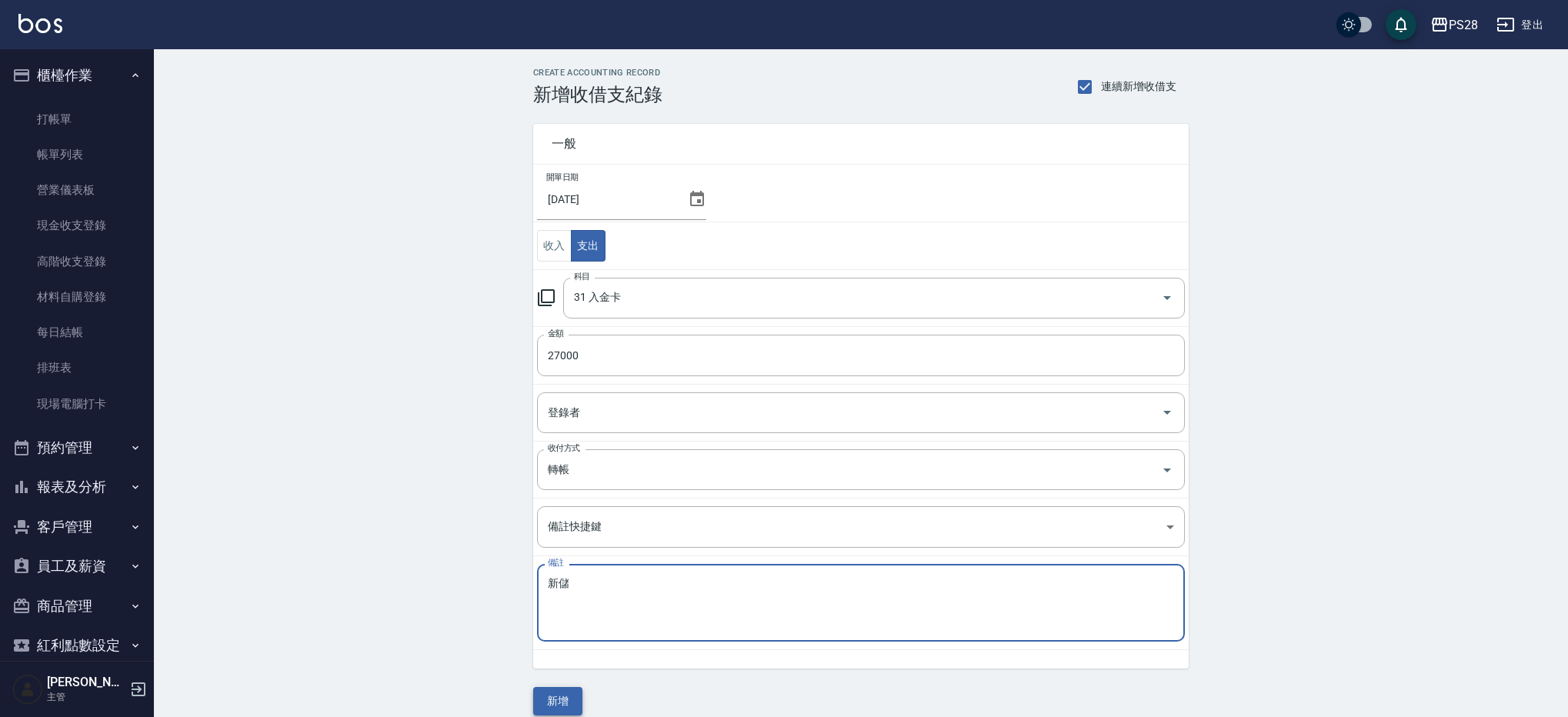
type textarea "新儲"
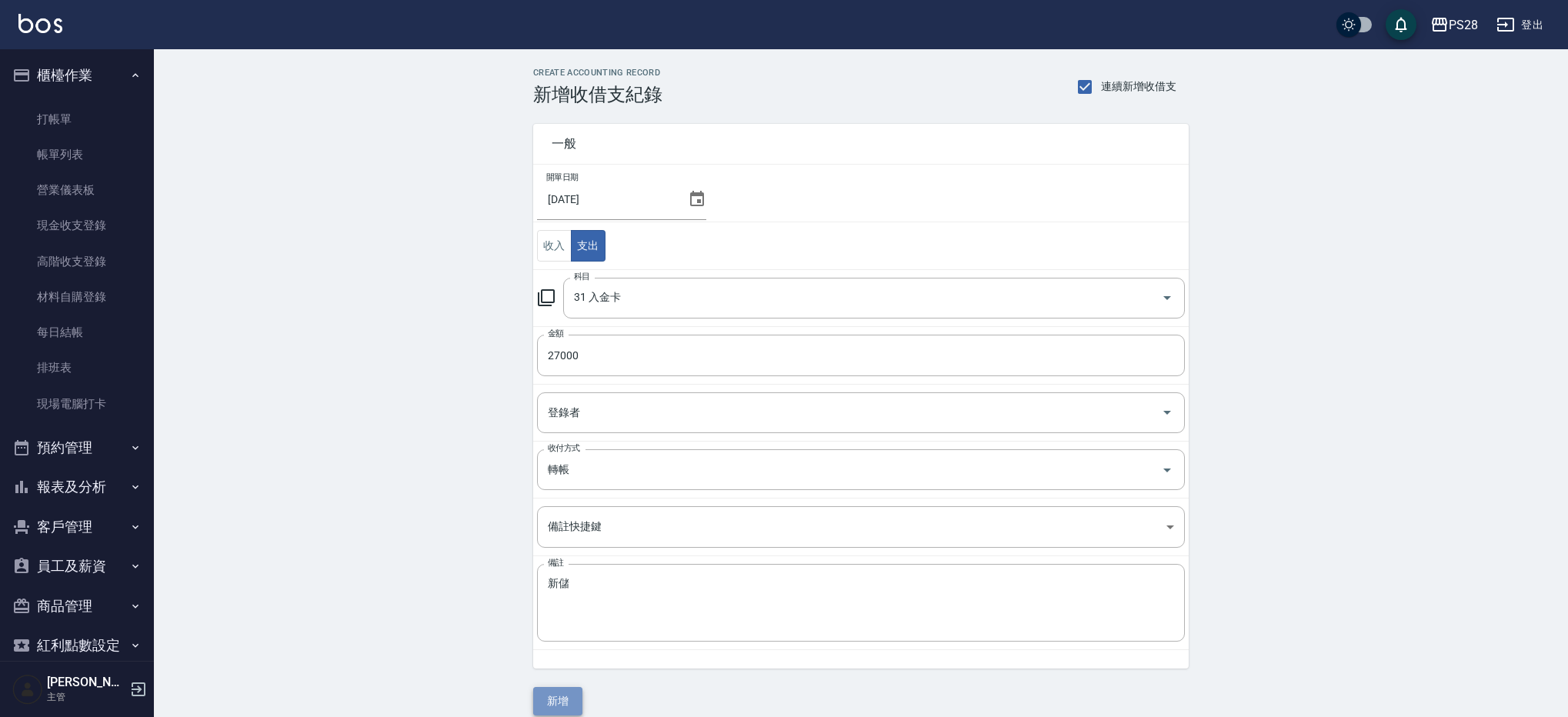
click at [548, 695] on button "新增" at bounding box center [557, 701] width 49 height 29
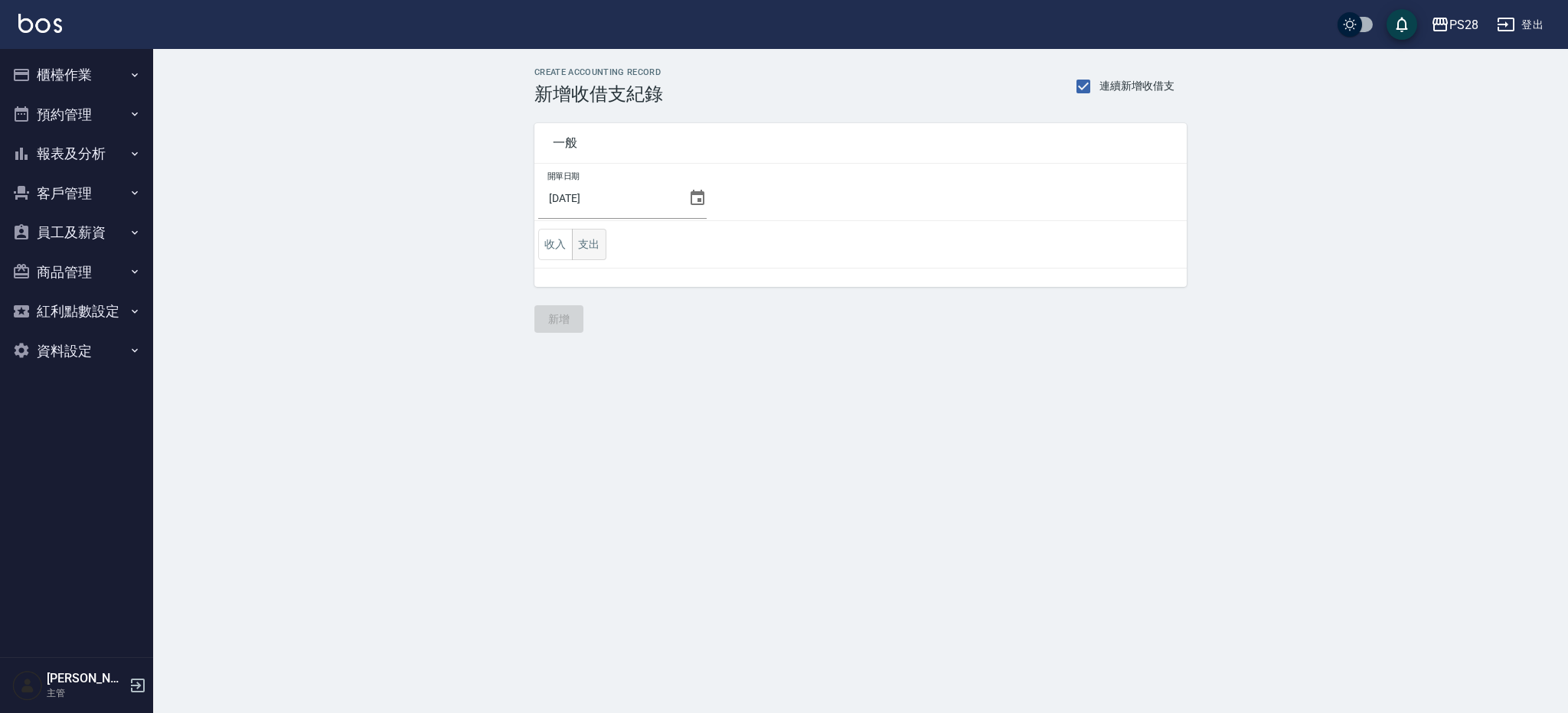
click at [590, 238] on button "支出" at bounding box center [588, 244] width 34 height 31
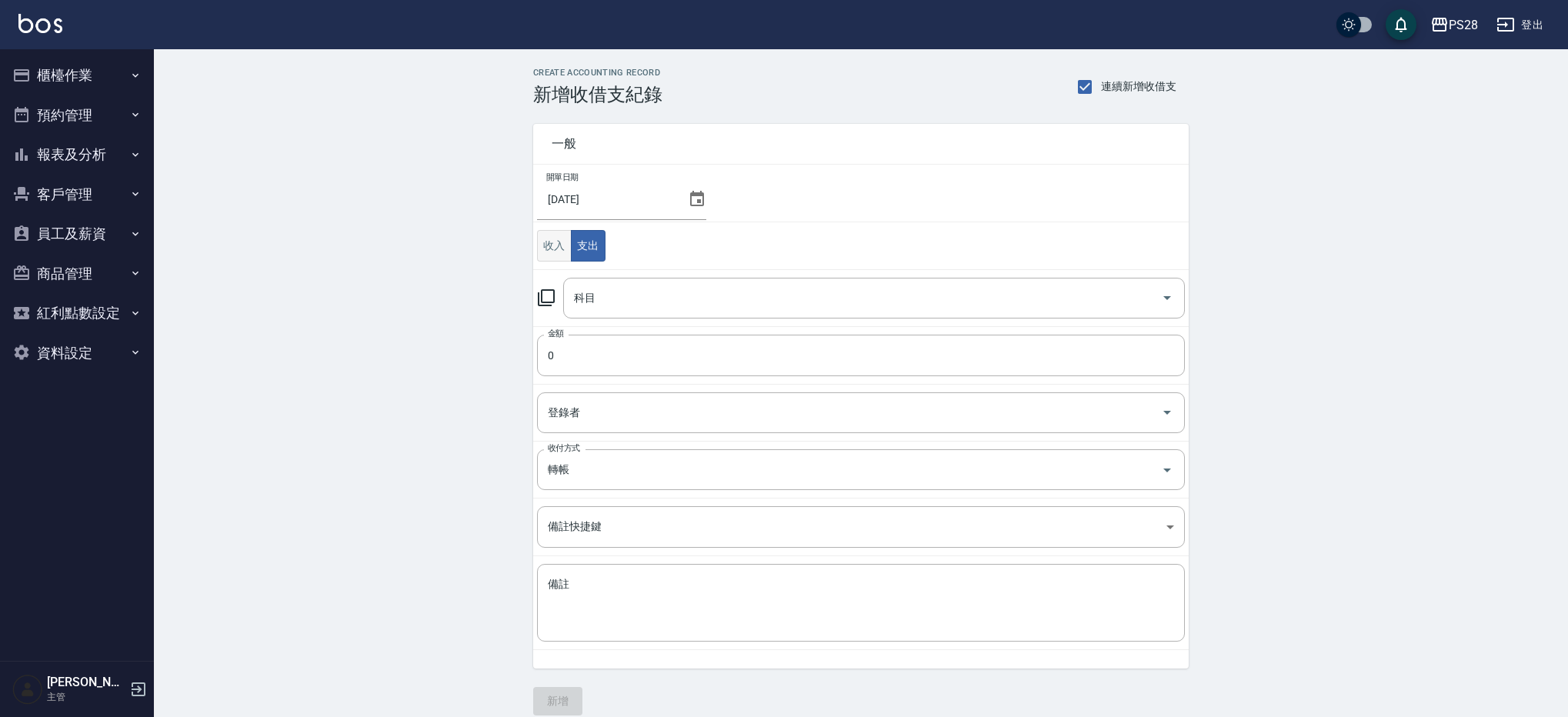
click at [559, 253] on button "收入" at bounding box center [554, 246] width 34 height 32
click at [597, 294] on input "科目" at bounding box center [862, 298] width 585 height 27
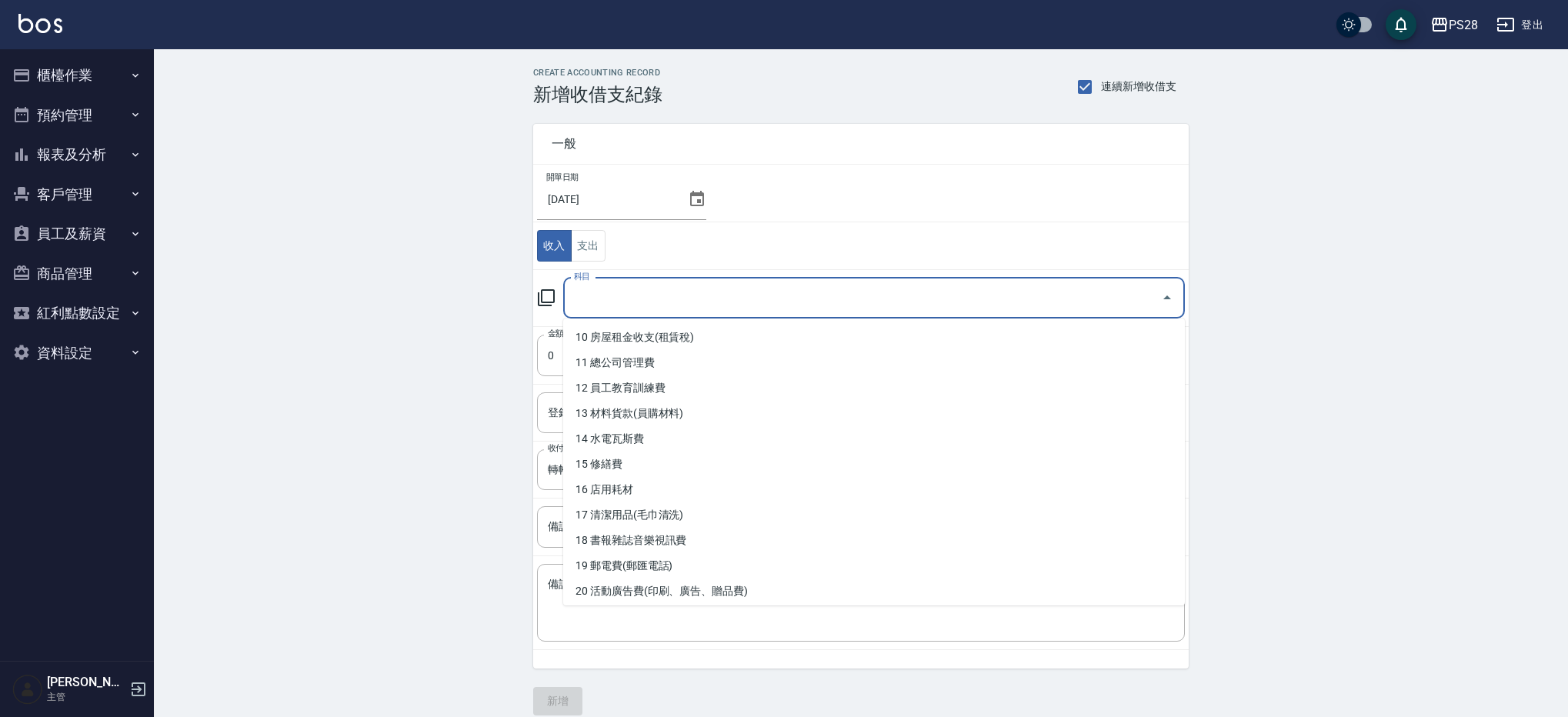
scroll to position [614, 0]
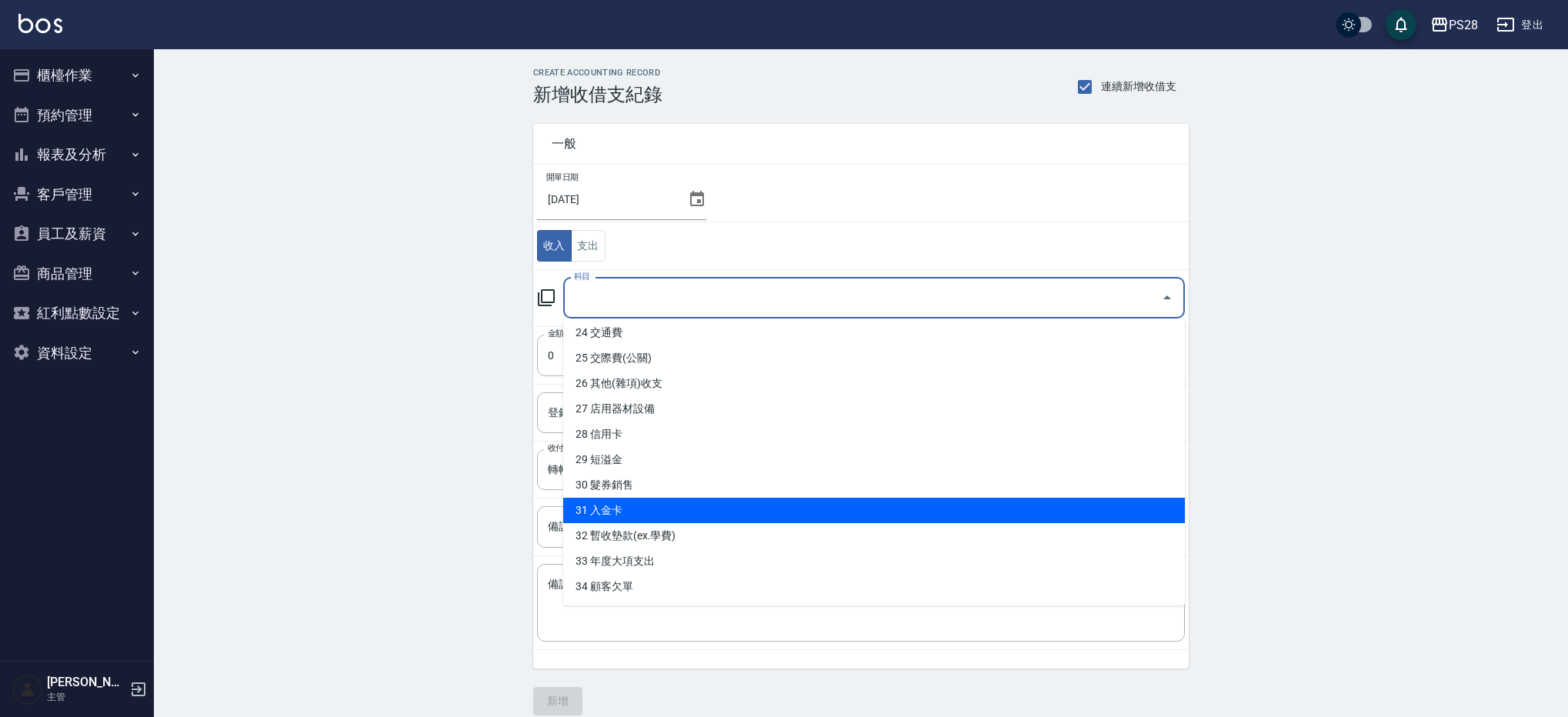
click at [655, 503] on li "31 入金卡" at bounding box center [874, 510] width 622 height 25
type input "31 入金卡"
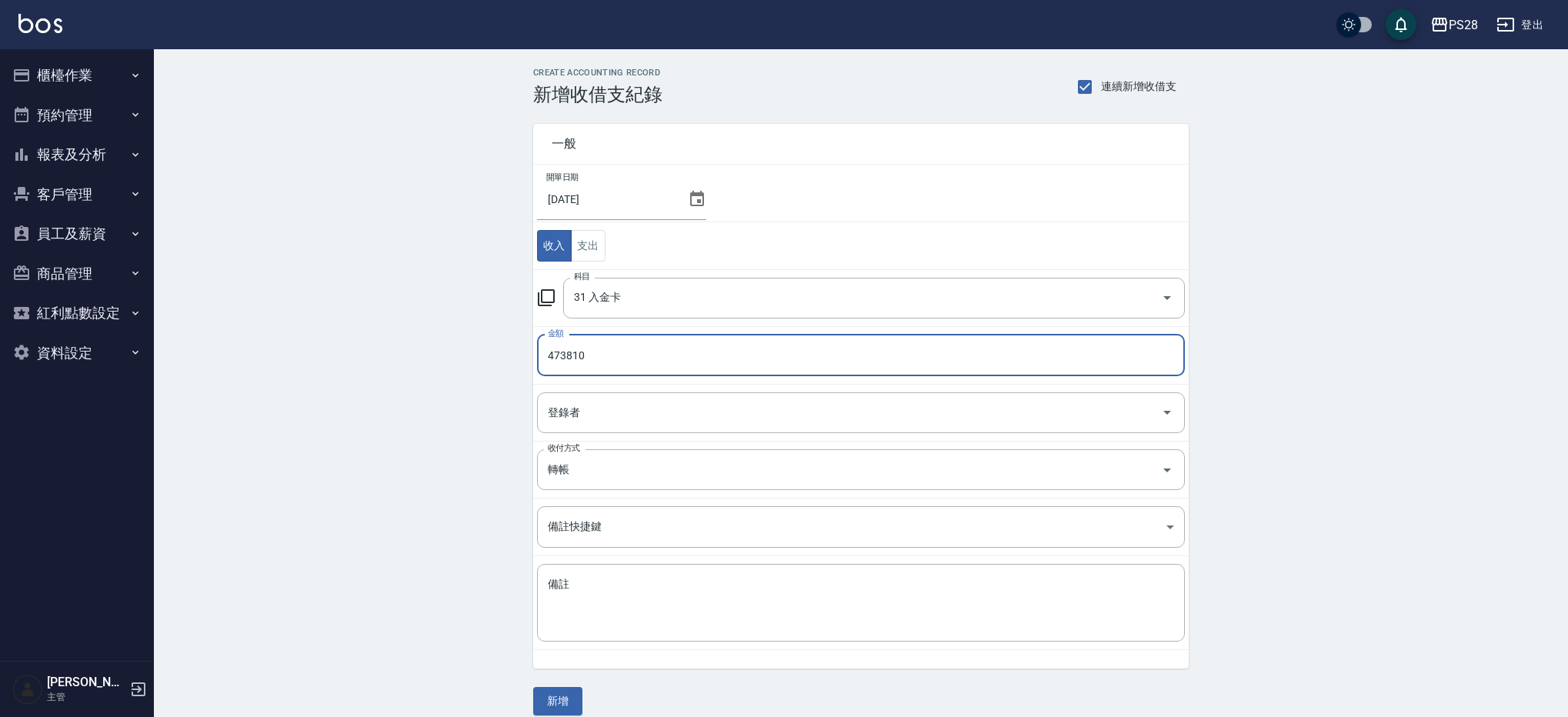
click at [597, 349] on input "473810" at bounding box center [861, 355] width 648 height 42
type input "47381"
click at [702, 625] on textarea "備註" at bounding box center [861, 604] width 627 height 52
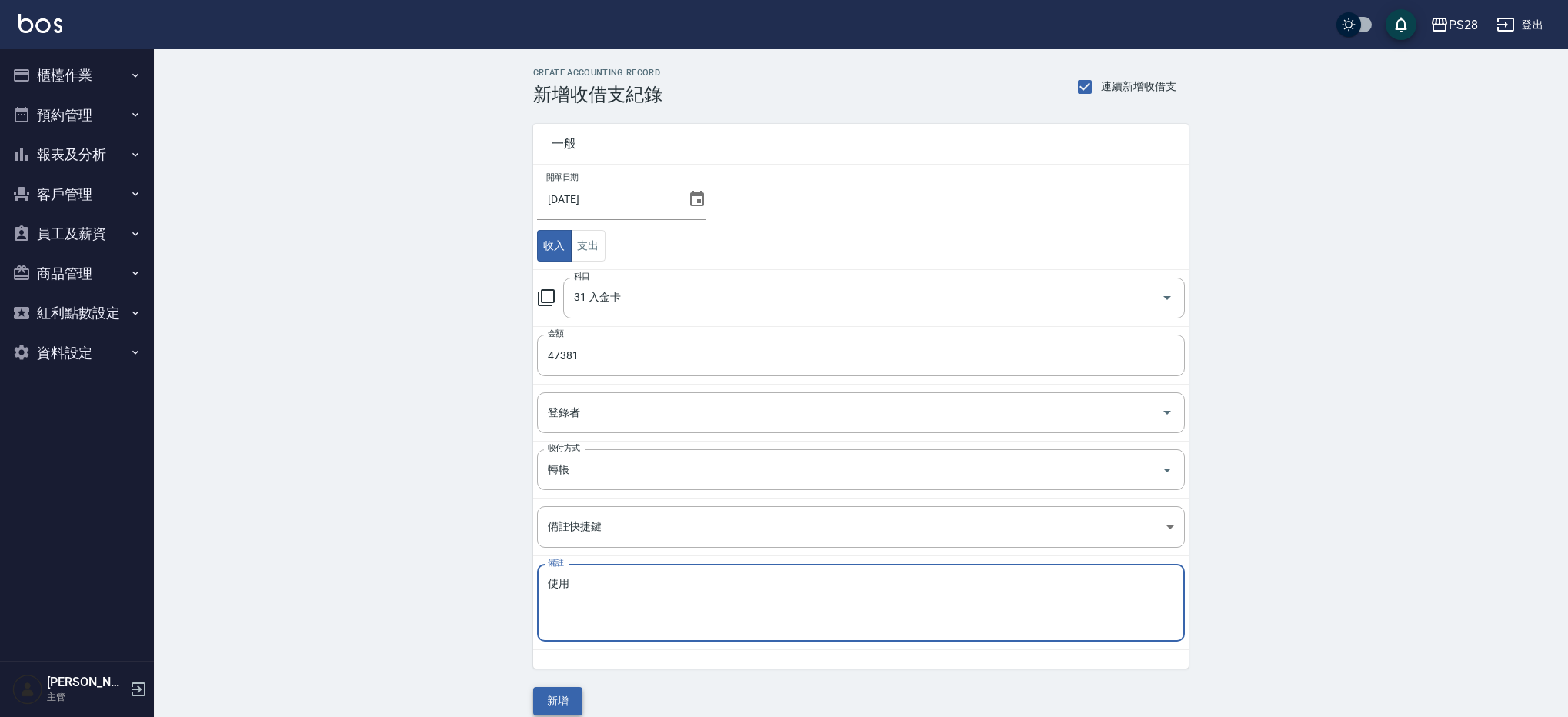
type textarea "使用"
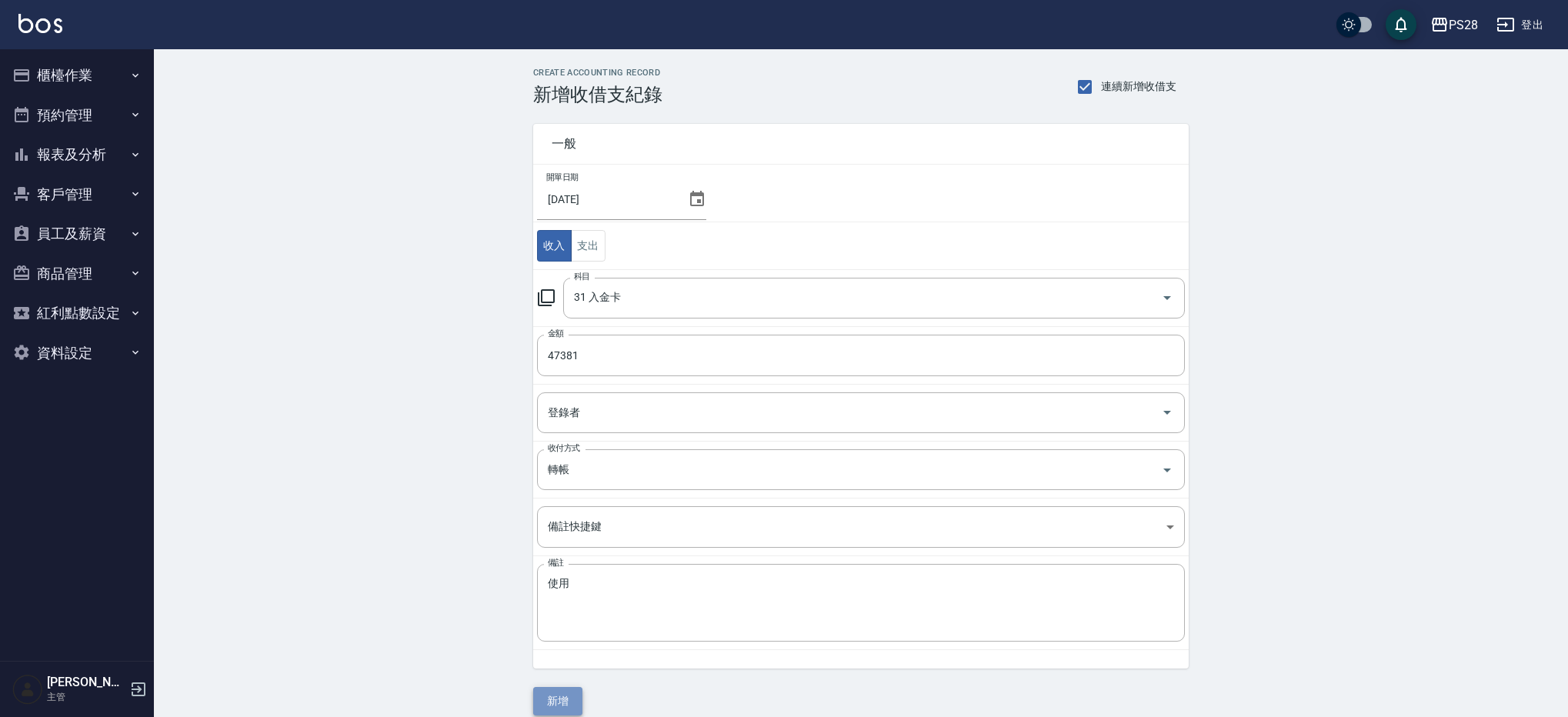
click at [547, 701] on button "新增" at bounding box center [557, 701] width 49 height 29
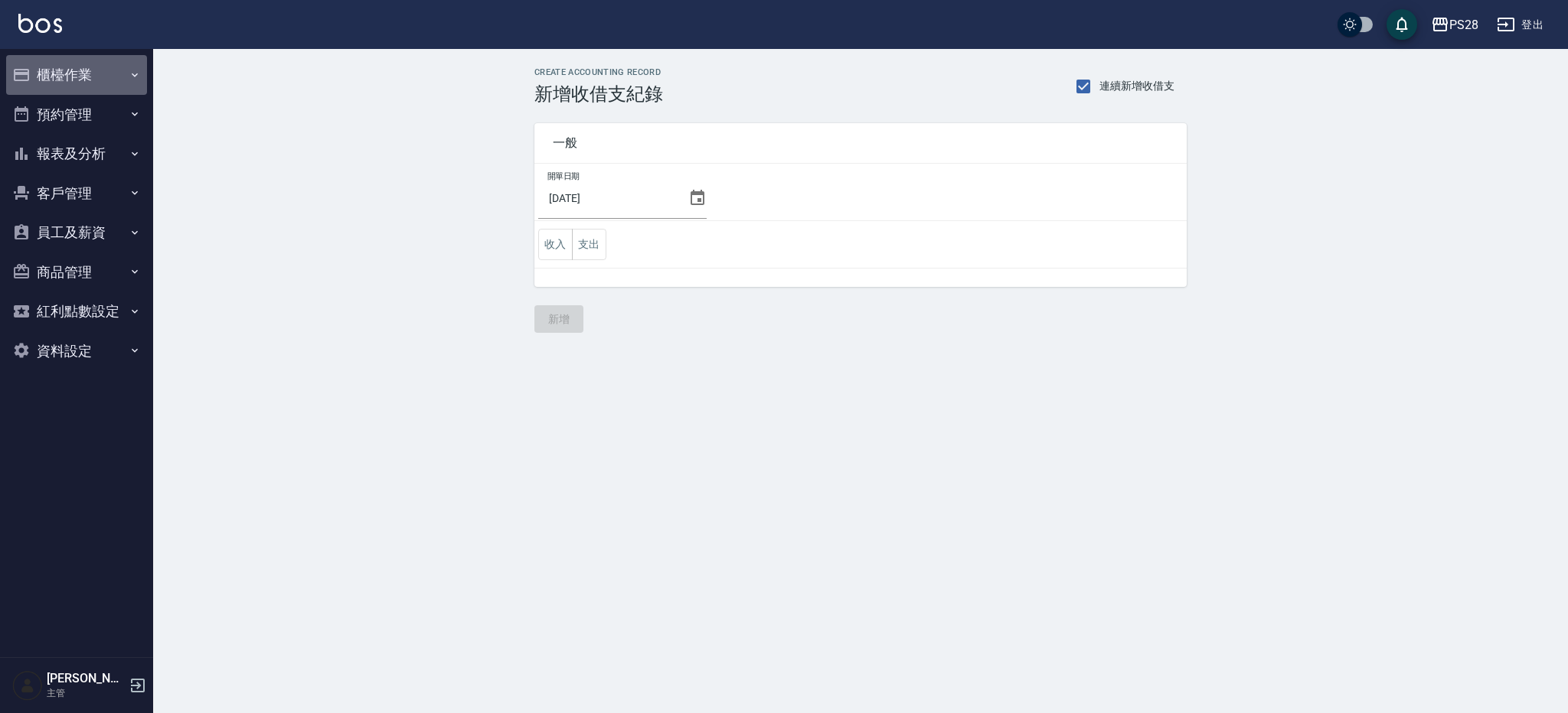
click at [52, 79] on button "櫃檯作業" at bounding box center [77, 75] width 141 height 40
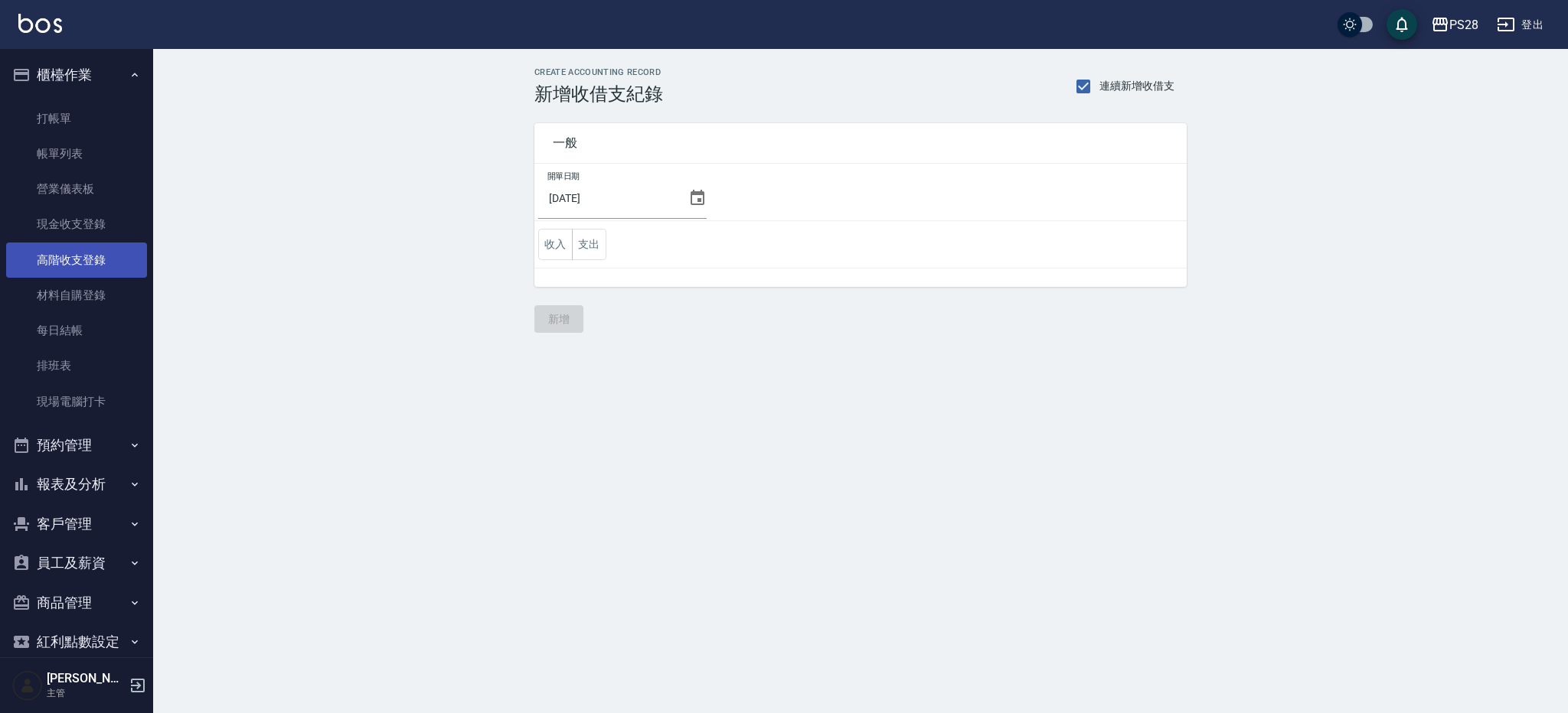
click at [100, 258] on link "高階收支登錄" at bounding box center [77, 260] width 141 height 35
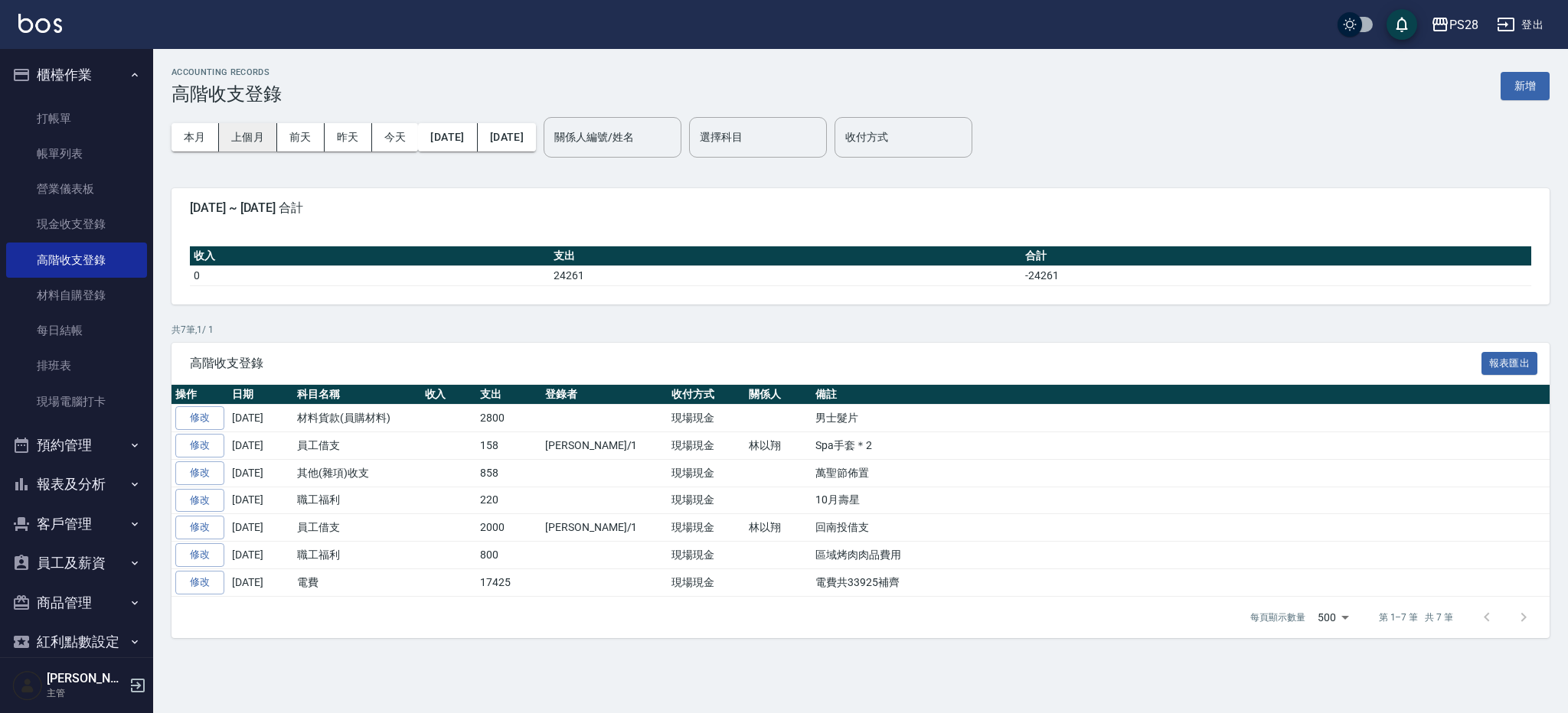
click at [258, 135] on button "上個月" at bounding box center [248, 137] width 58 height 29
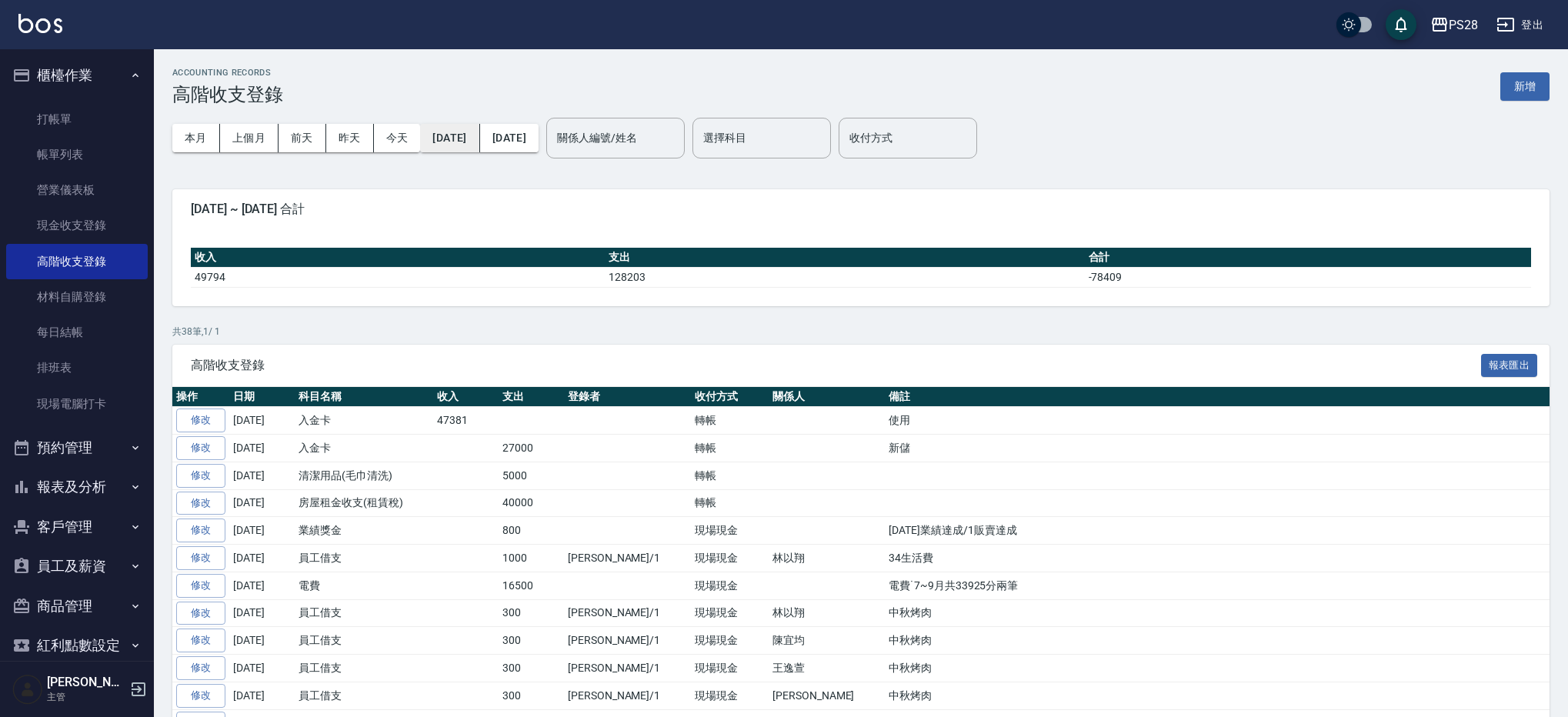
click at [456, 140] on button "2025/09/01" at bounding box center [450, 138] width 60 height 29
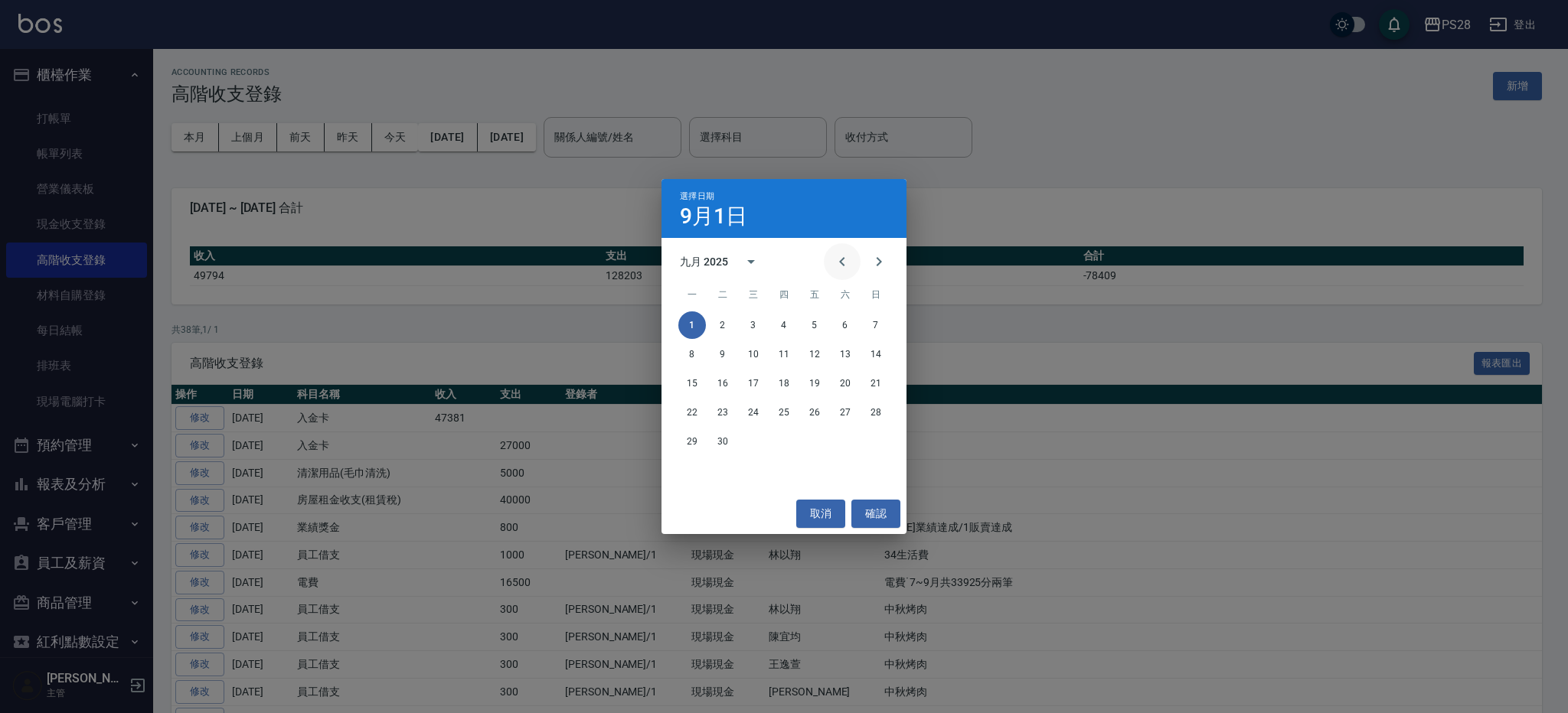
click at [839, 249] on button "Previous month" at bounding box center [842, 262] width 37 height 37
click at [877, 444] on button "31" at bounding box center [876, 442] width 28 height 28
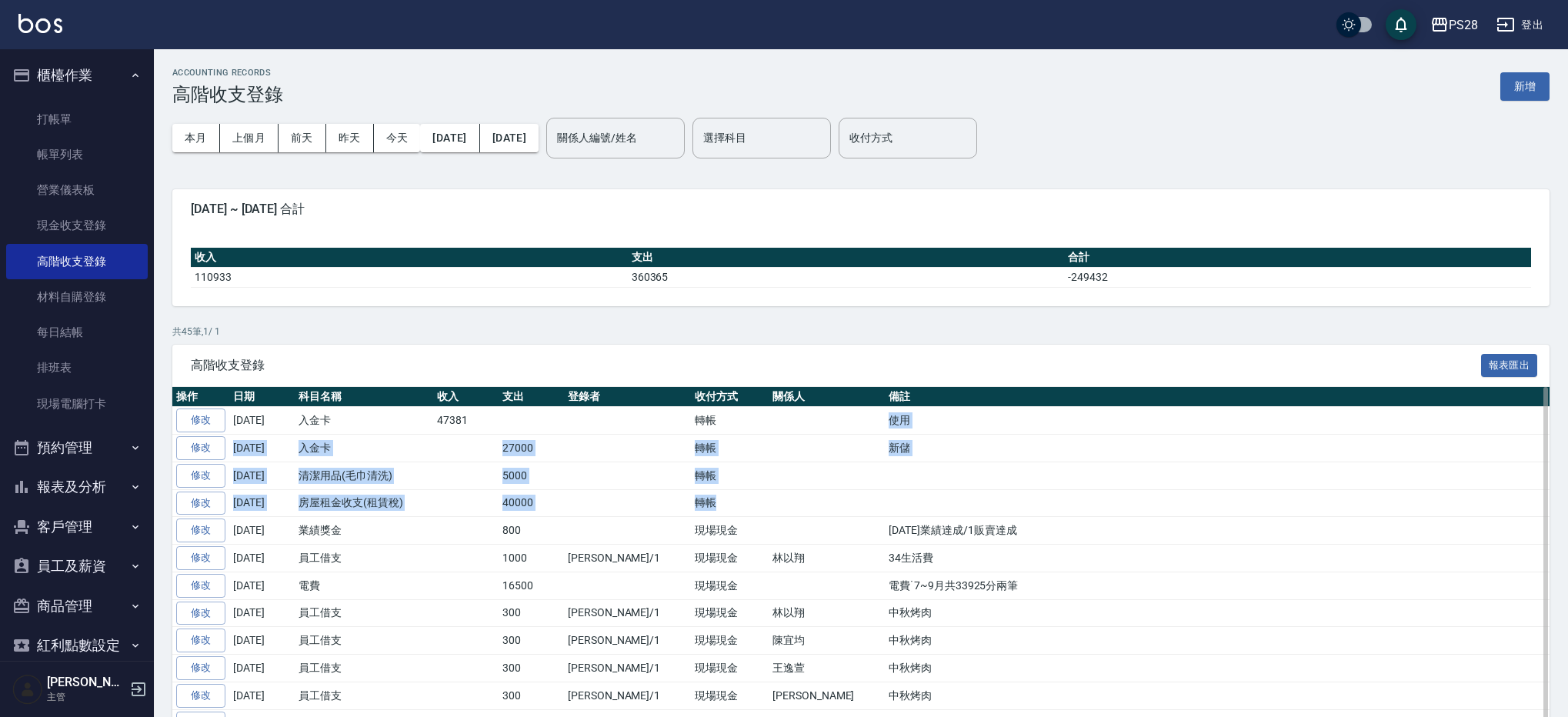
drag, startPoint x: 715, startPoint y: 416, endPoint x: 789, endPoint y: 500, distance: 111.9
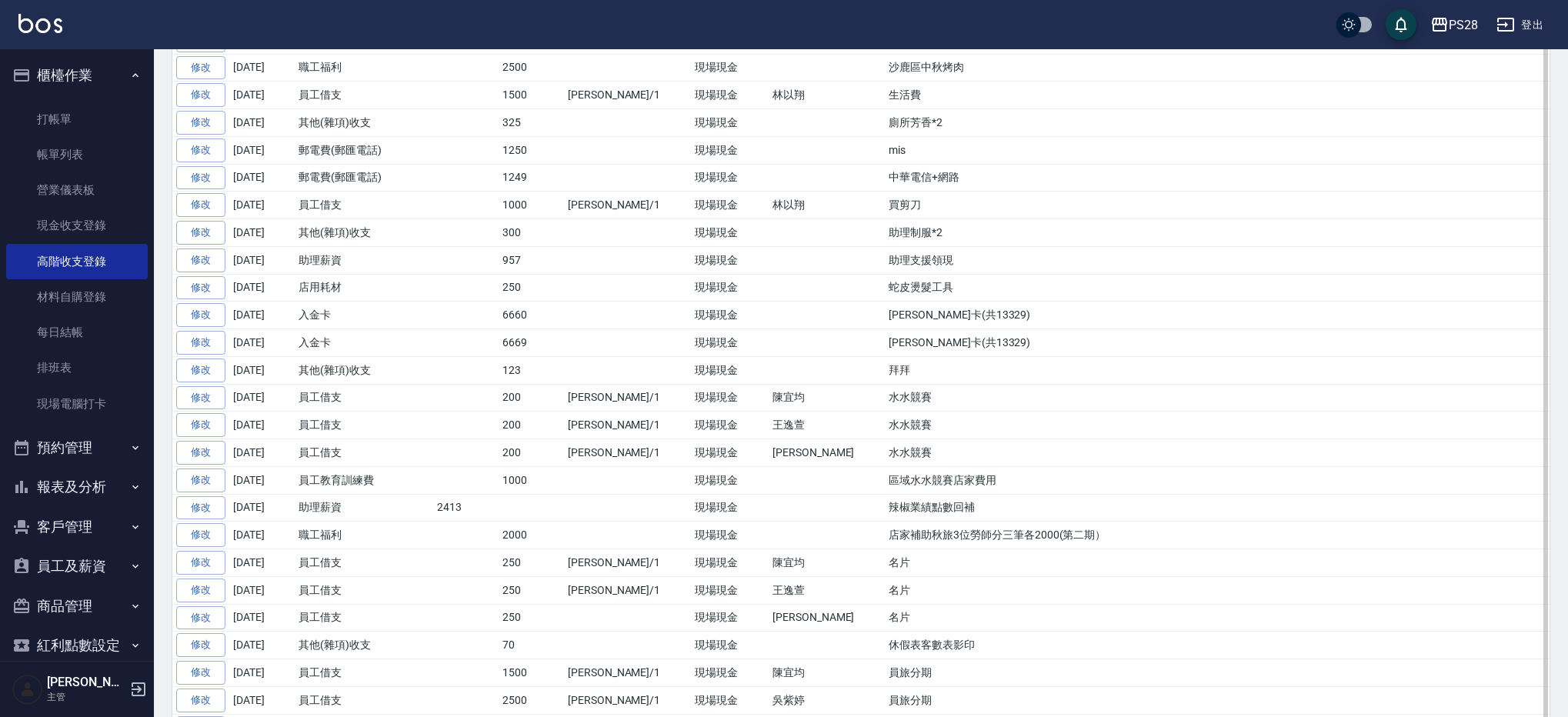
scroll to position [988, 0]
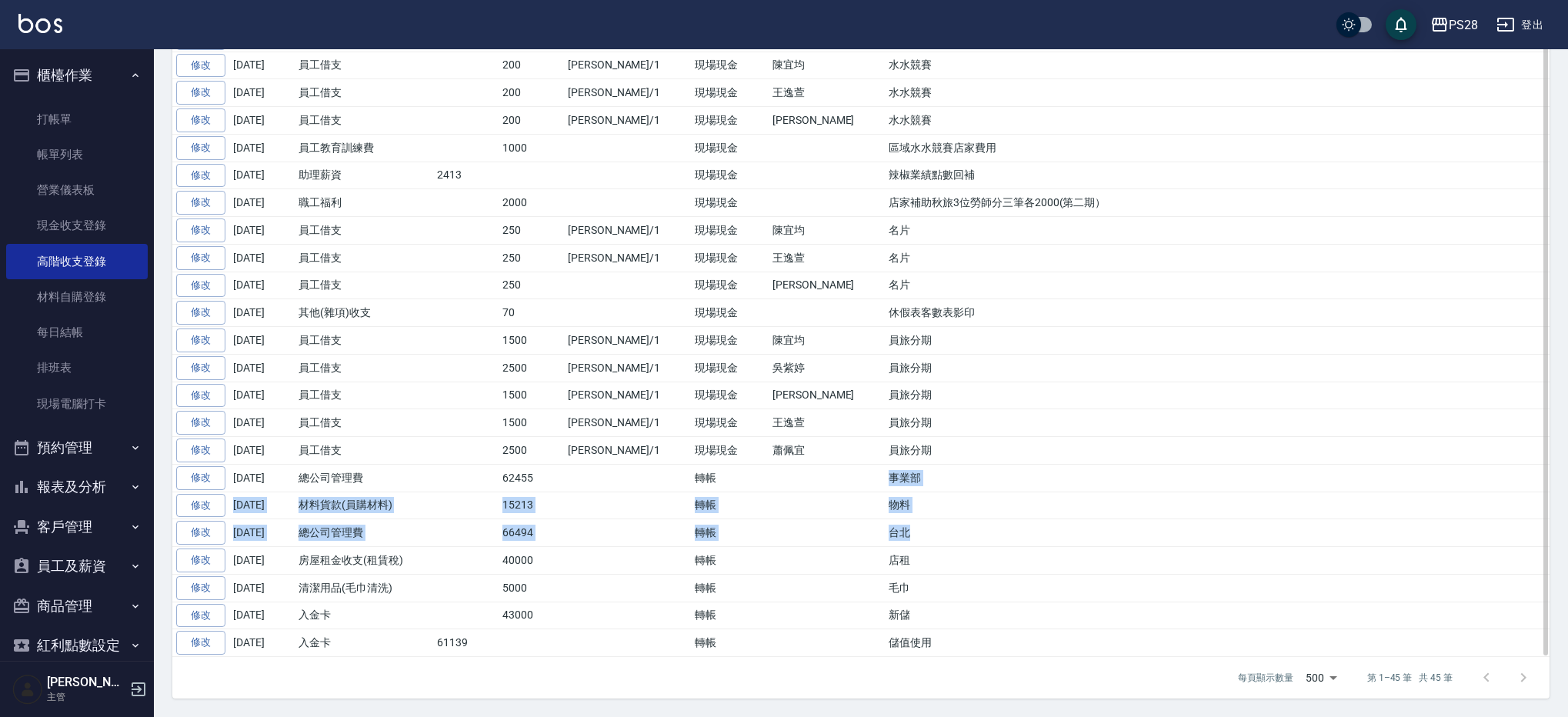
drag, startPoint x: 743, startPoint y: 482, endPoint x: 817, endPoint y: 543, distance: 95.9
click at [817, 543] on tbody "修改 2025-09-30 入金卡 47381 轉帳 使用 修改 2025-09-30 入金卡 27000 轉帳 新儲 修改 2025-09-30 清潔用品(…" at bounding box center [860, 37] width 1377 height 1238
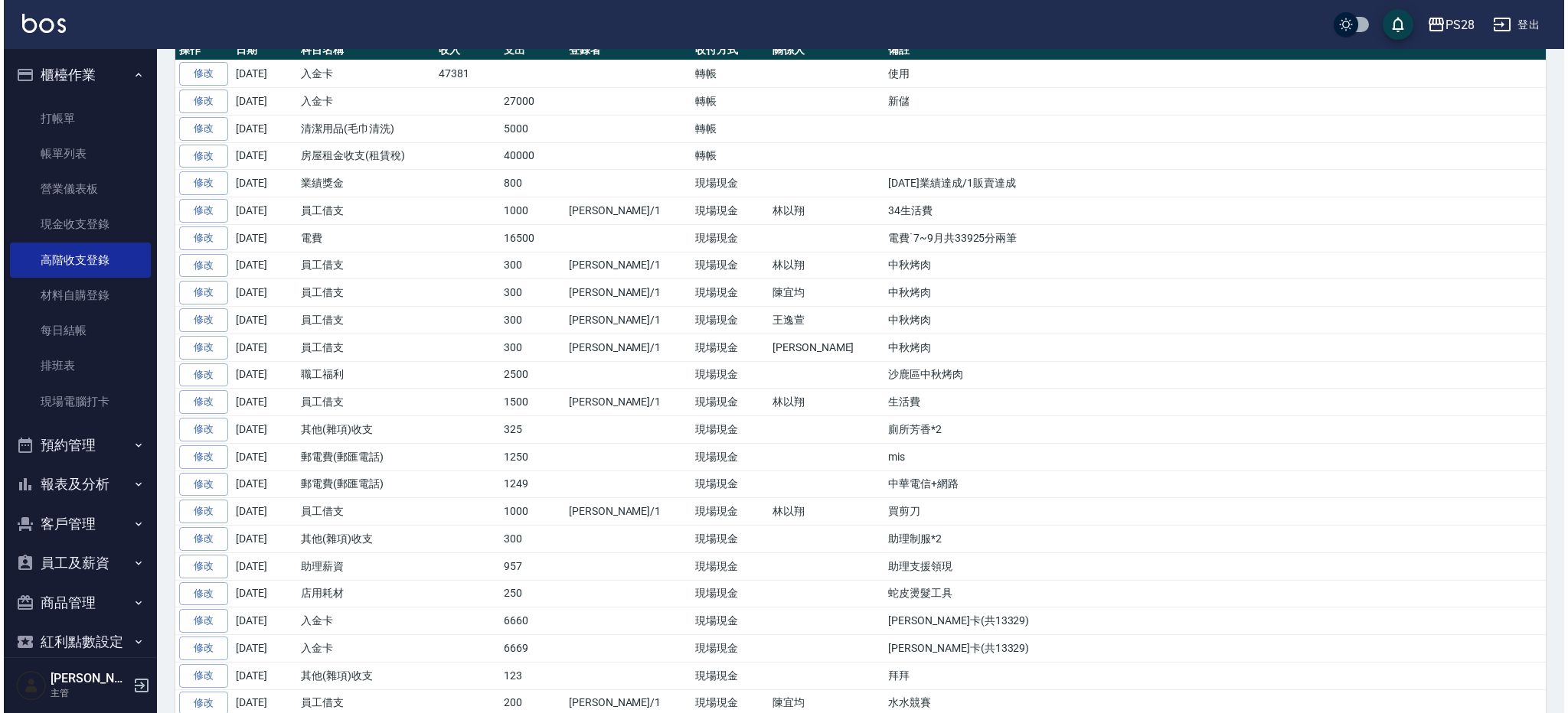
scroll to position [0, 0]
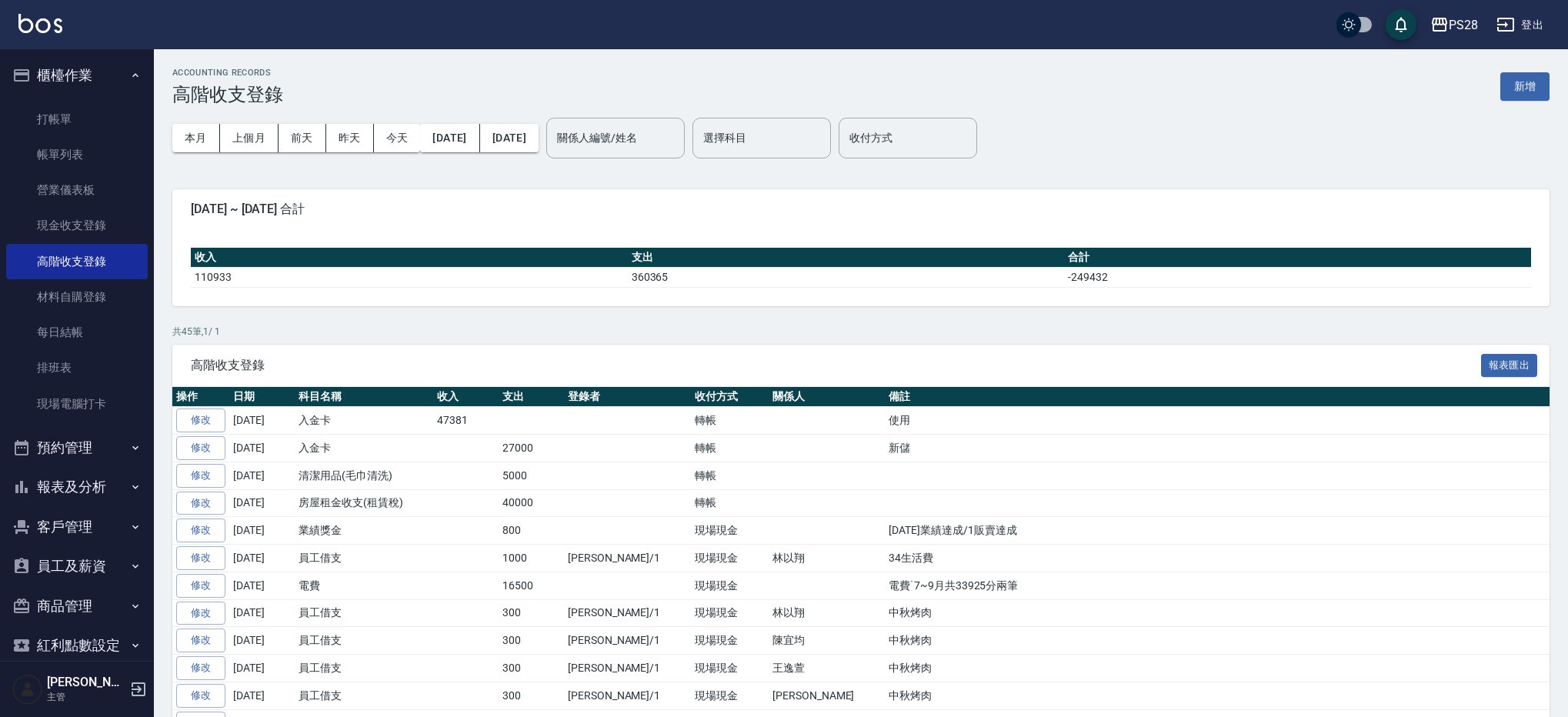
click at [1518, 20] on button "登出" at bounding box center [1521, 25] width 60 height 29
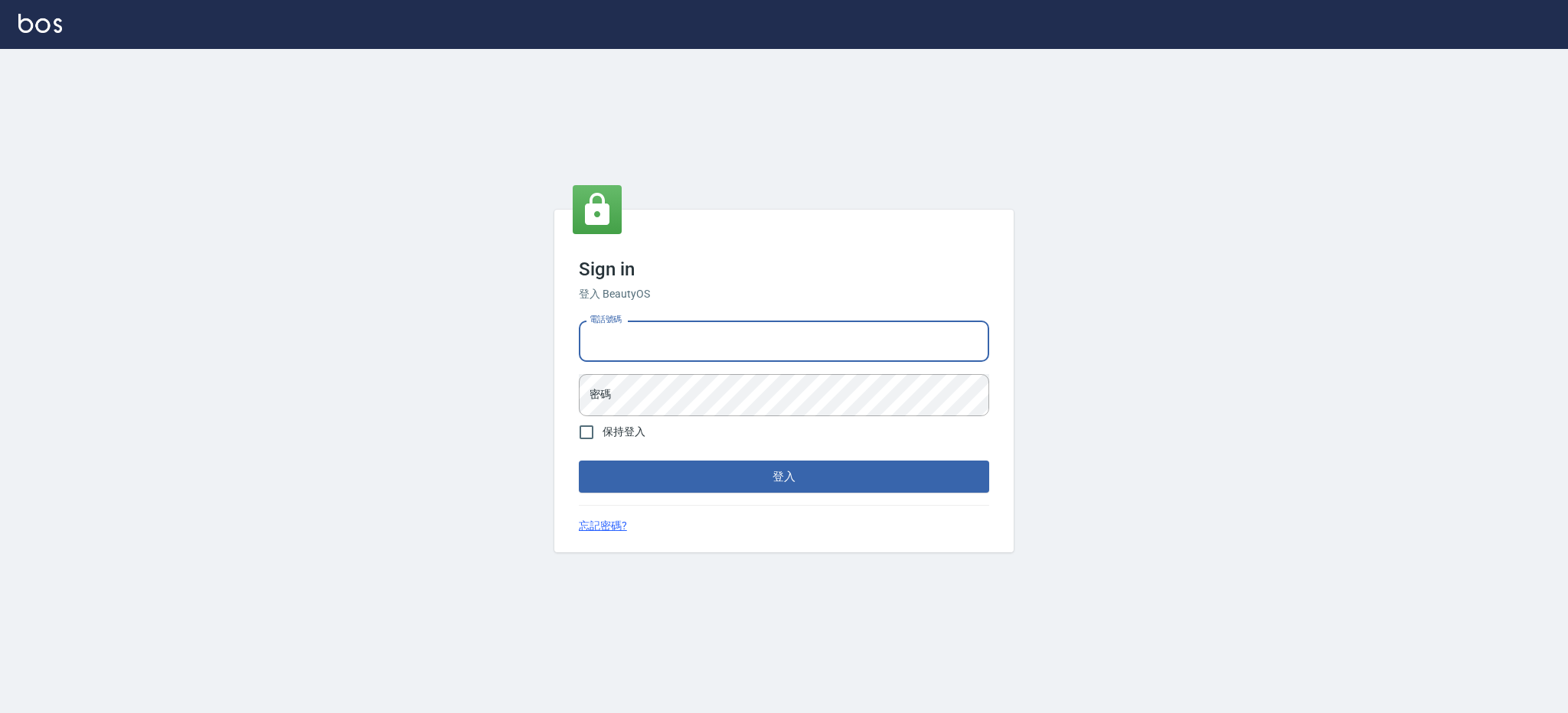
click at [645, 337] on input "電話號碼" at bounding box center [784, 341] width 410 height 42
type input "0426312798"
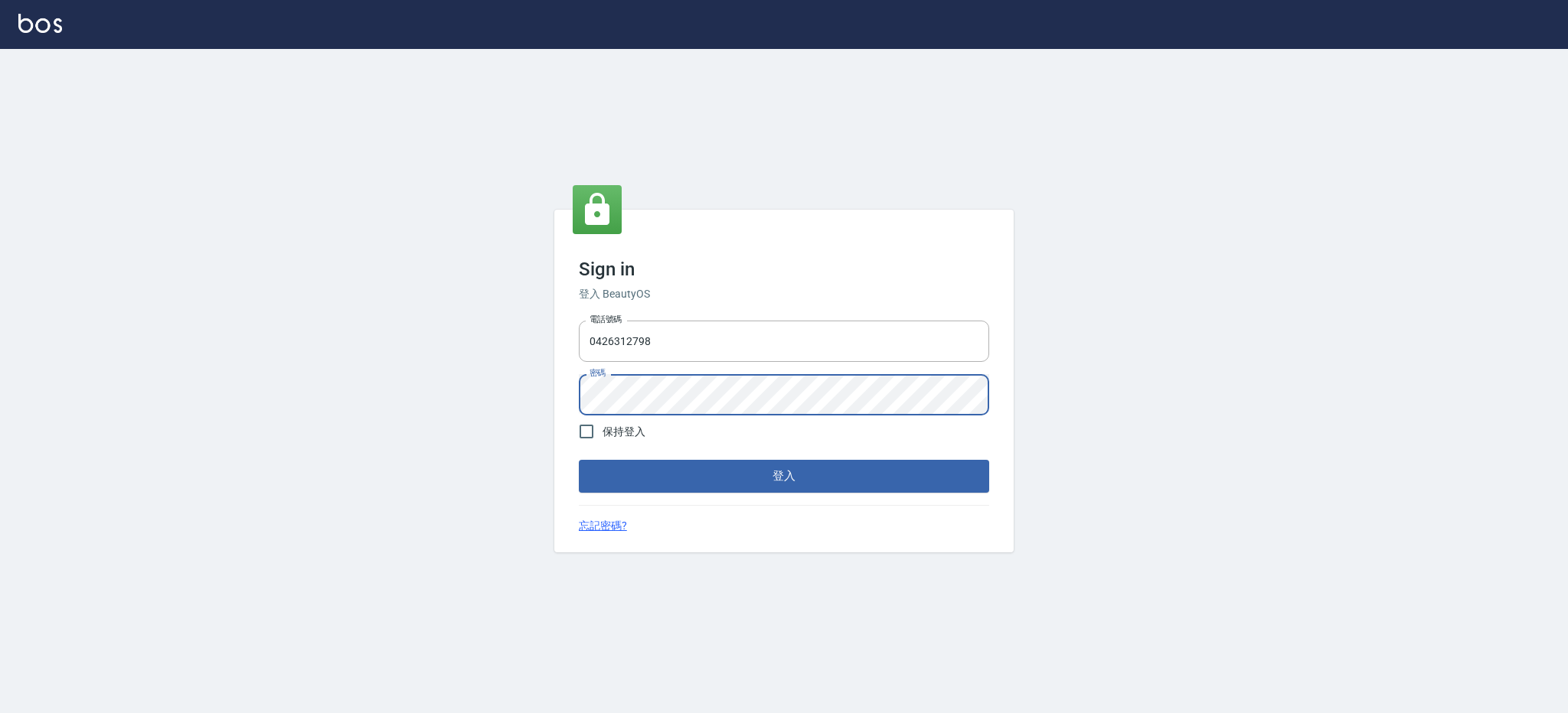
click at [579, 460] on button "登入" at bounding box center [784, 475] width 410 height 32
